Goal: Task Accomplishment & Management: Use online tool/utility

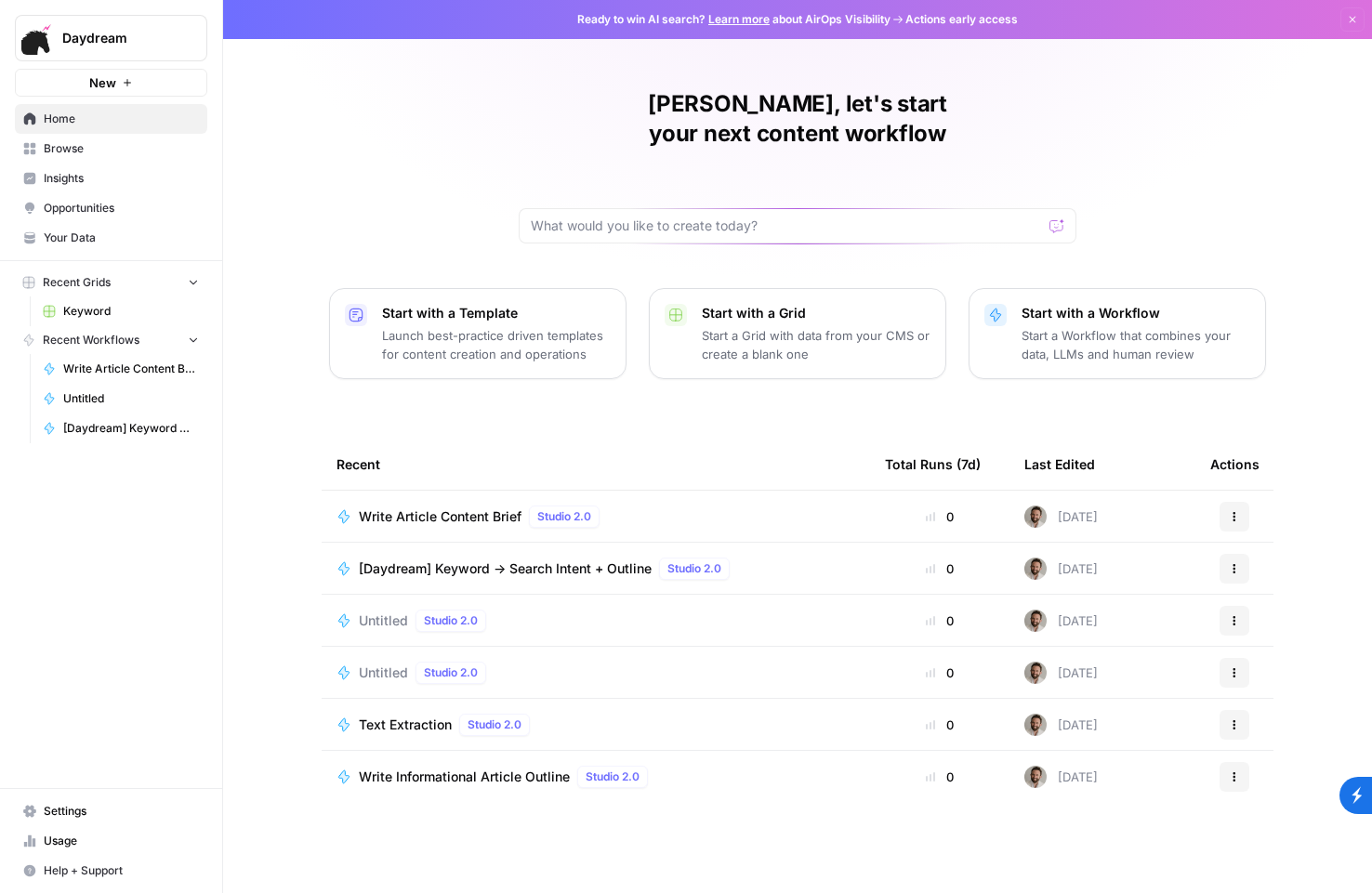
click at [92, 307] on span "Keyword" at bounding box center [131, 311] width 136 height 16
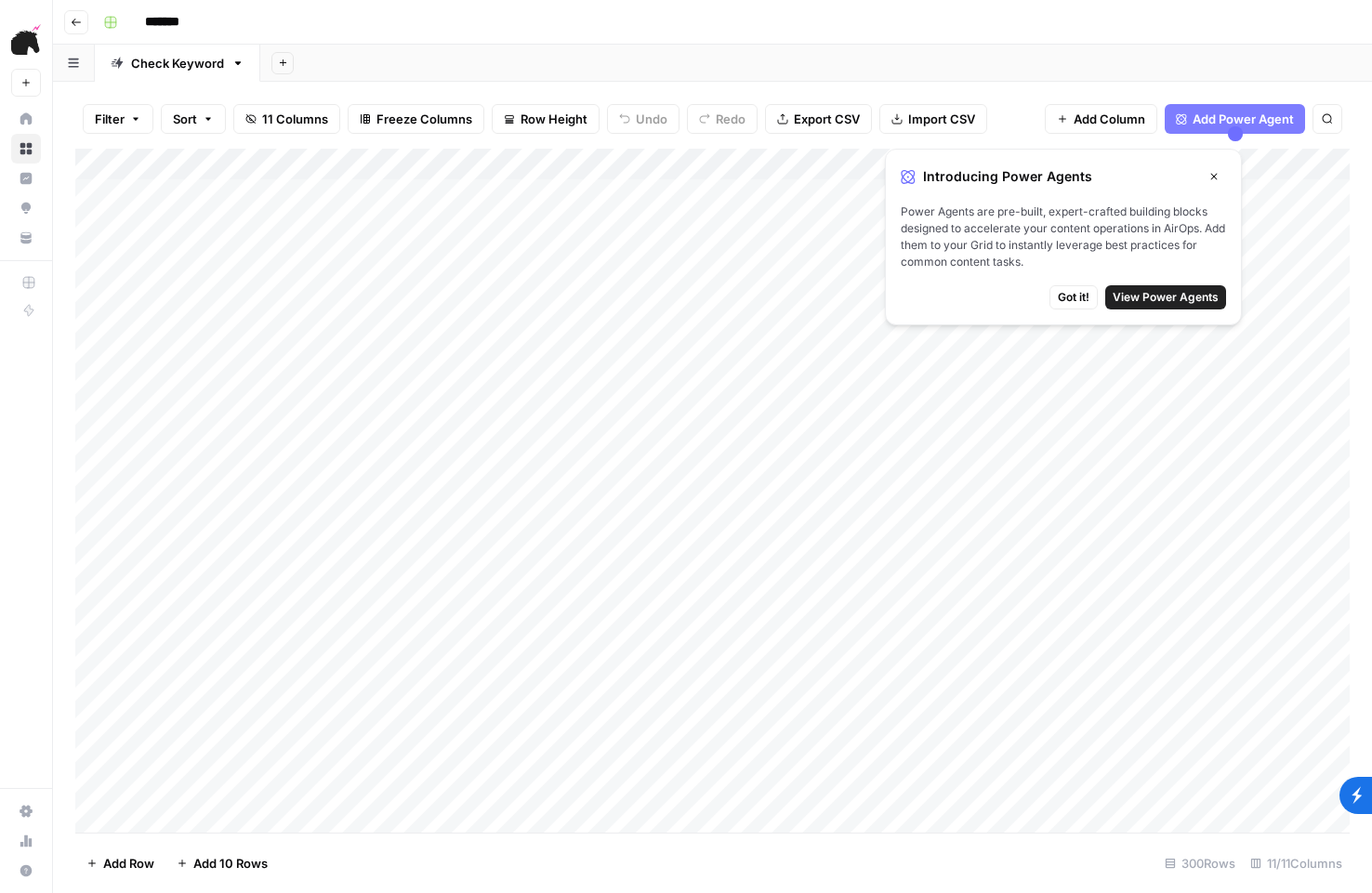
click at [478, 225] on div "Add Column" at bounding box center [712, 491] width 1275 height 684
click at [611, 217] on div "Add Column" at bounding box center [712, 491] width 1275 height 684
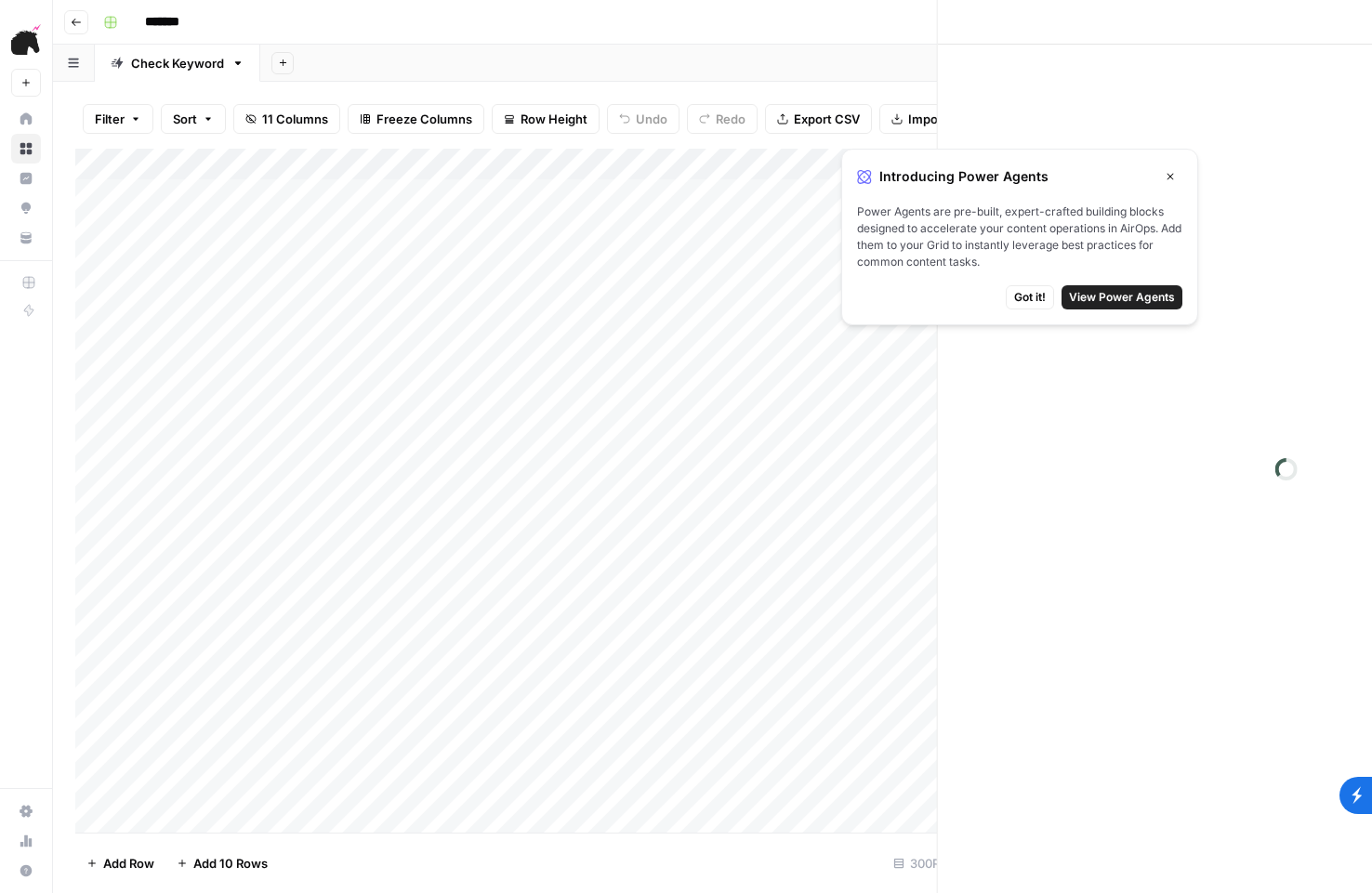
click at [619, 153] on div "Add Column" at bounding box center [592, 491] width 1033 height 684
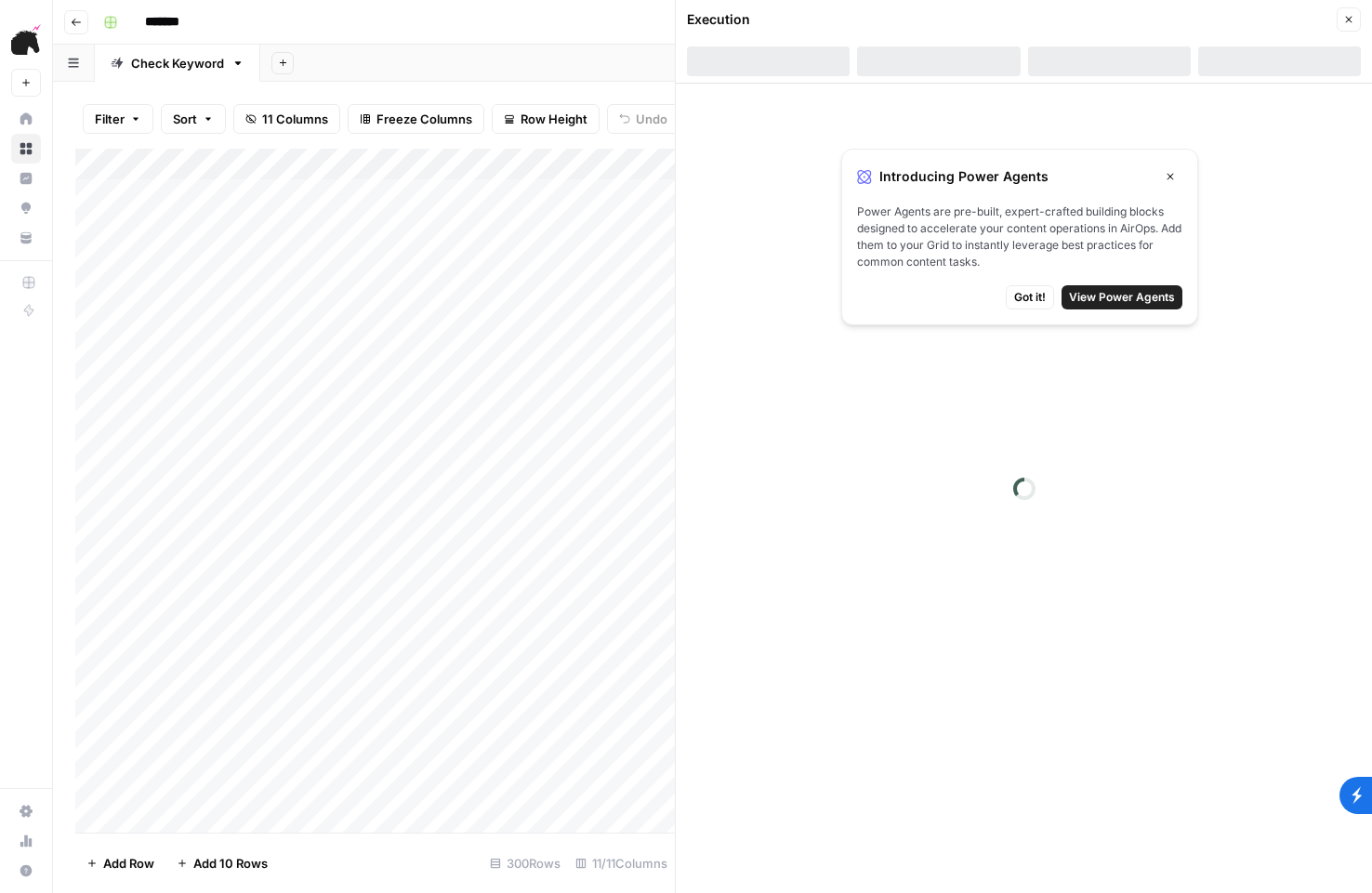
click at [1174, 179] on icon "button" at bounding box center [1171, 177] width 12 height 12
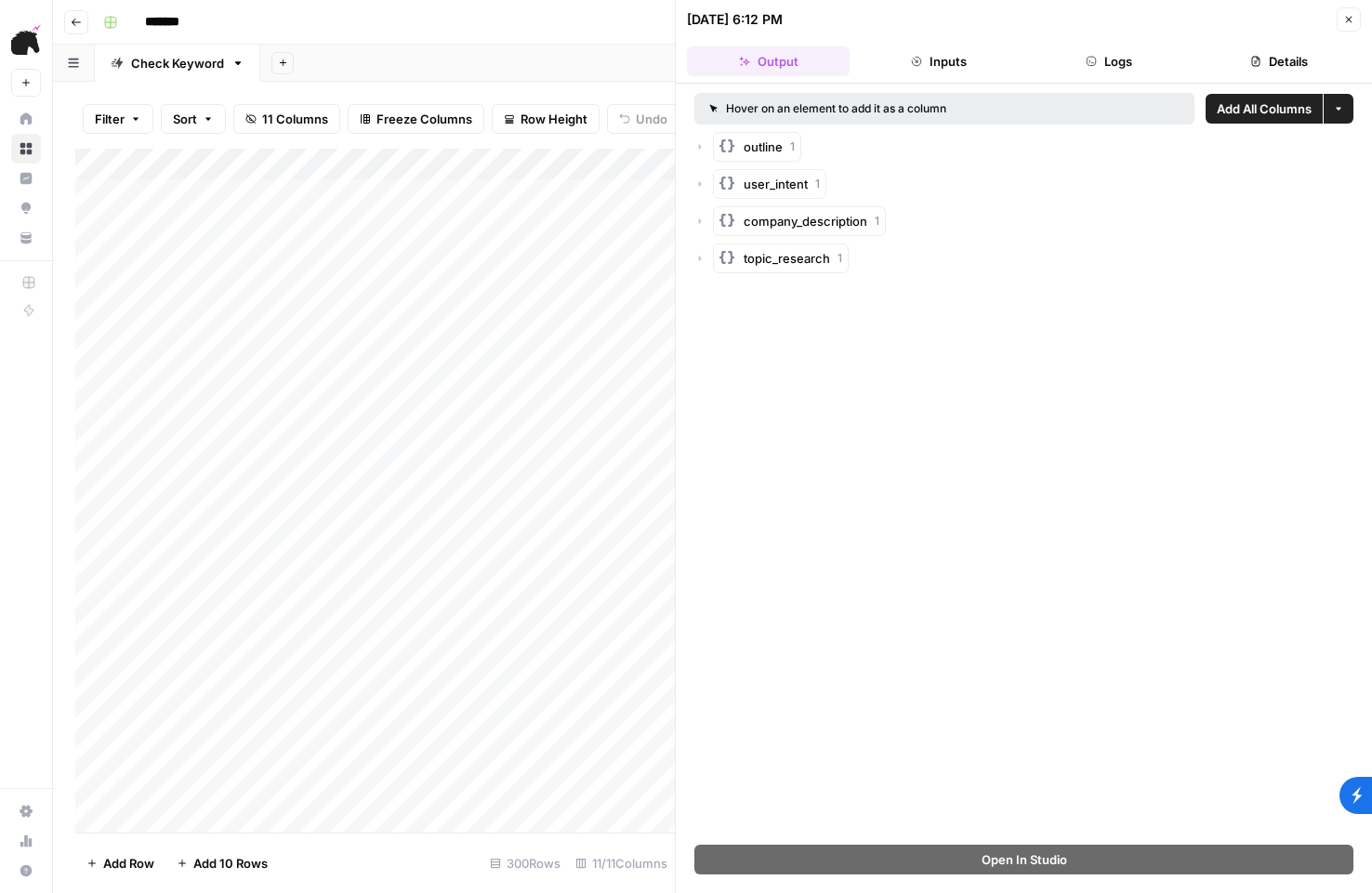
click at [724, 154] on icon "button" at bounding box center [726, 145] width 18 height 18
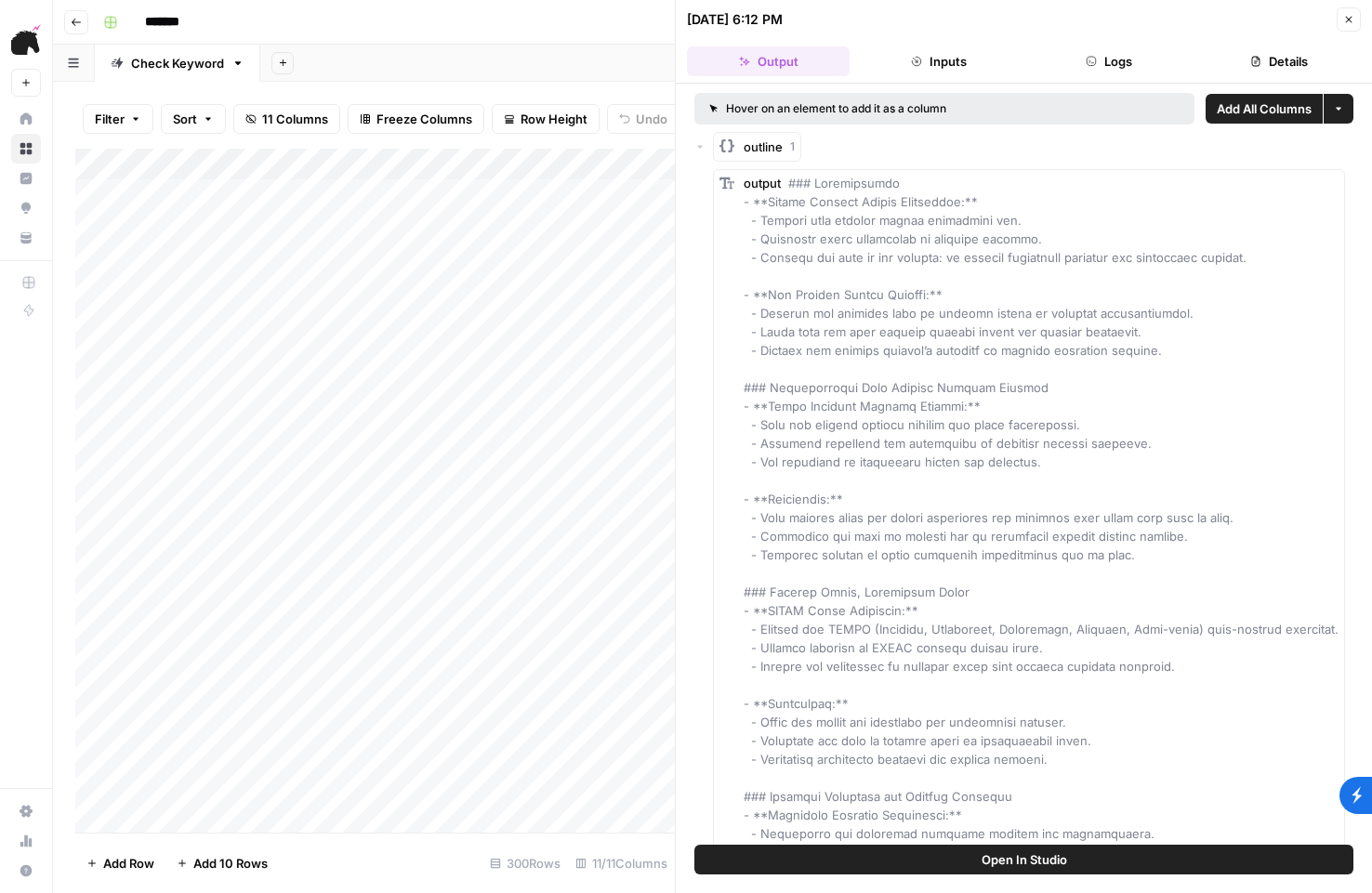
click at [724, 154] on icon "button" at bounding box center [726, 145] width 18 height 18
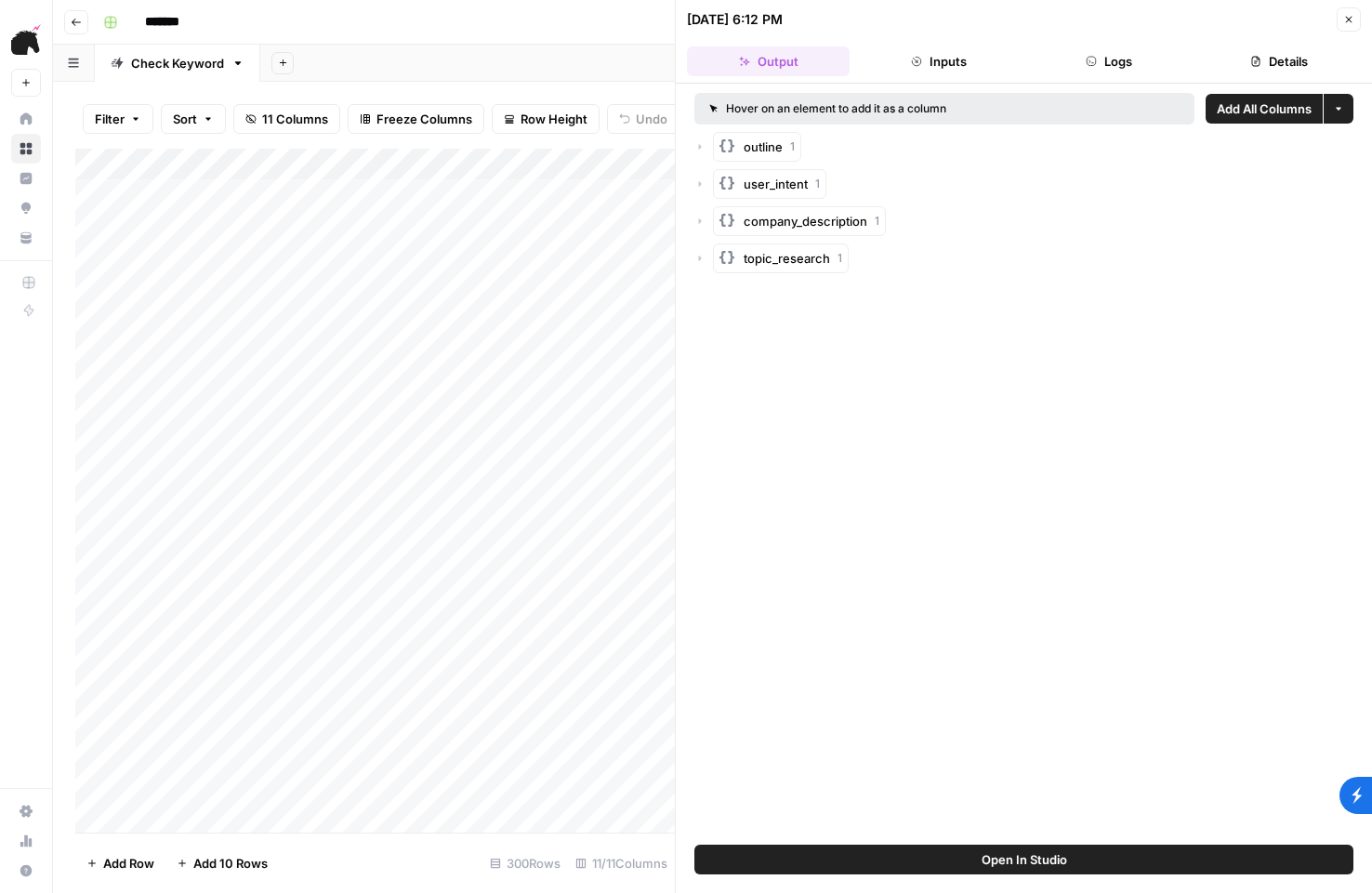
click at [776, 145] on span "outline" at bounding box center [763, 146] width 39 height 18
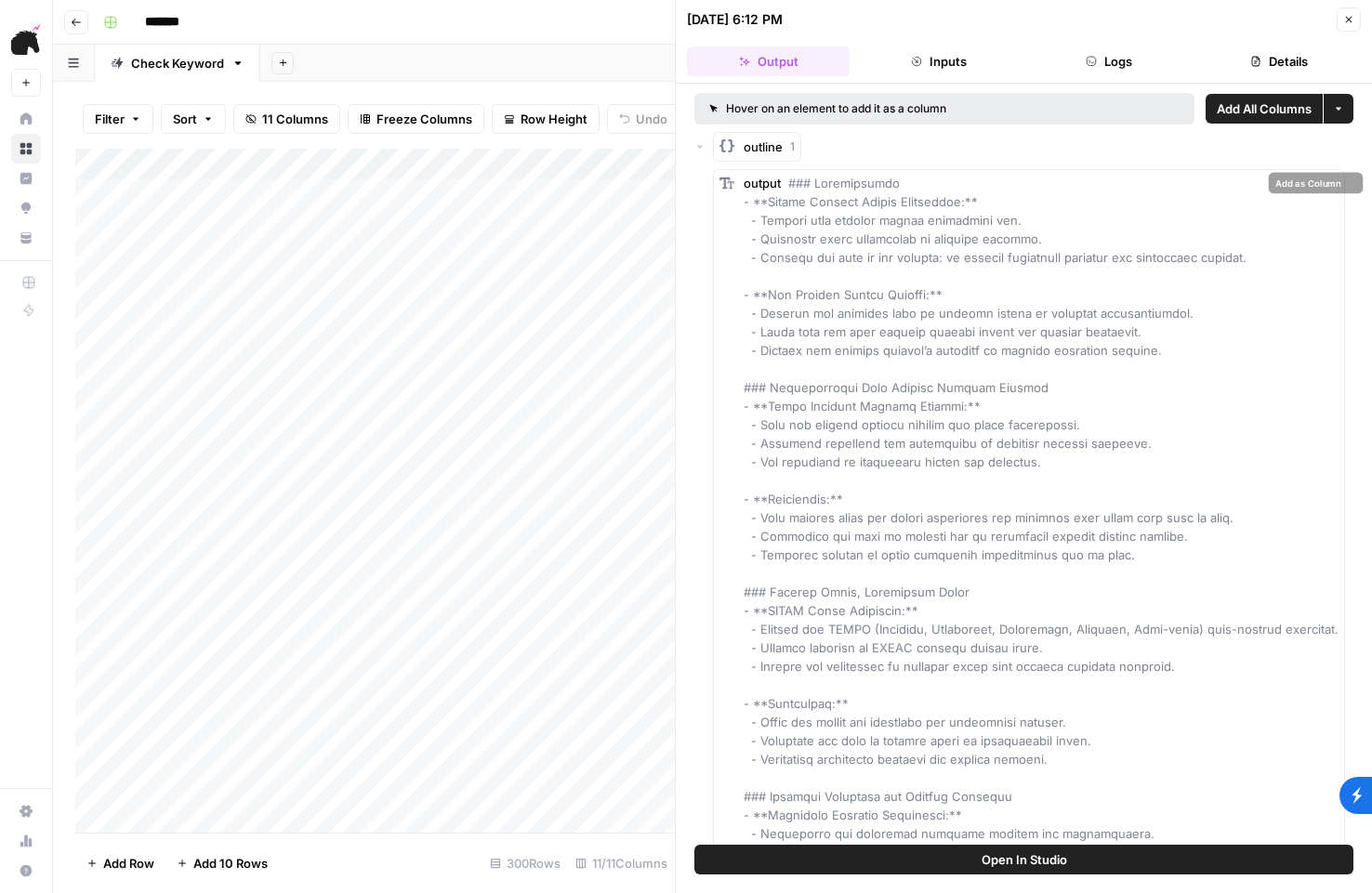
click at [753, 148] on span "outline" at bounding box center [763, 146] width 39 height 18
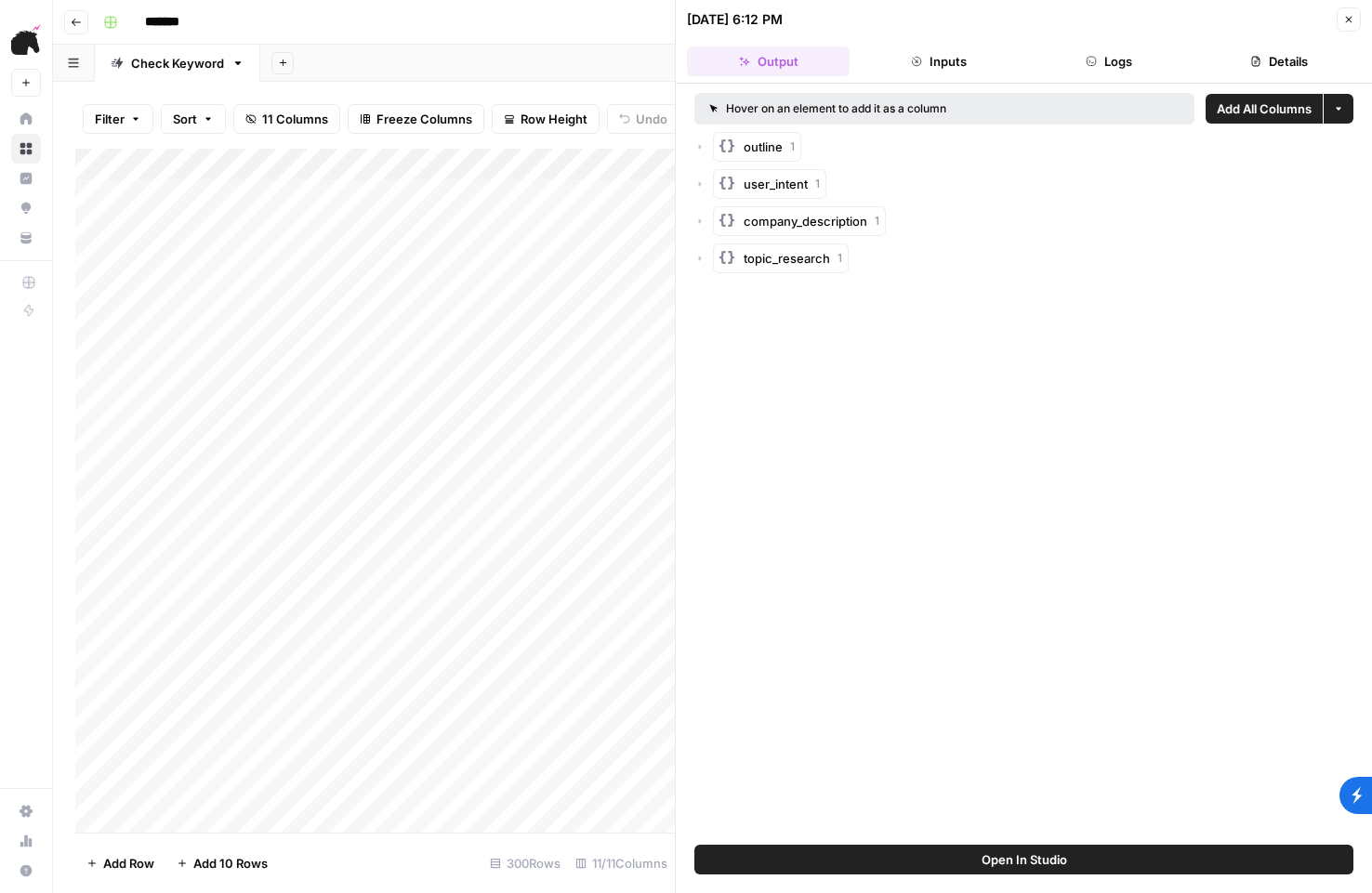
click at [964, 60] on button "Inputs" at bounding box center [938, 61] width 163 height 30
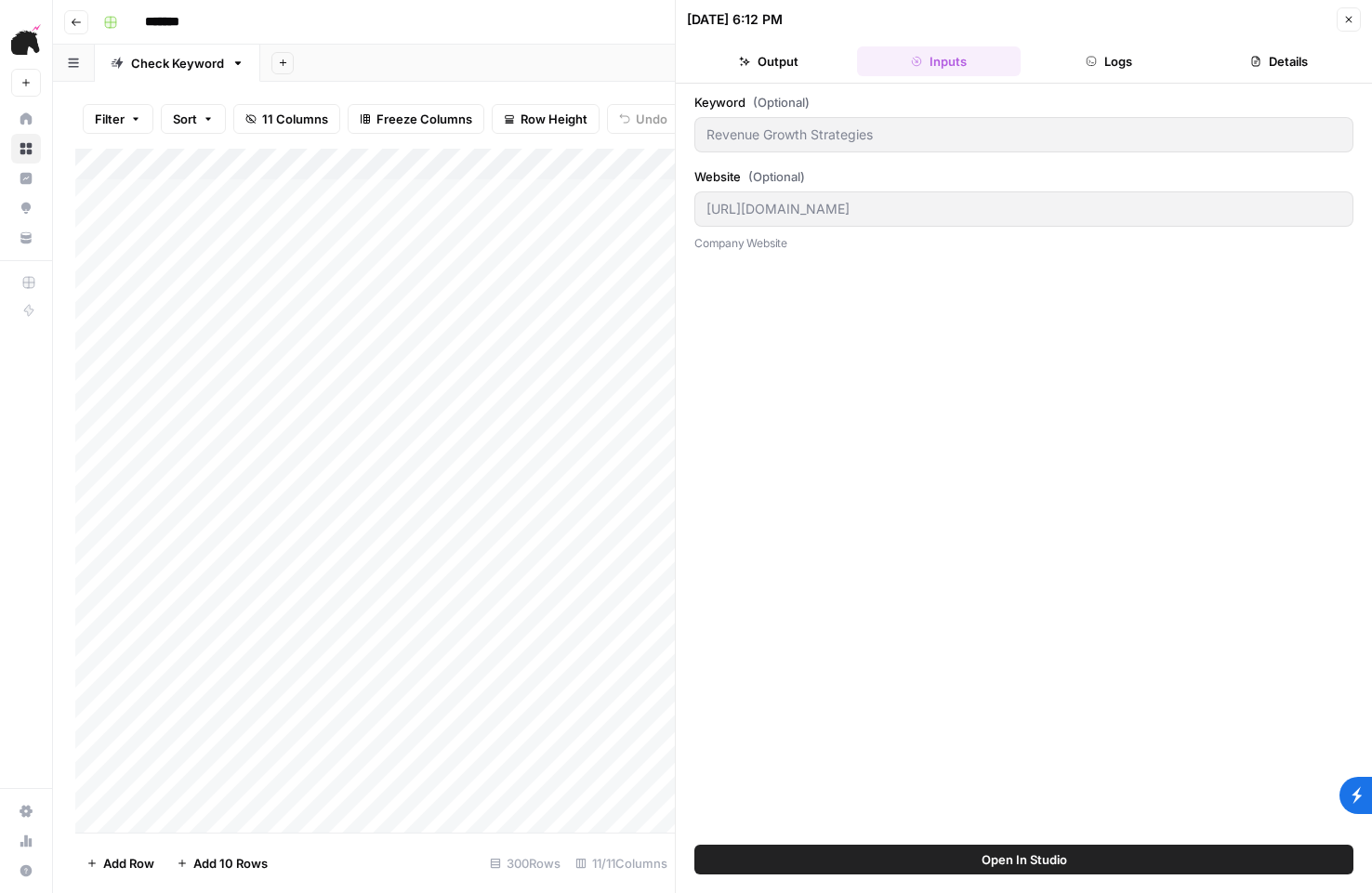
click at [614, 162] on div "Add Column" at bounding box center [374, 491] width 599 height 684
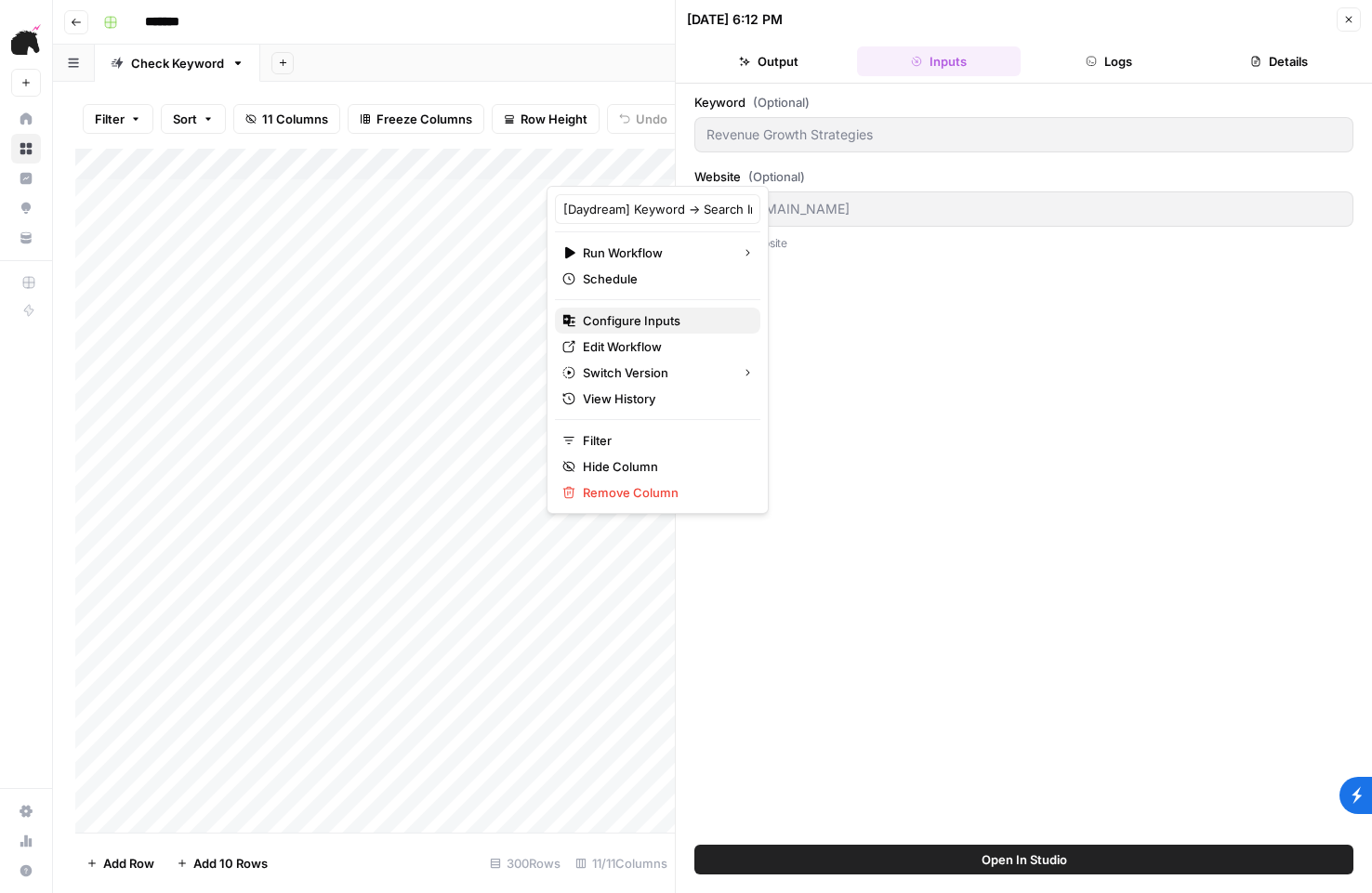
click at [603, 316] on span "Configure Inputs" at bounding box center [664, 320] width 163 height 18
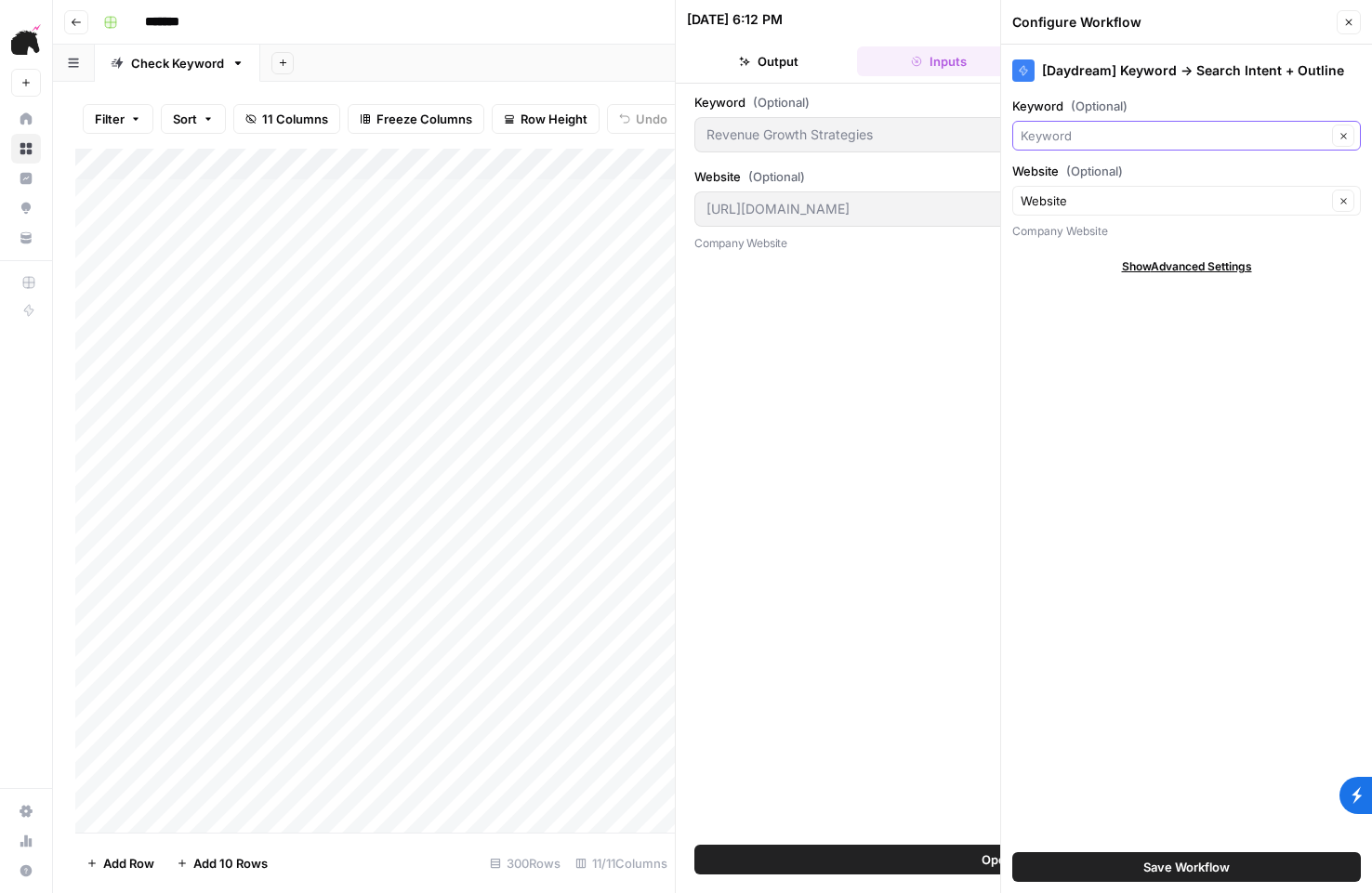
click at [1064, 137] on input "Keyword (Optional)" at bounding box center [1174, 135] width 306 height 18
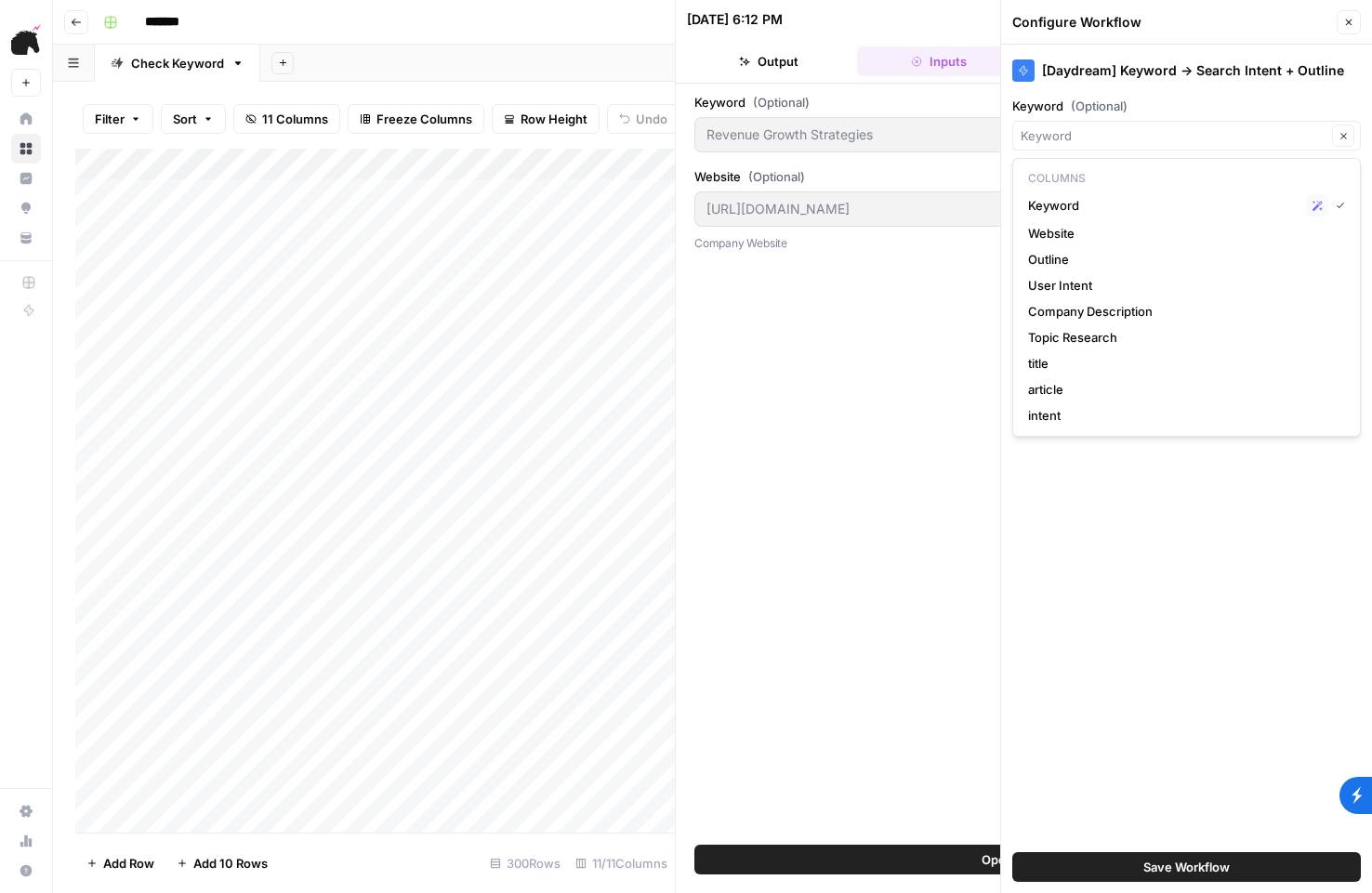
type input "Keyword"
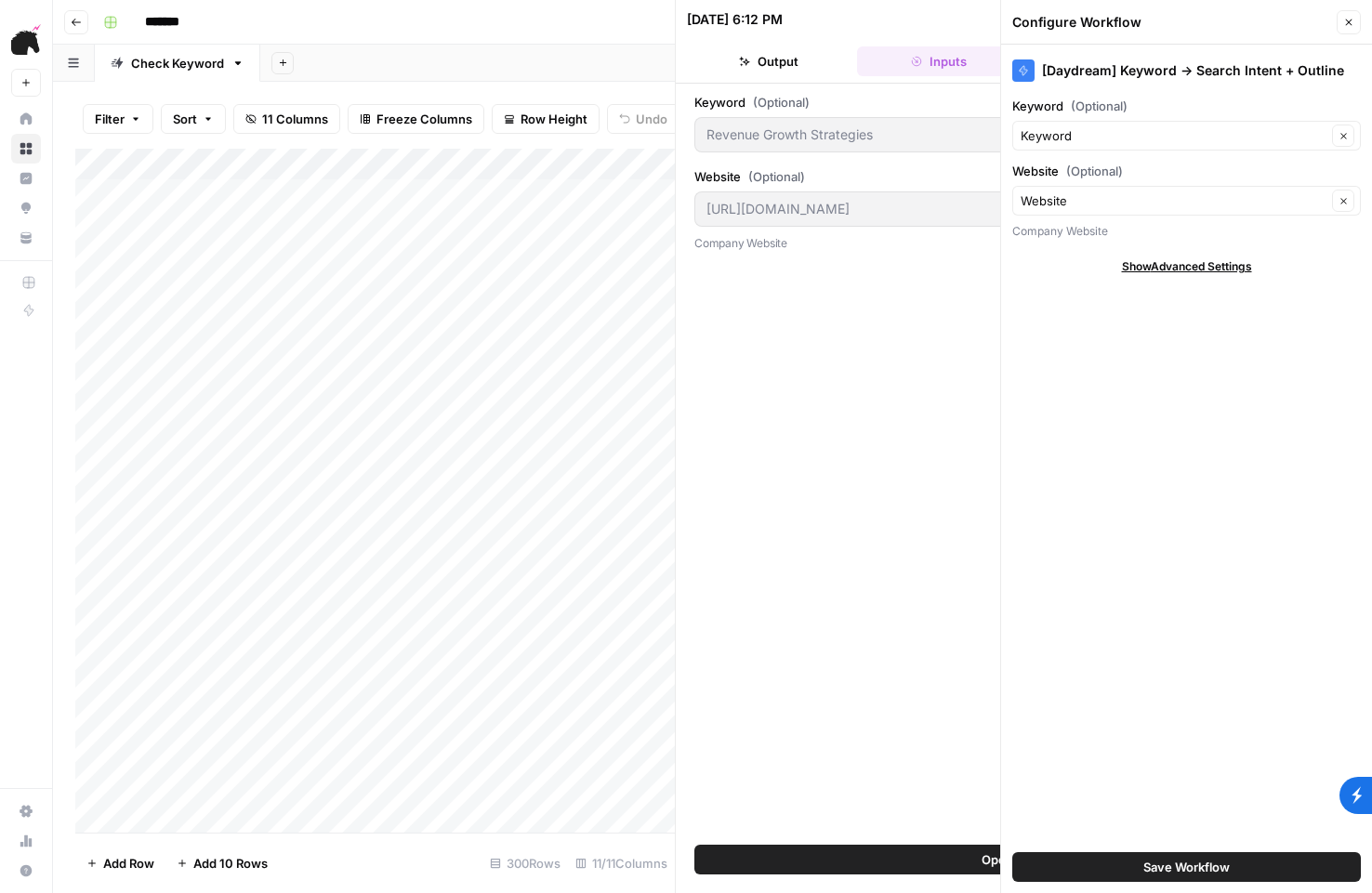
click at [900, 283] on div "Keyword (Optional) Revenue Growth Strategies Website (Optional) [URL][DOMAIN_NA…" at bounding box center [1024, 465] width 659 height 743
click at [1172, 189] on div "Website Clear" at bounding box center [1186, 200] width 348 height 30
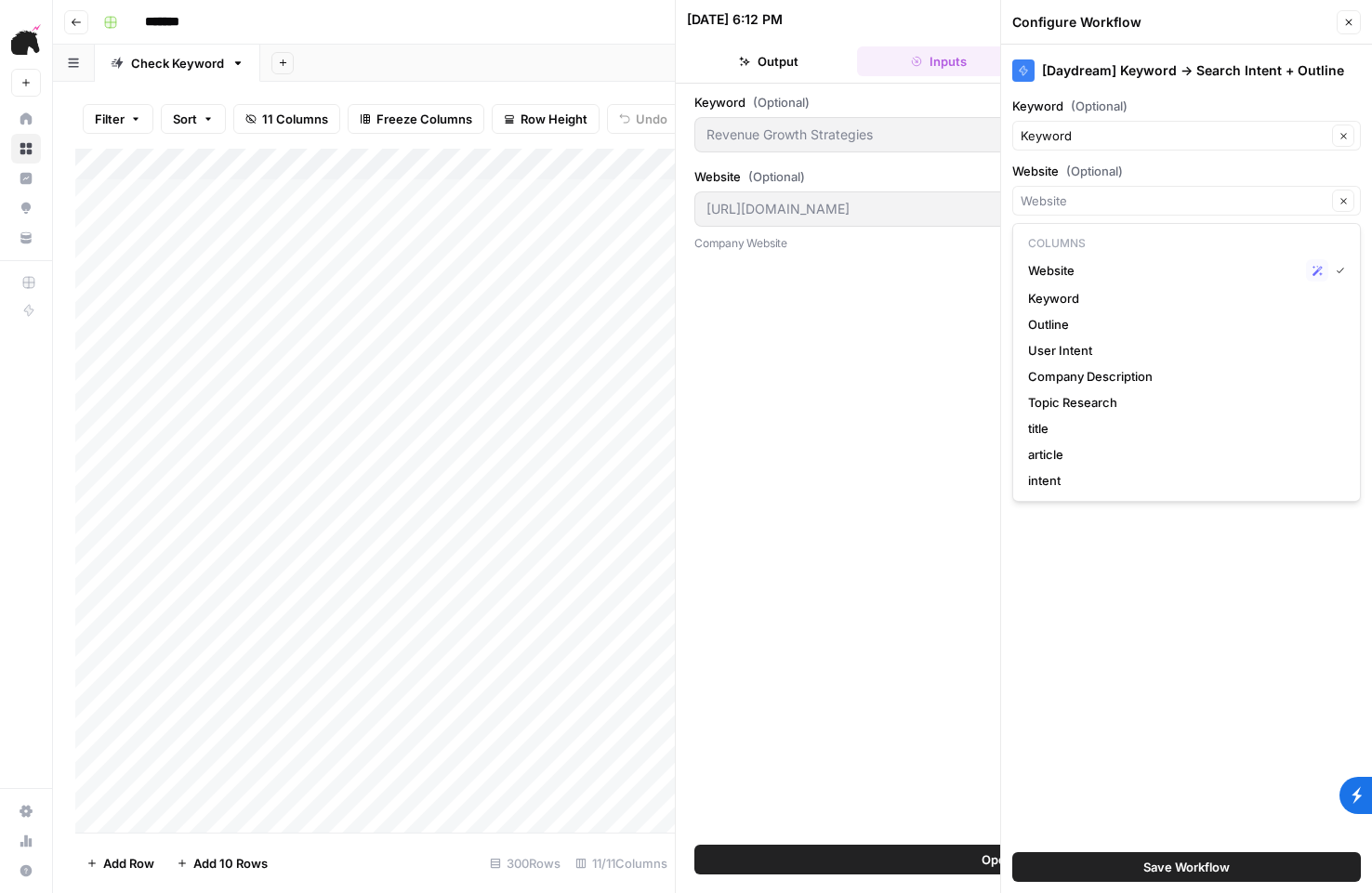
type input "Website"
click at [932, 421] on div "Keyword (Optional) Revenue Growth Strategies Website (Optional) [URL][DOMAIN_NA…" at bounding box center [1024, 465] width 659 height 743
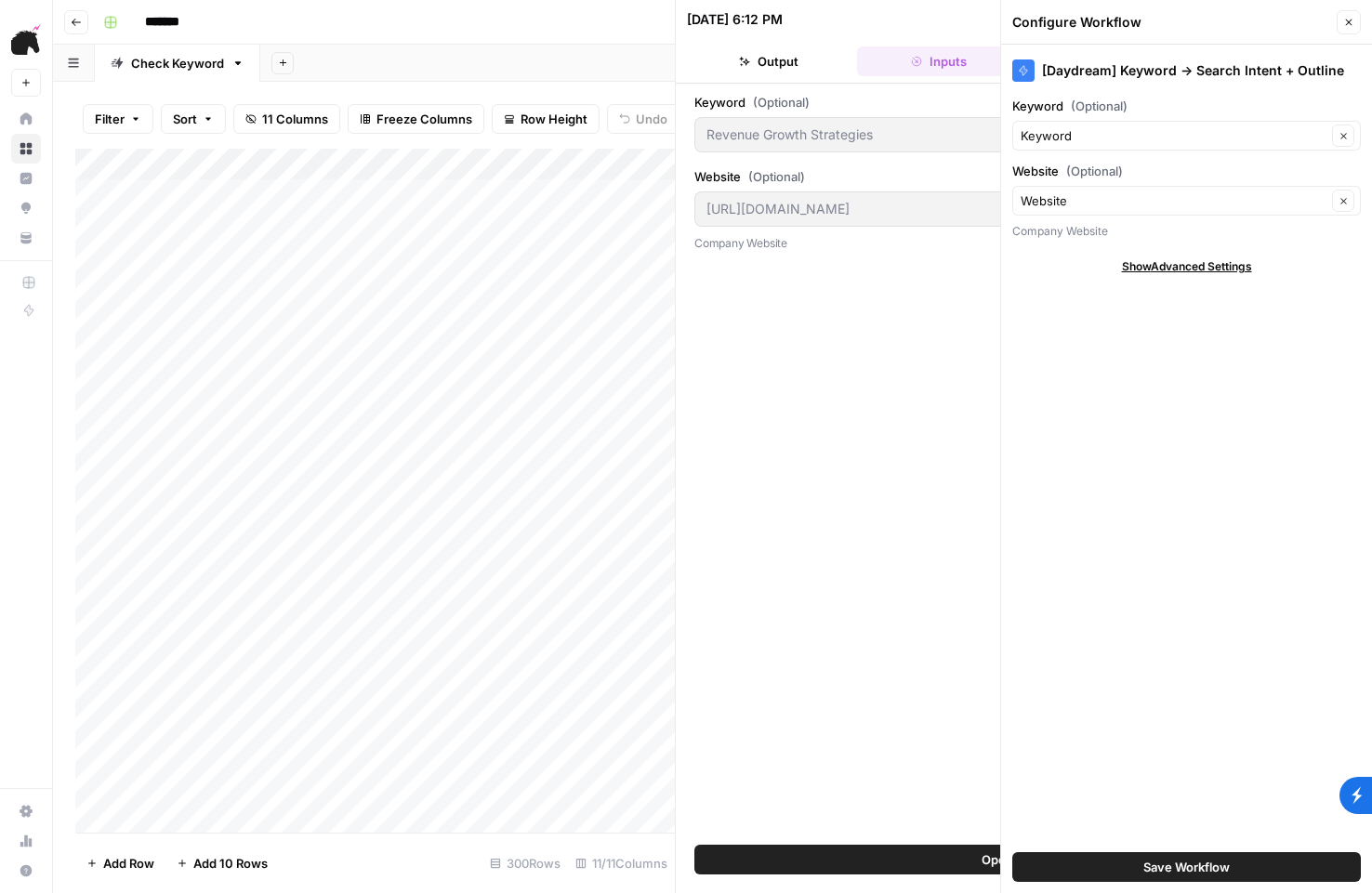
click at [1353, 16] on icon "button" at bounding box center [1349, 22] width 12 height 12
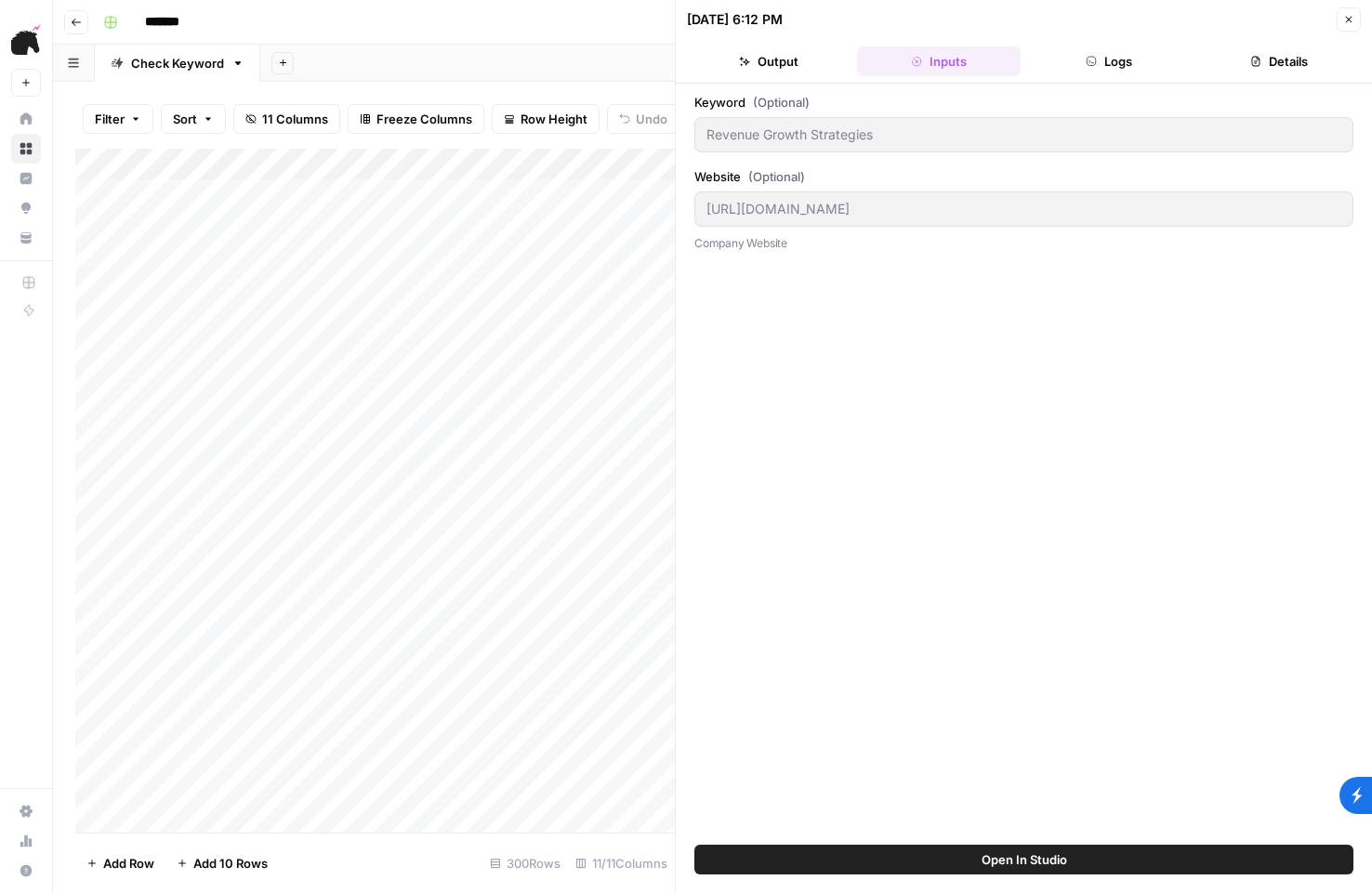
click at [1359, 16] on button "Close" at bounding box center [1348, 19] width 24 height 24
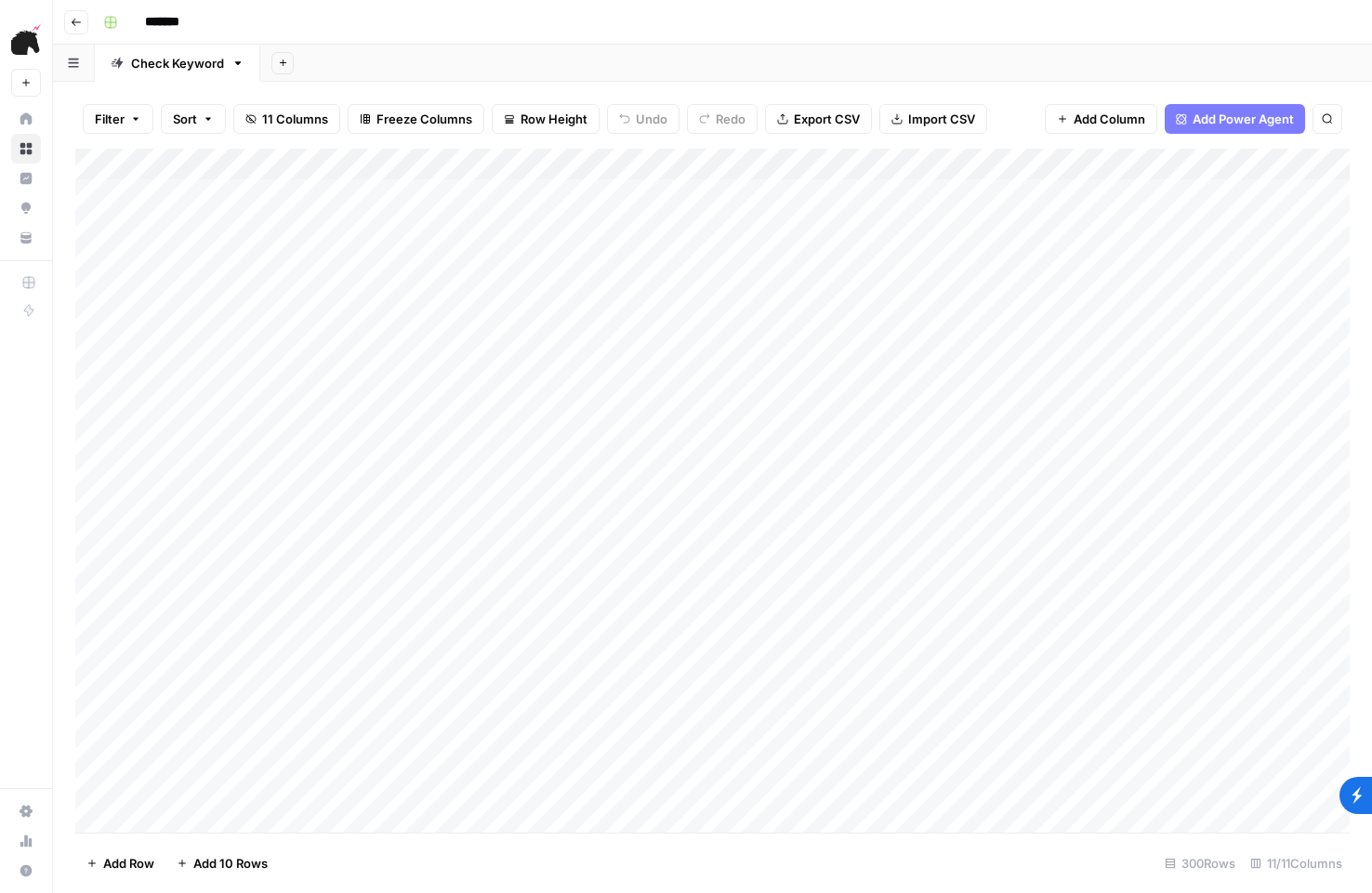
click at [923, 232] on div "Add Column" at bounding box center [712, 491] width 1275 height 684
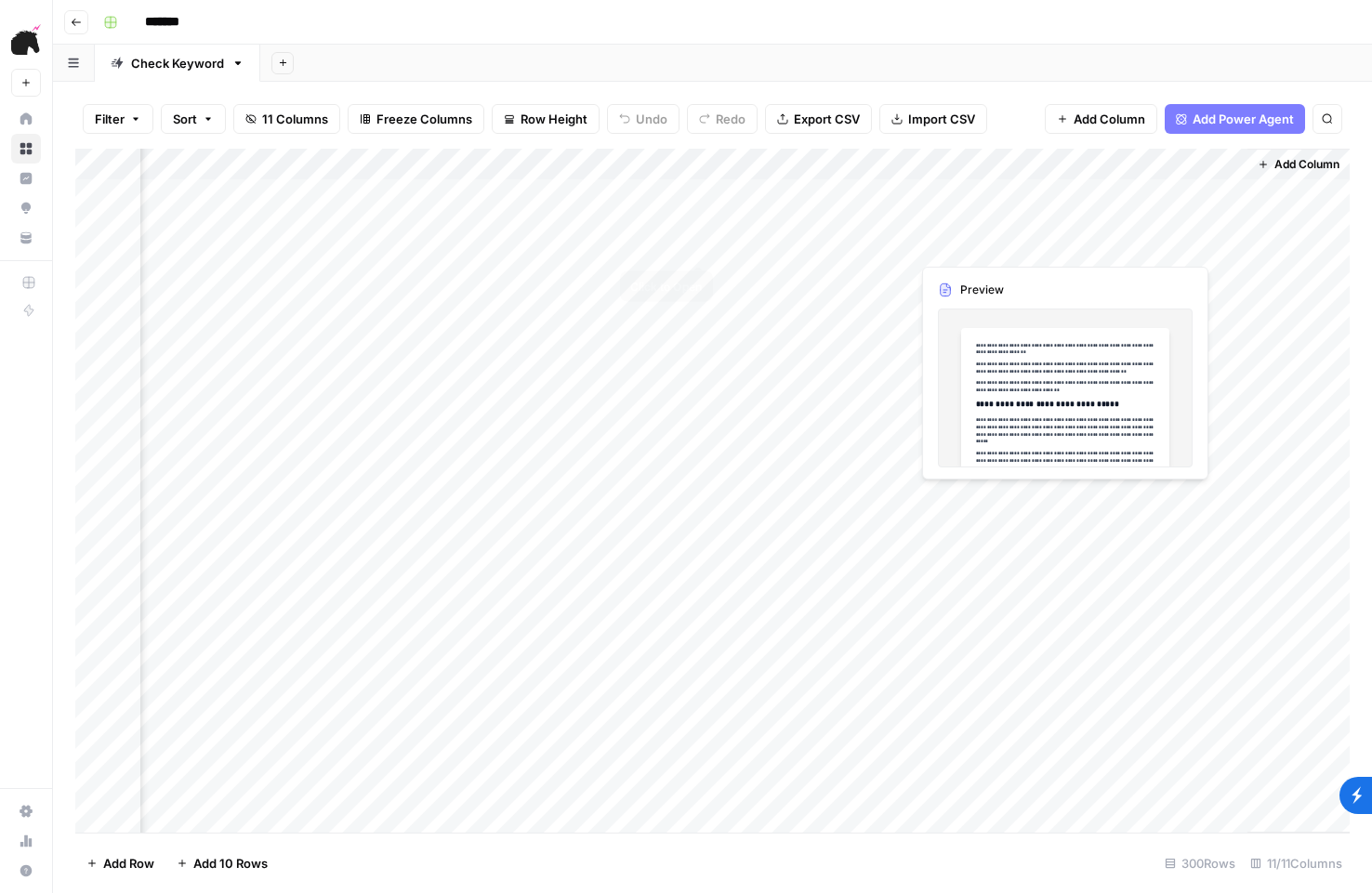
click at [639, 200] on div "Add Column" at bounding box center [712, 491] width 1275 height 684
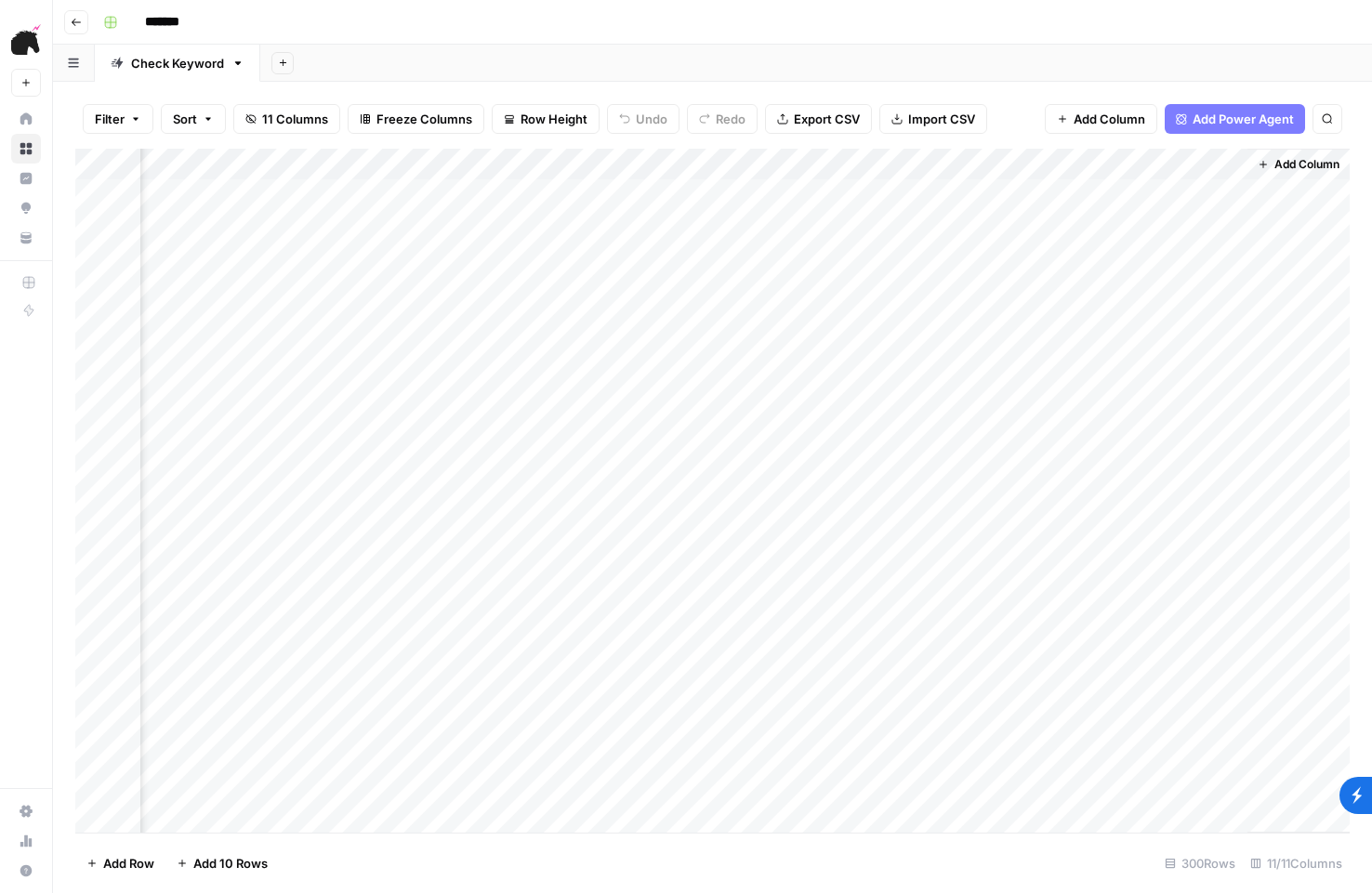
click at [687, 161] on div "Add Column" at bounding box center [712, 491] width 1275 height 684
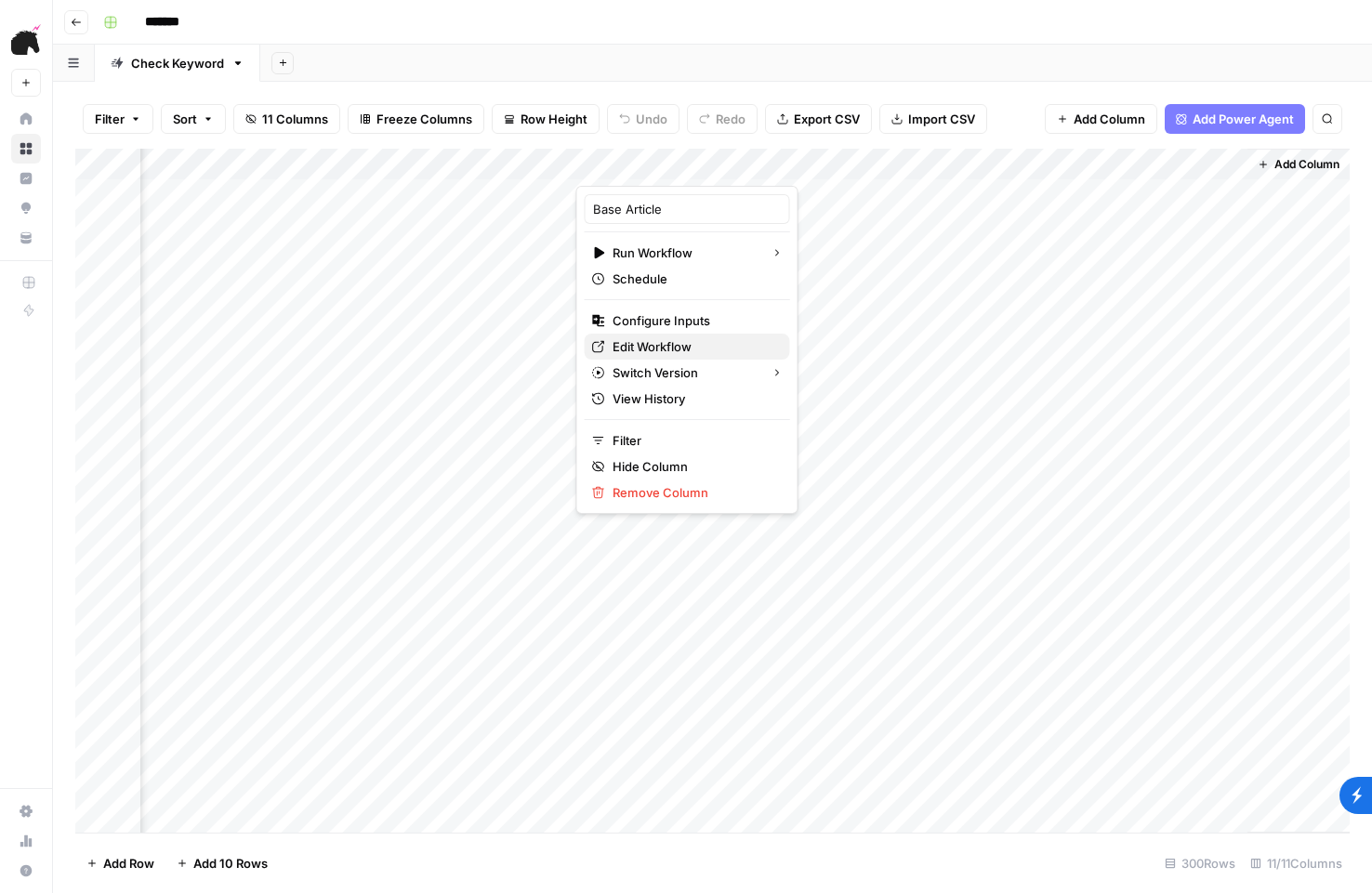
click at [646, 336] on link "Edit Workflow" at bounding box center [688, 346] width 206 height 26
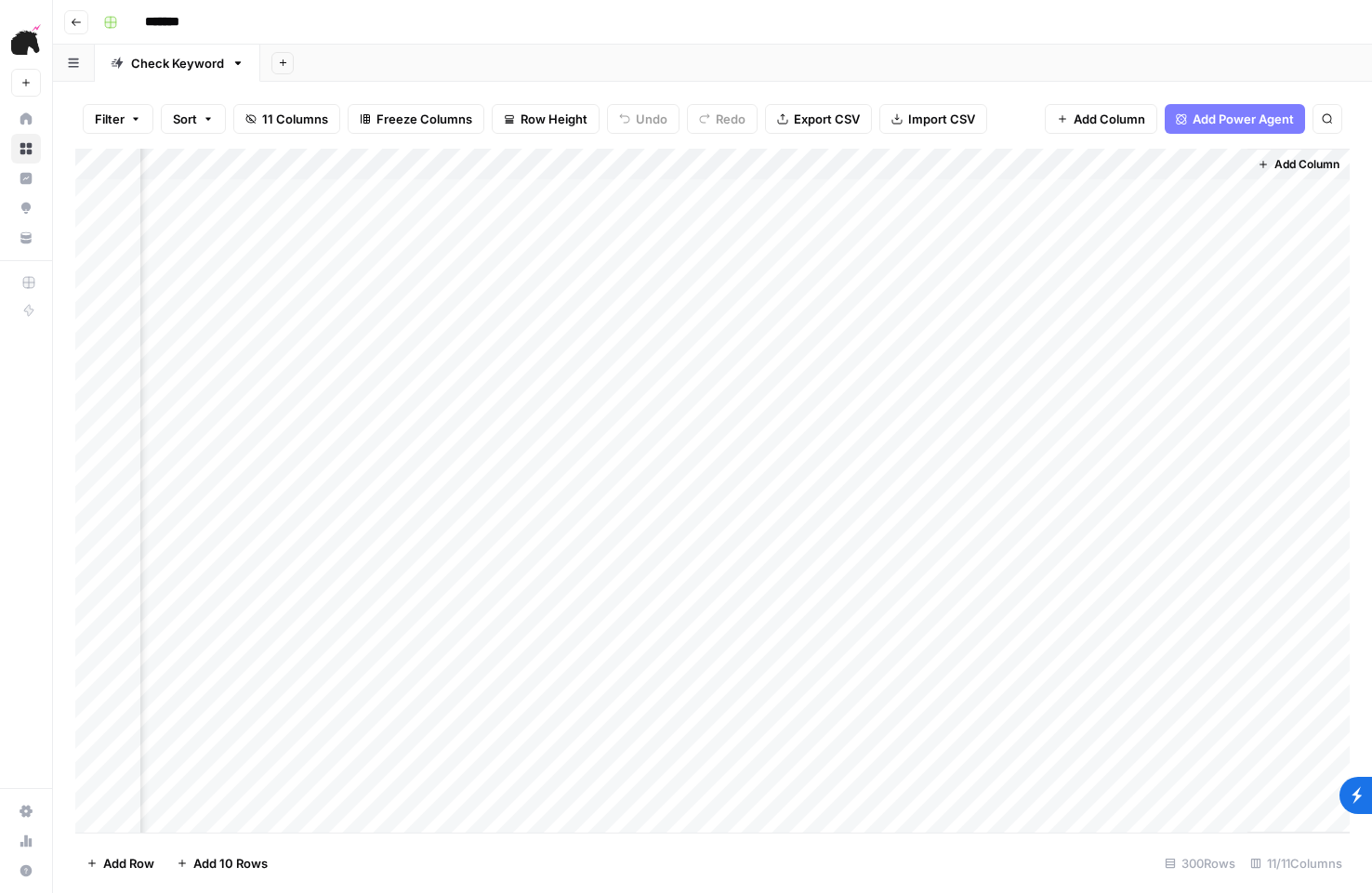
click at [704, 162] on div "Add Column" at bounding box center [712, 491] width 1275 height 684
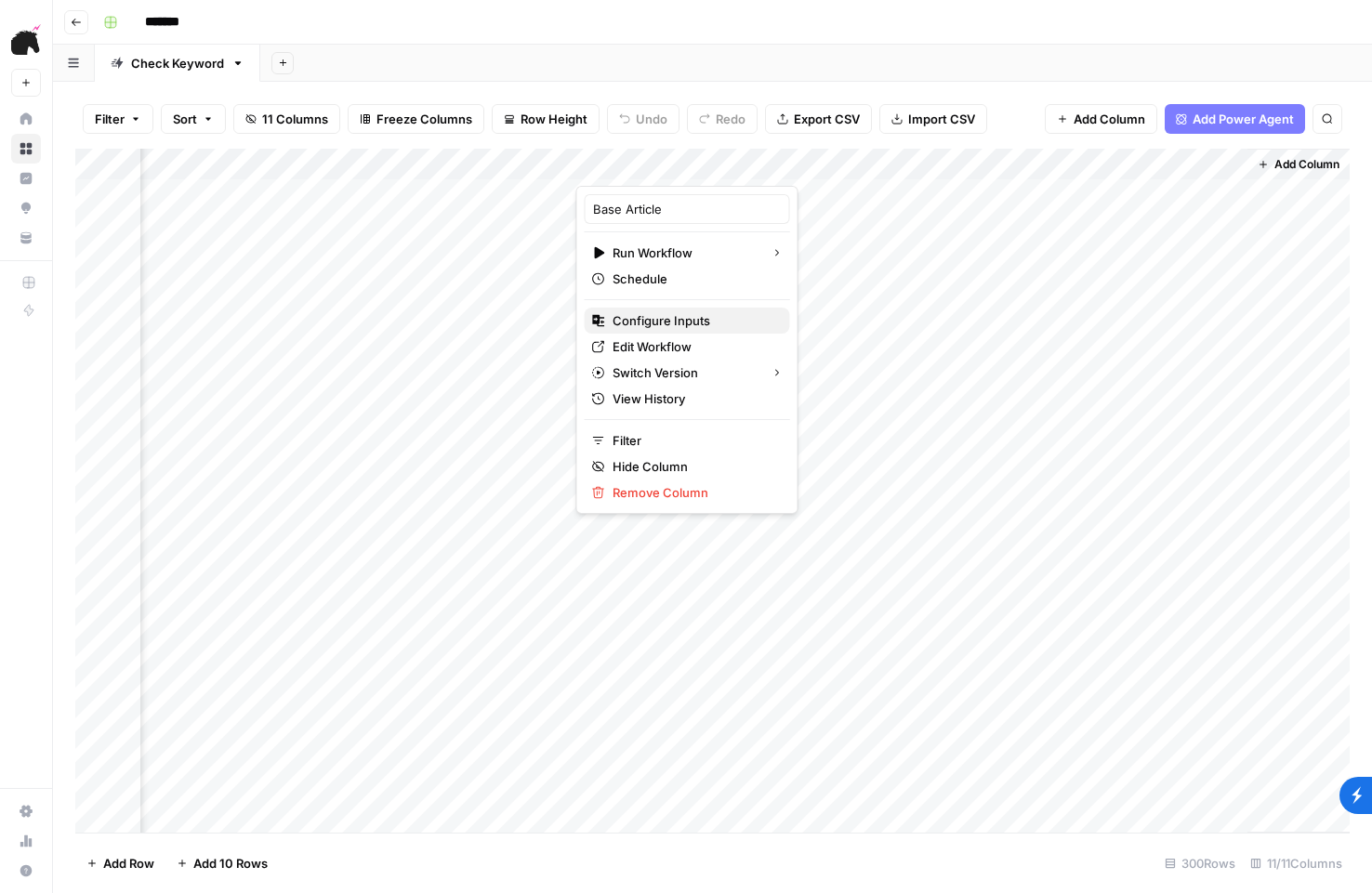
click at [688, 325] on span "Configure Inputs" at bounding box center [694, 320] width 163 height 18
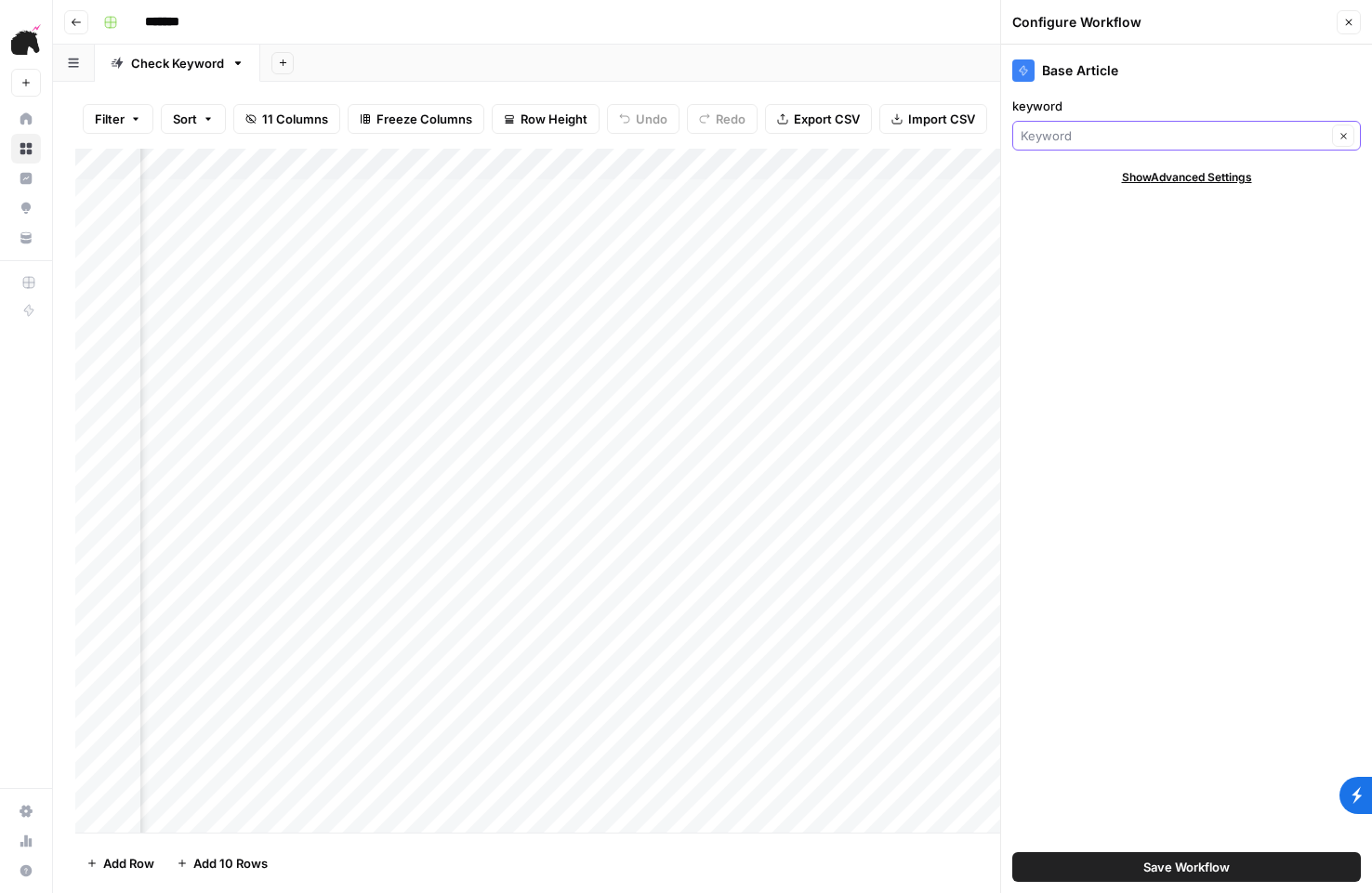
click at [1157, 134] on input "keyword" at bounding box center [1174, 135] width 306 height 18
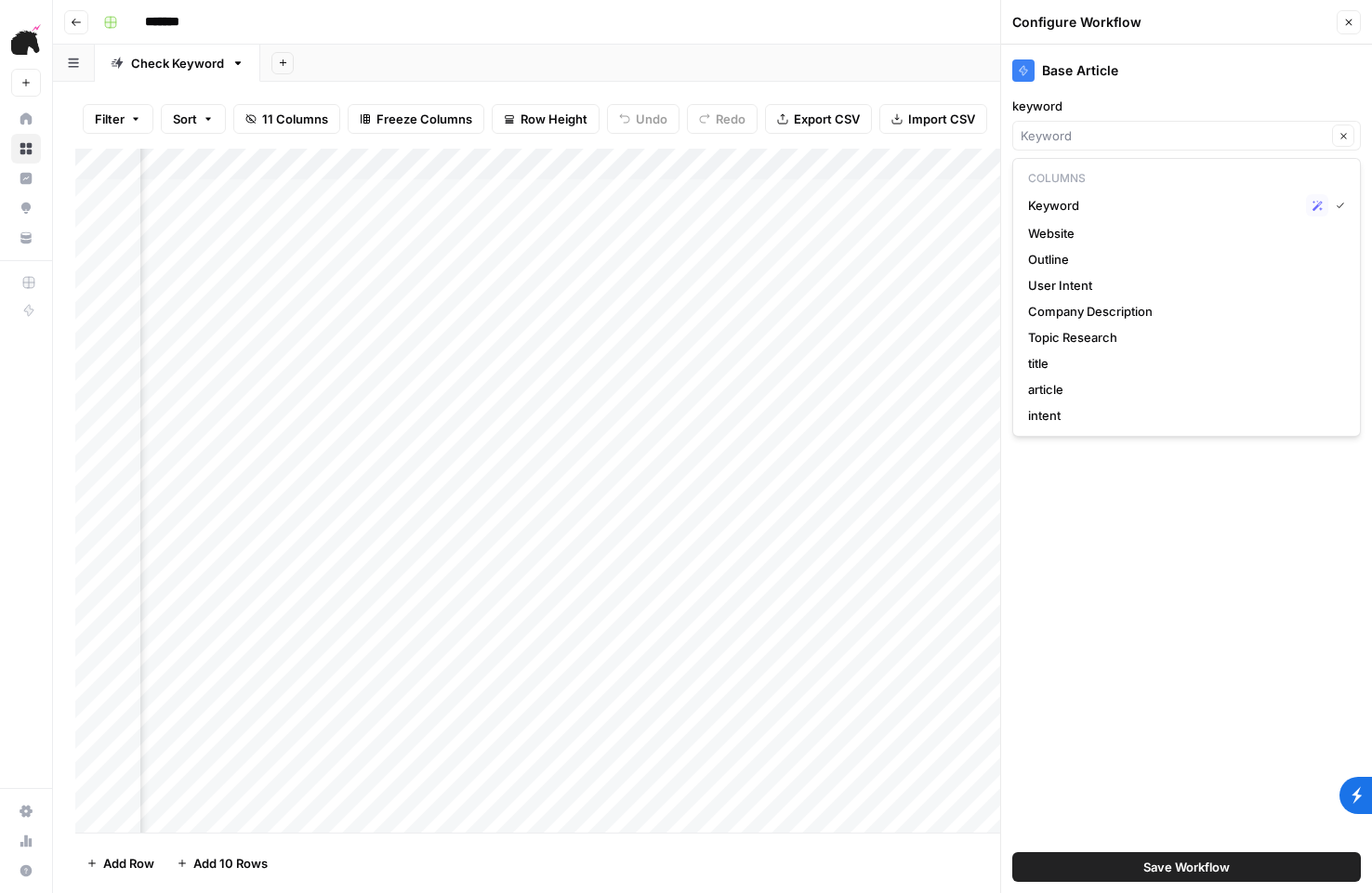
type input "Keyword"
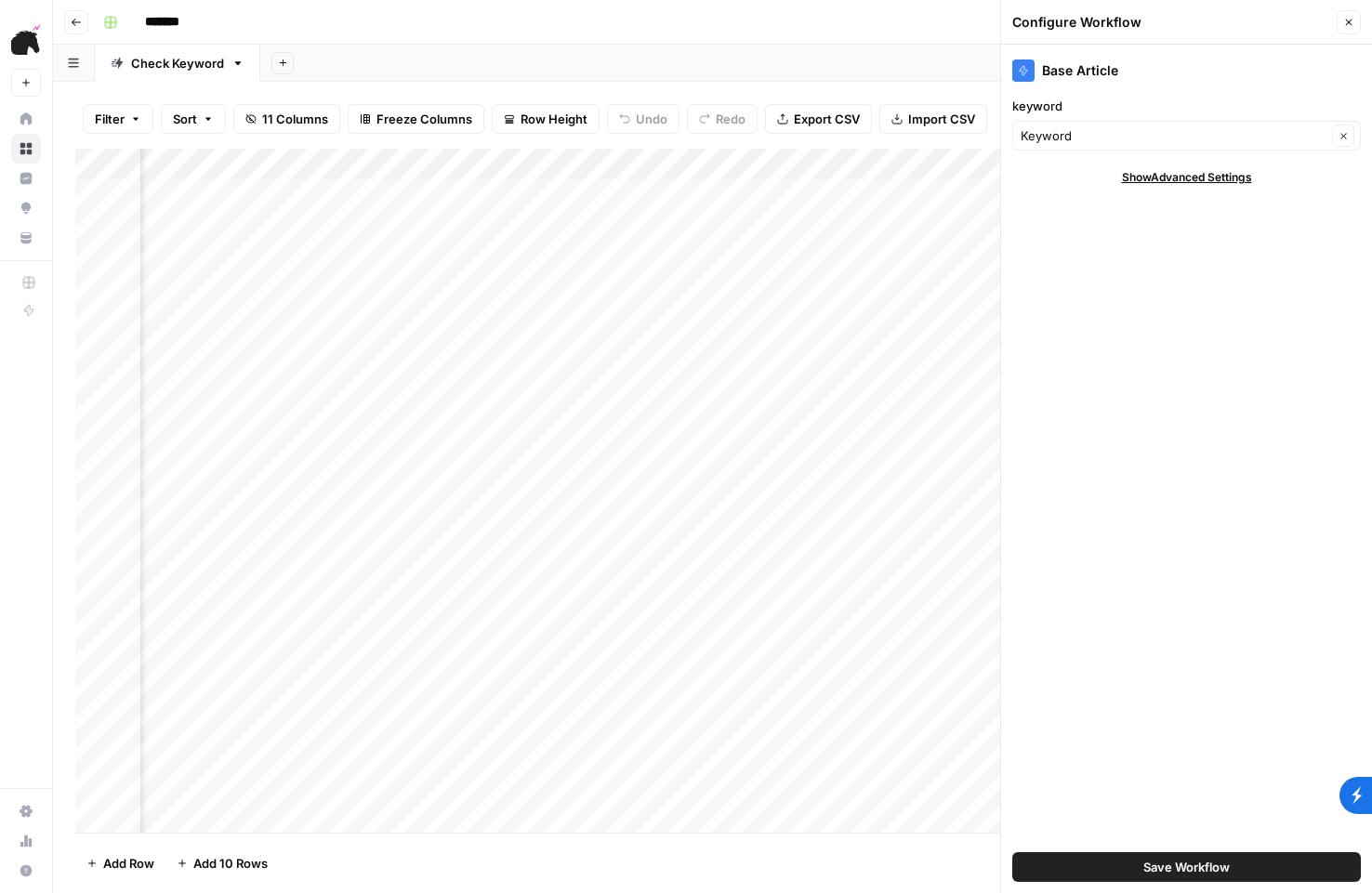
click at [1158, 86] on div "Base Article keyword Keyword Clear Show Advanced Settings Save Workflow" at bounding box center [1186, 469] width 370 height 849
click at [1176, 179] on span "Show Advanced Settings" at bounding box center [1186, 177] width 130 height 16
click at [1139, 231] on input "Version" at bounding box center [1177, 232] width 312 height 18
type input "Default"
click at [1100, 121] on div "Keyword Clear" at bounding box center [1186, 136] width 348 height 30
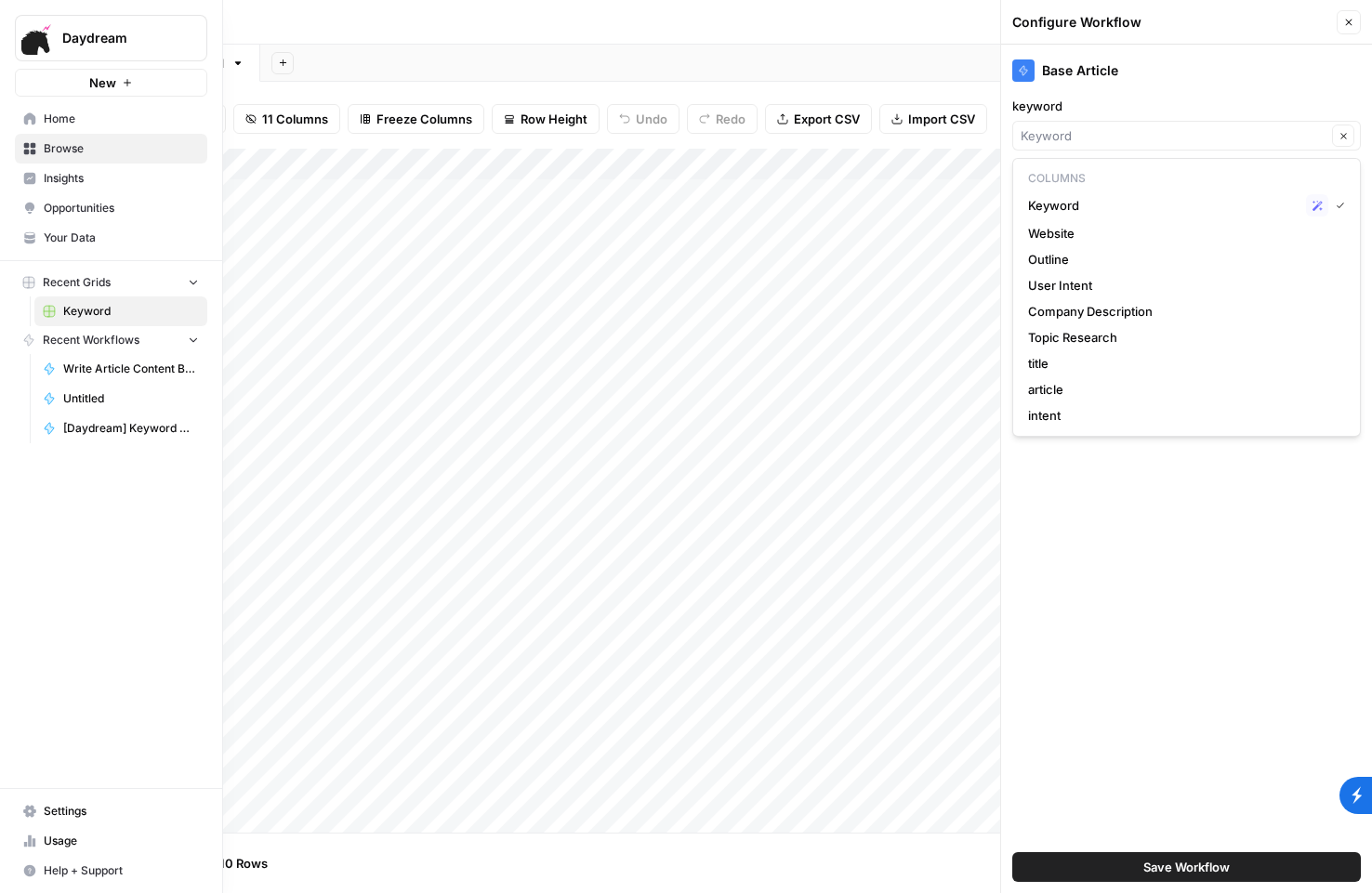
type input "Keyword"
click at [35, 119] on icon at bounding box center [30, 118] width 13 height 13
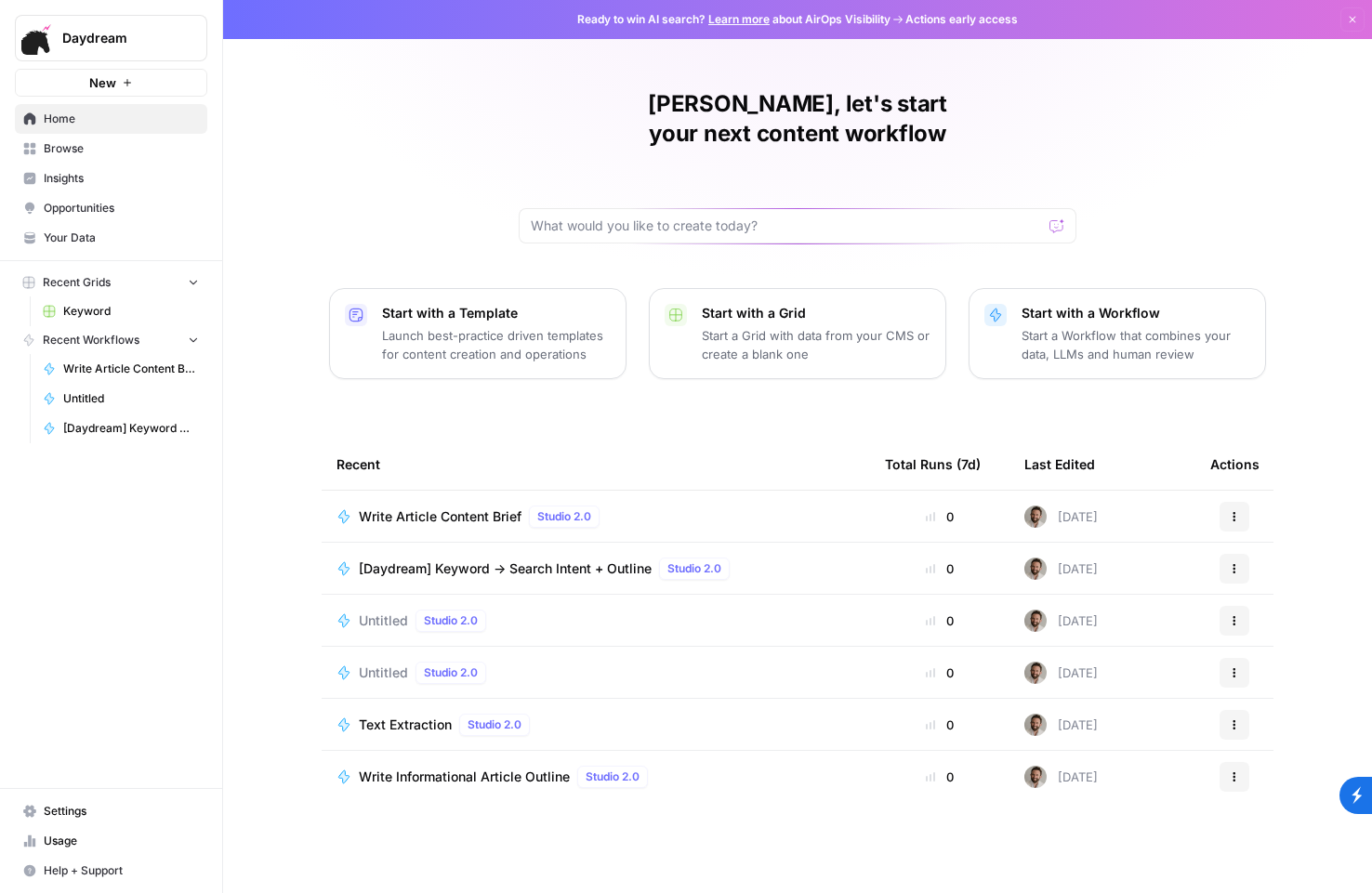
click at [96, 151] on span "Browse" at bounding box center [120, 148] width 155 height 16
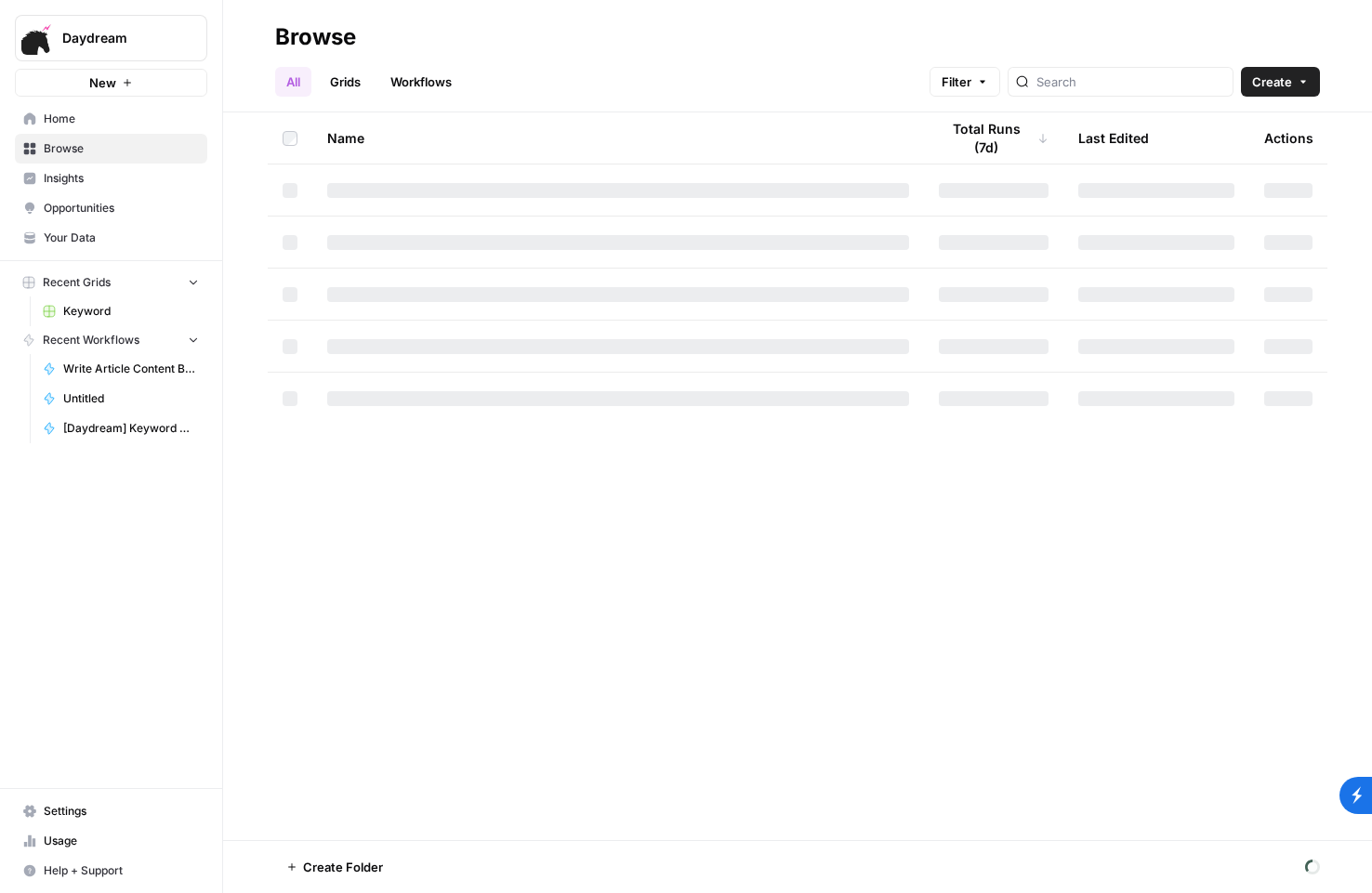
click at [356, 79] on link "Grids" at bounding box center [344, 82] width 53 height 30
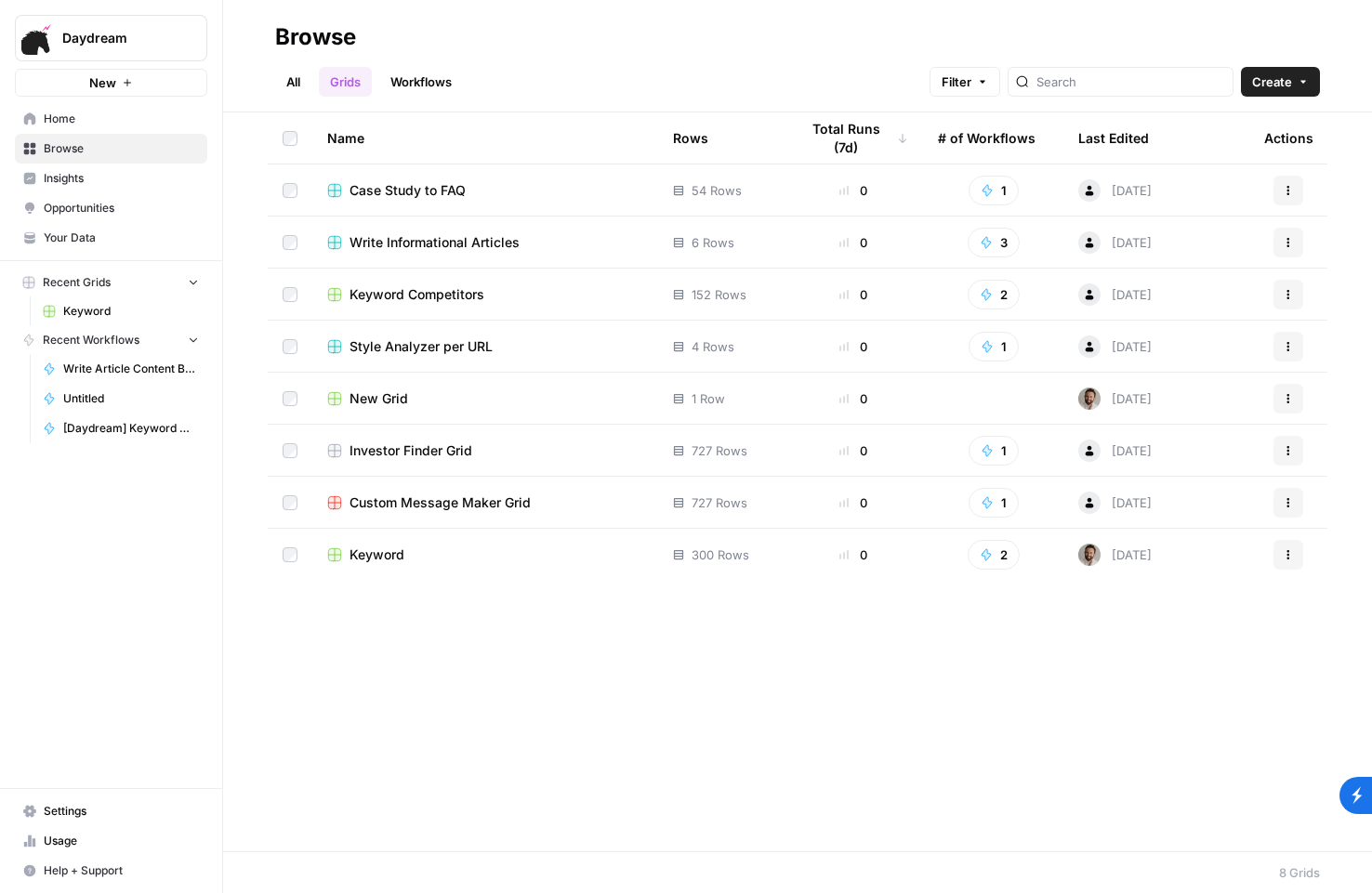
click at [456, 243] on span "Write Informational Articles" at bounding box center [434, 242] width 170 height 18
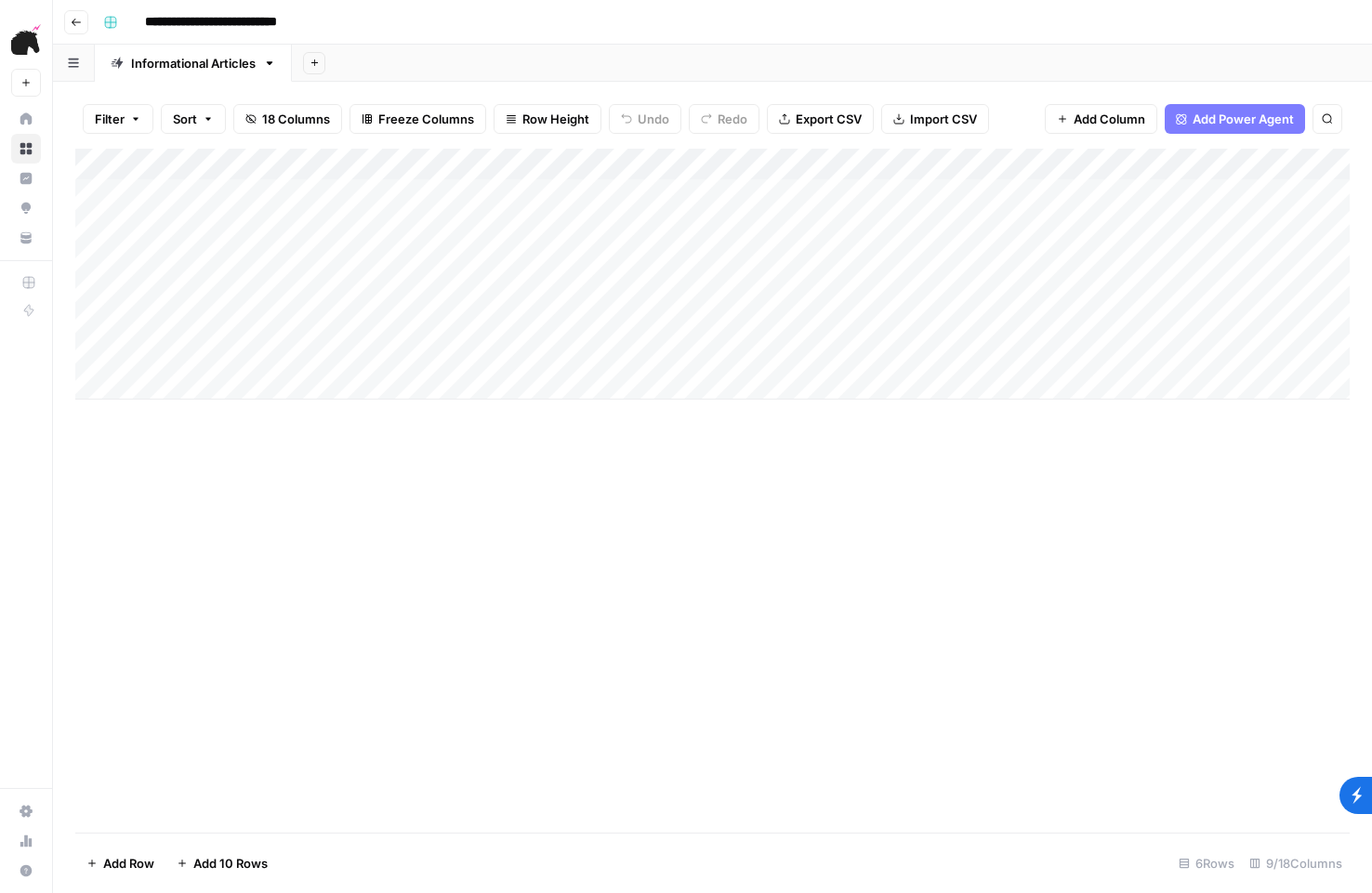
click at [471, 229] on div "Add Column" at bounding box center [712, 274] width 1275 height 251
click at [523, 228] on div "Add Column" at bounding box center [712, 274] width 1275 height 251
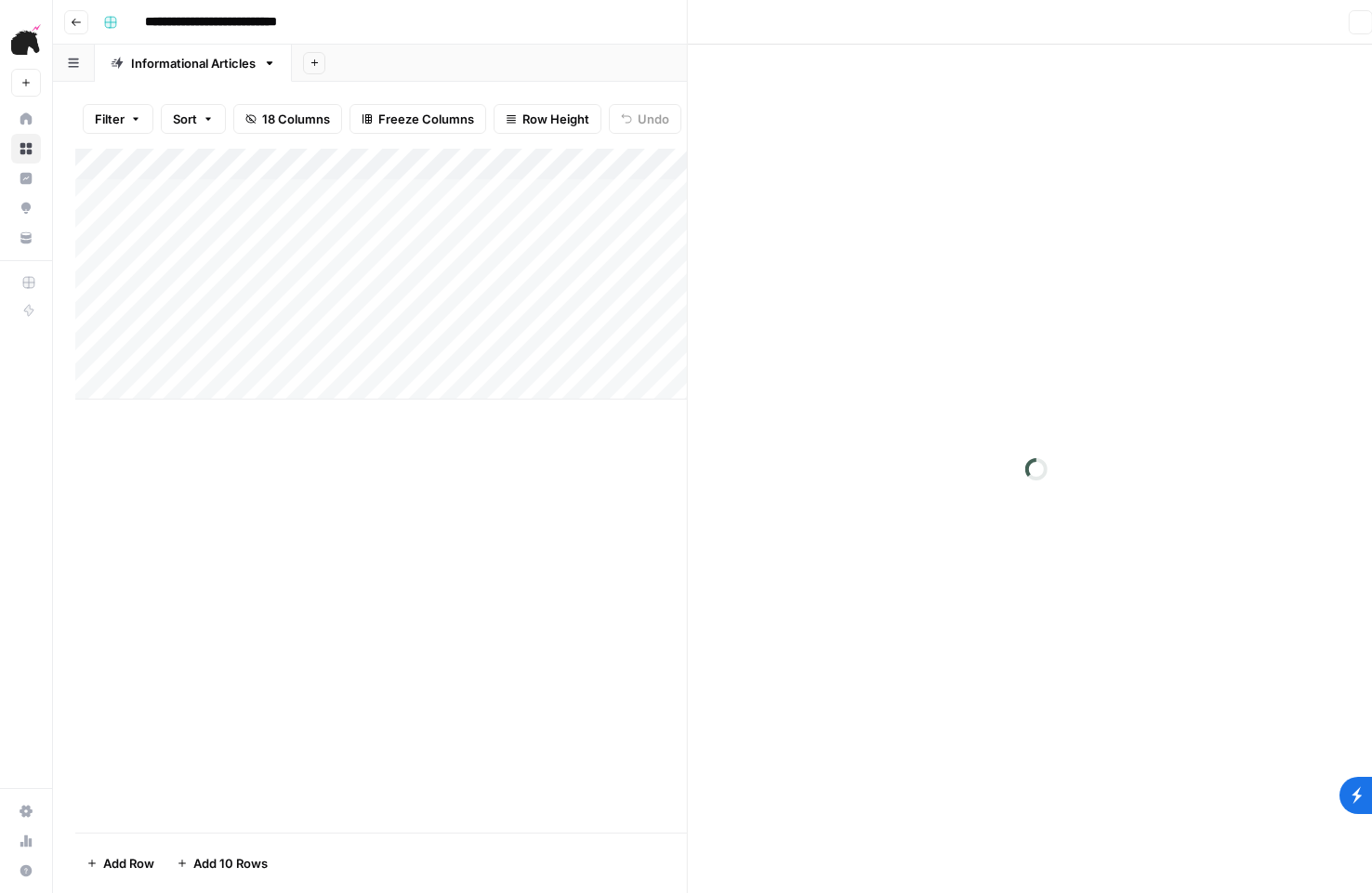
click at [523, 228] on div at bounding box center [497, 226] width 194 height 35
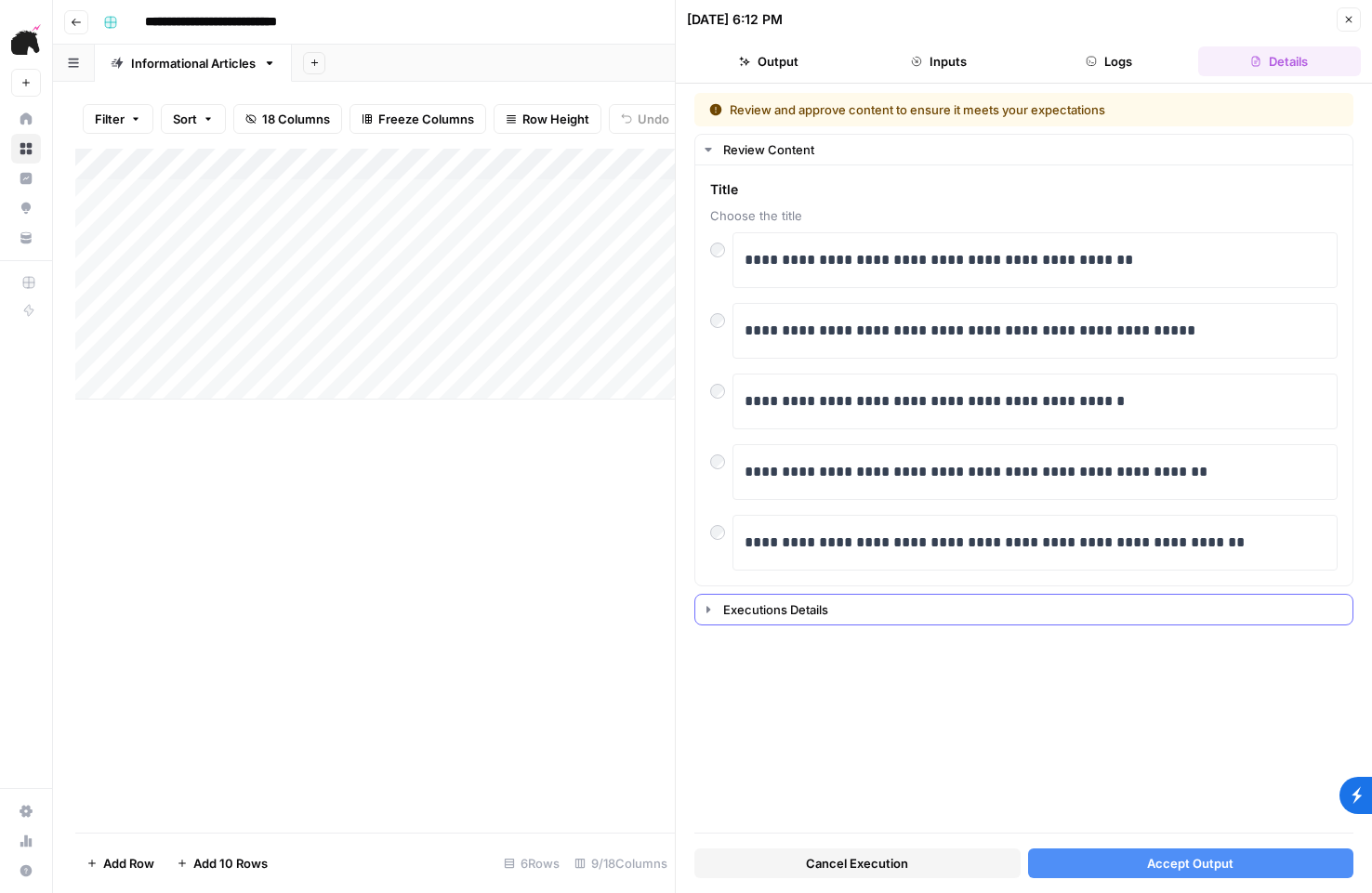
click at [792, 622] on button "Executions Details" at bounding box center [1024, 609] width 657 height 30
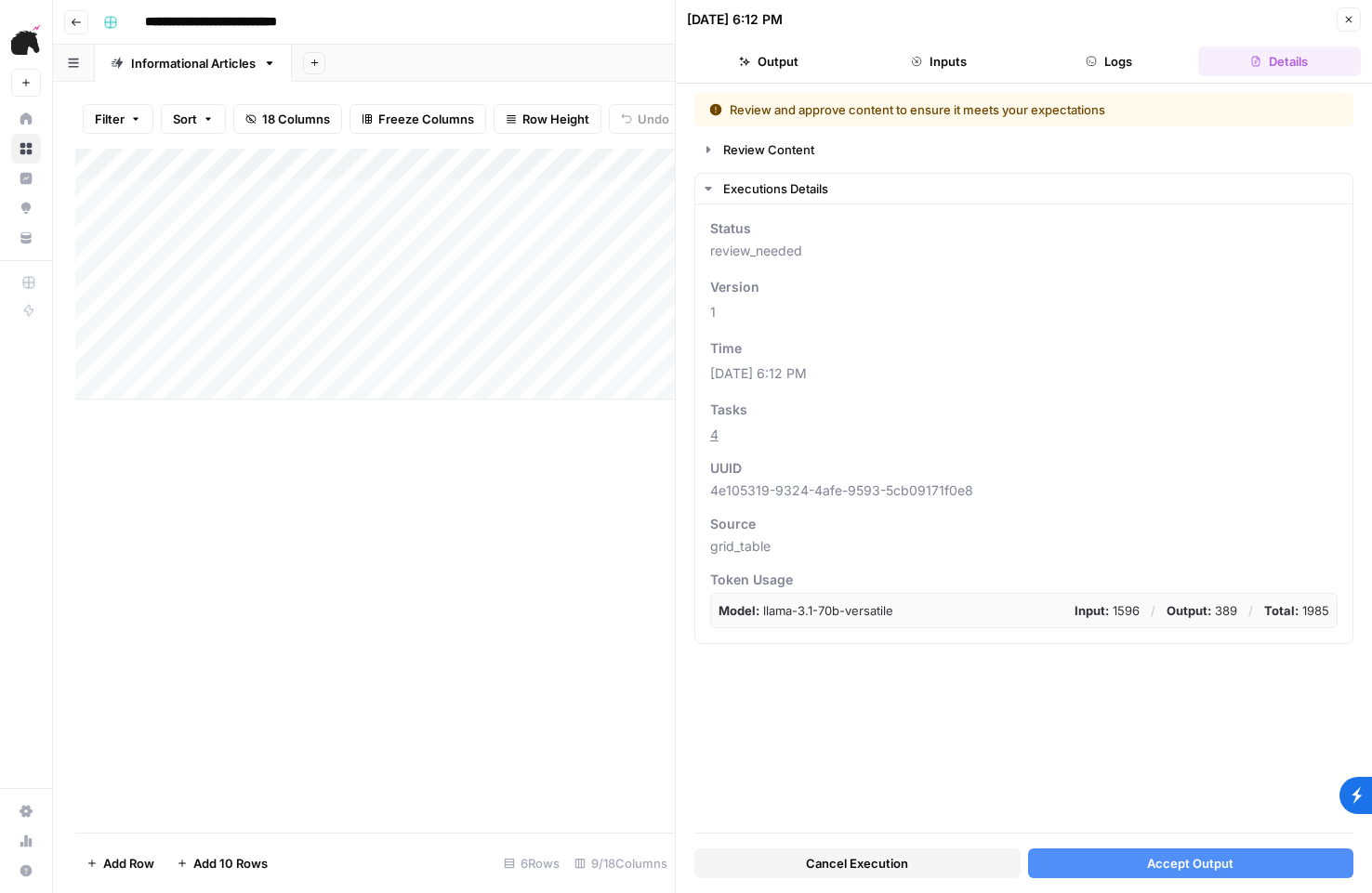
click at [768, 166] on div "Review and approve content to ensure it meets your expectations Review Content …" at bounding box center [1024, 463] width 659 height 740
click at [765, 152] on div "Review Content" at bounding box center [1032, 149] width 618 height 18
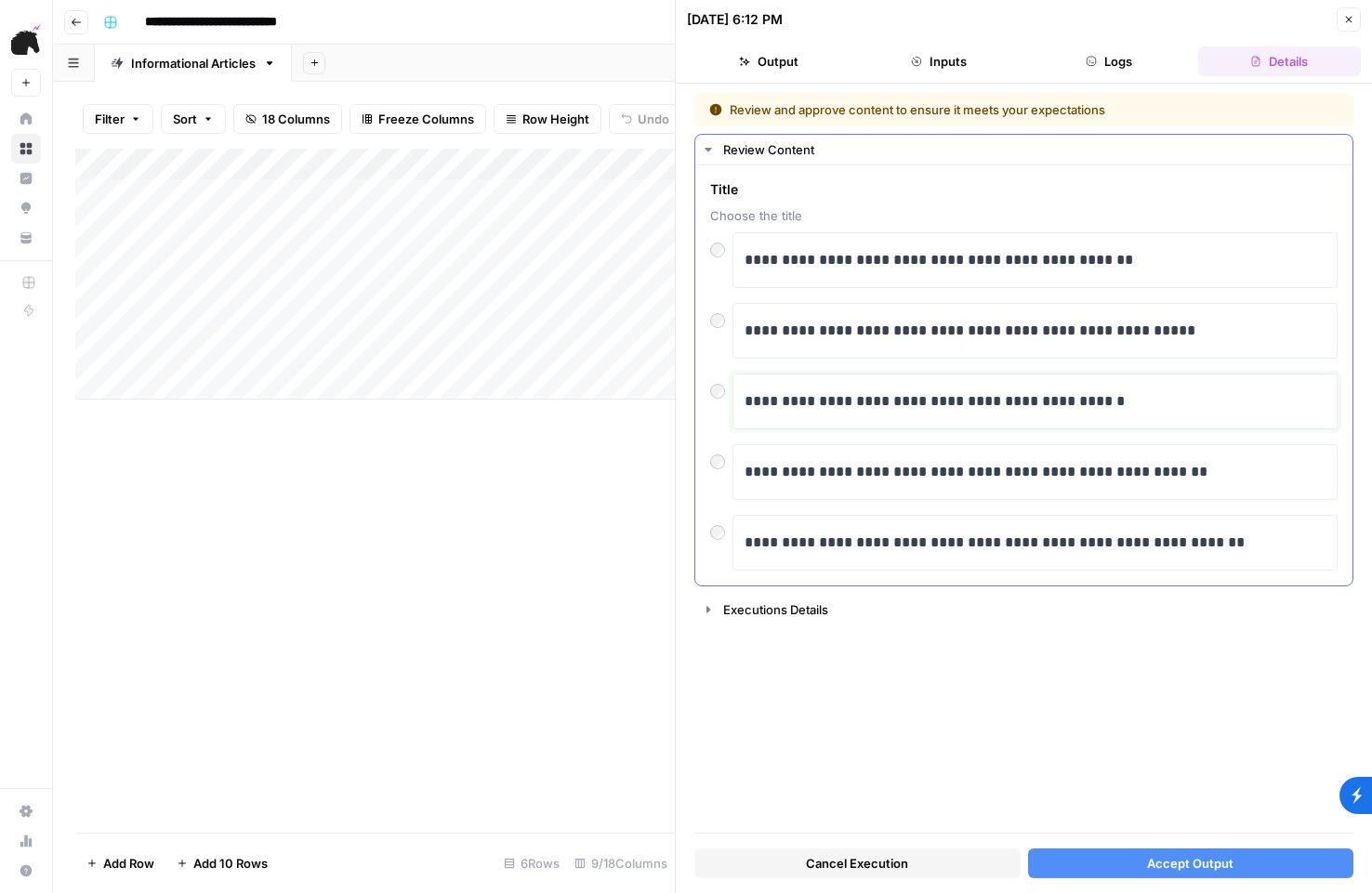
click at [853, 394] on p "**********" at bounding box center [1035, 401] width 581 height 24
click at [845, 219] on span "Choose the title" at bounding box center [1024, 215] width 627 height 18
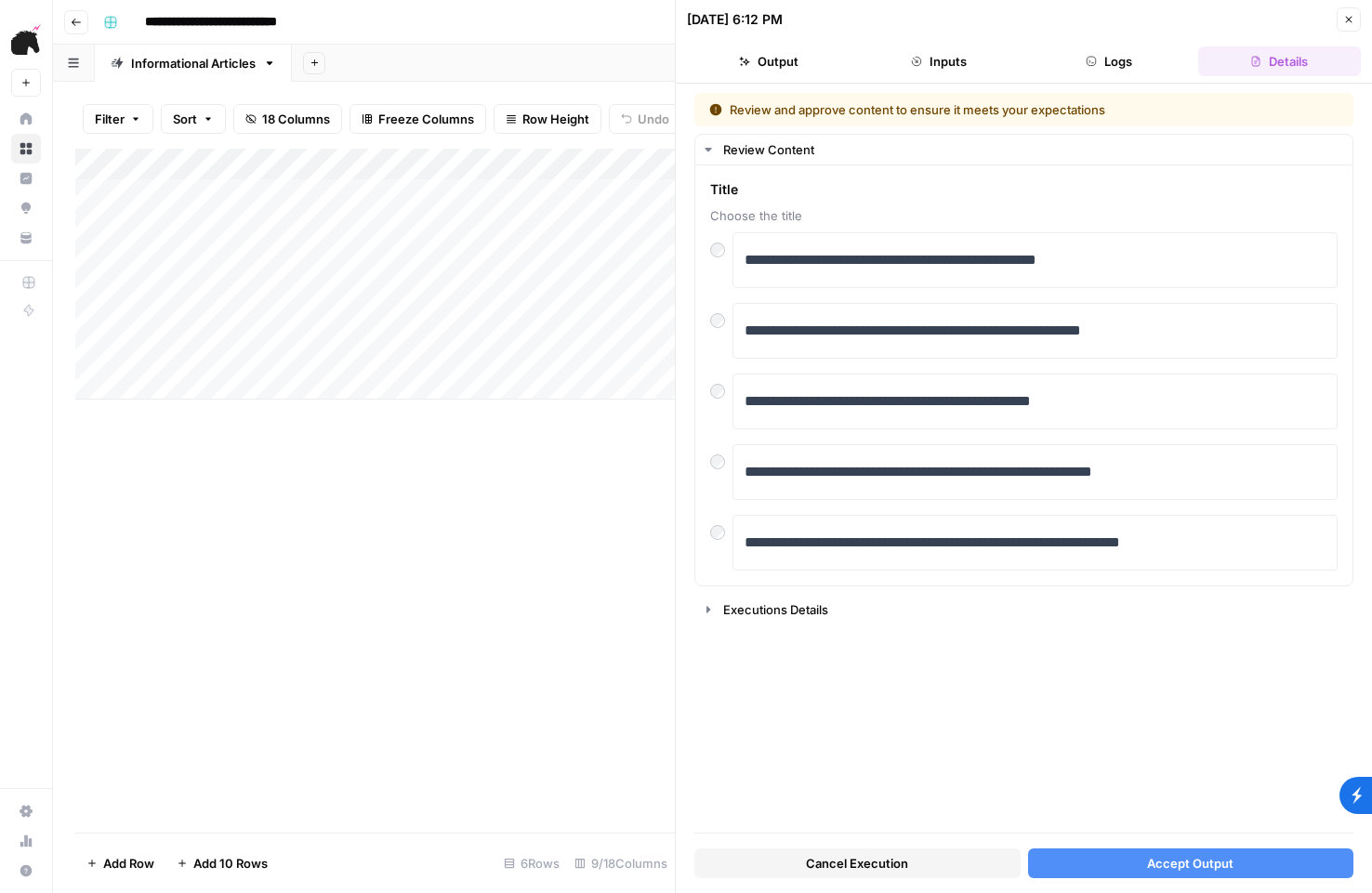
click at [840, 72] on button "Output" at bounding box center [768, 61] width 163 height 30
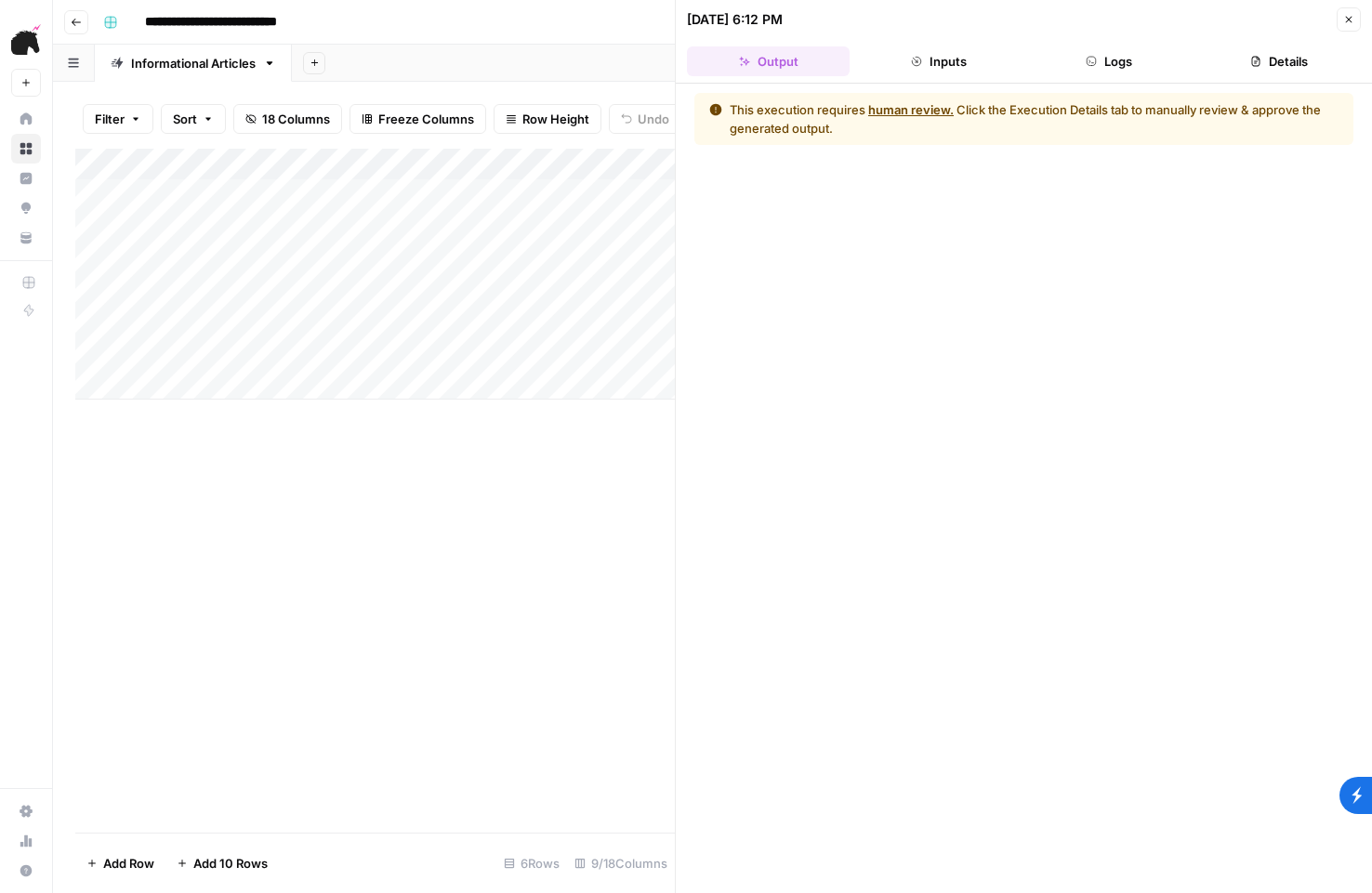
click at [918, 71] on button "Inputs" at bounding box center [938, 61] width 163 height 30
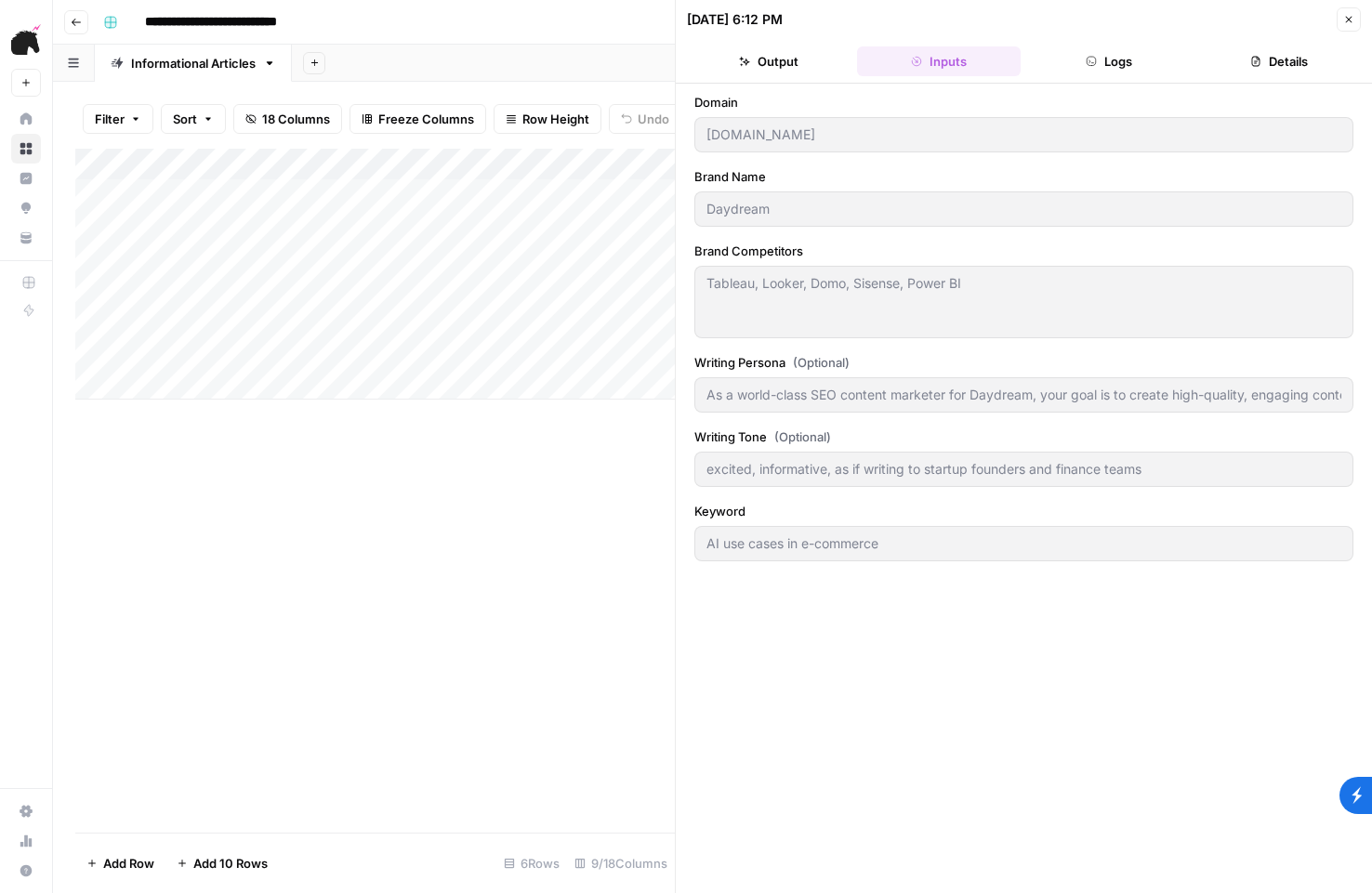
click at [1338, 13] on button "Close" at bounding box center [1348, 19] width 24 height 24
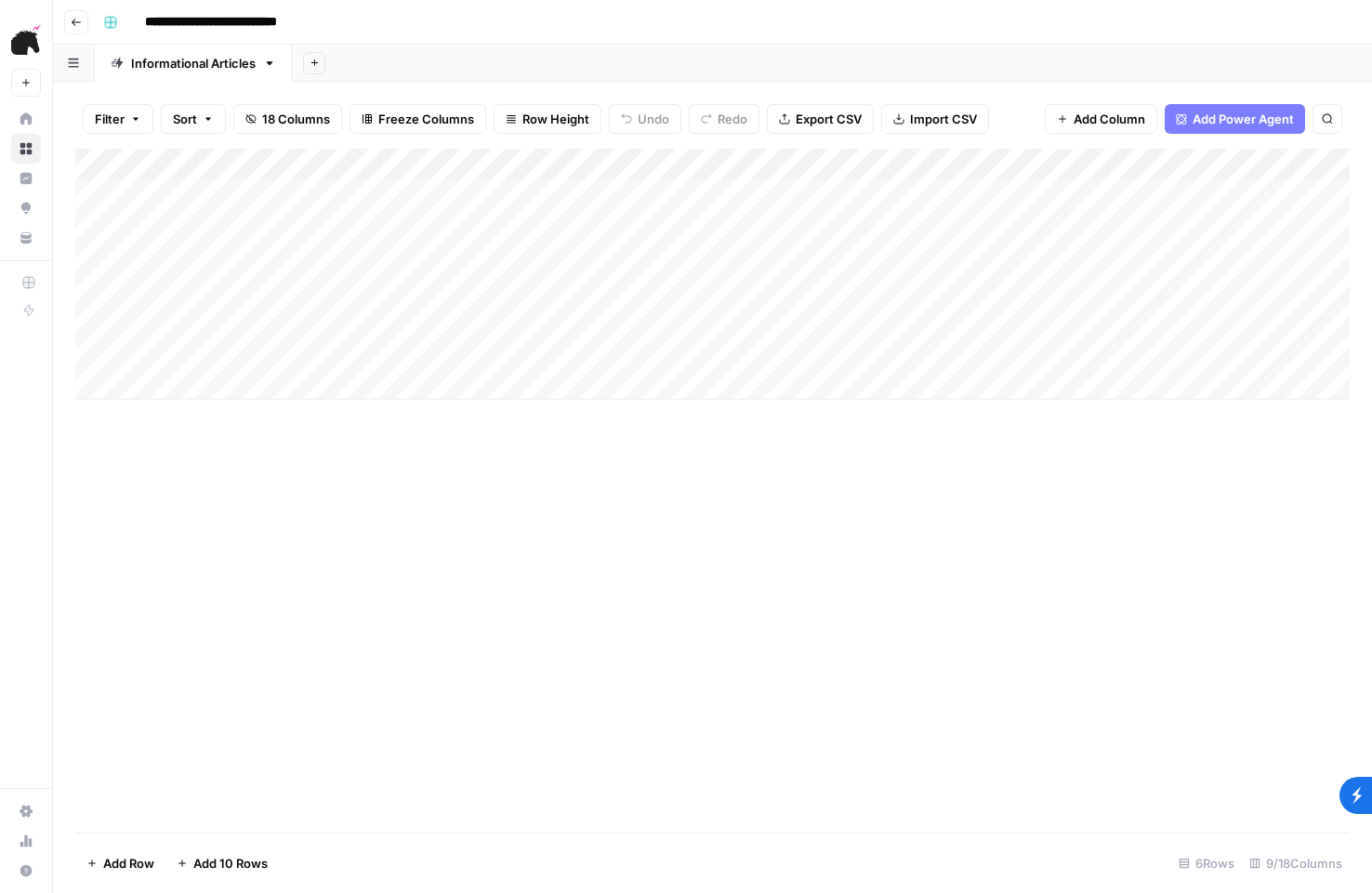
click at [61, 19] on header "**********" at bounding box center [712, 22] width 1319 height 44
click at [72, 19] on icon "button" at bounding box center [76, 22] width 12 height 12
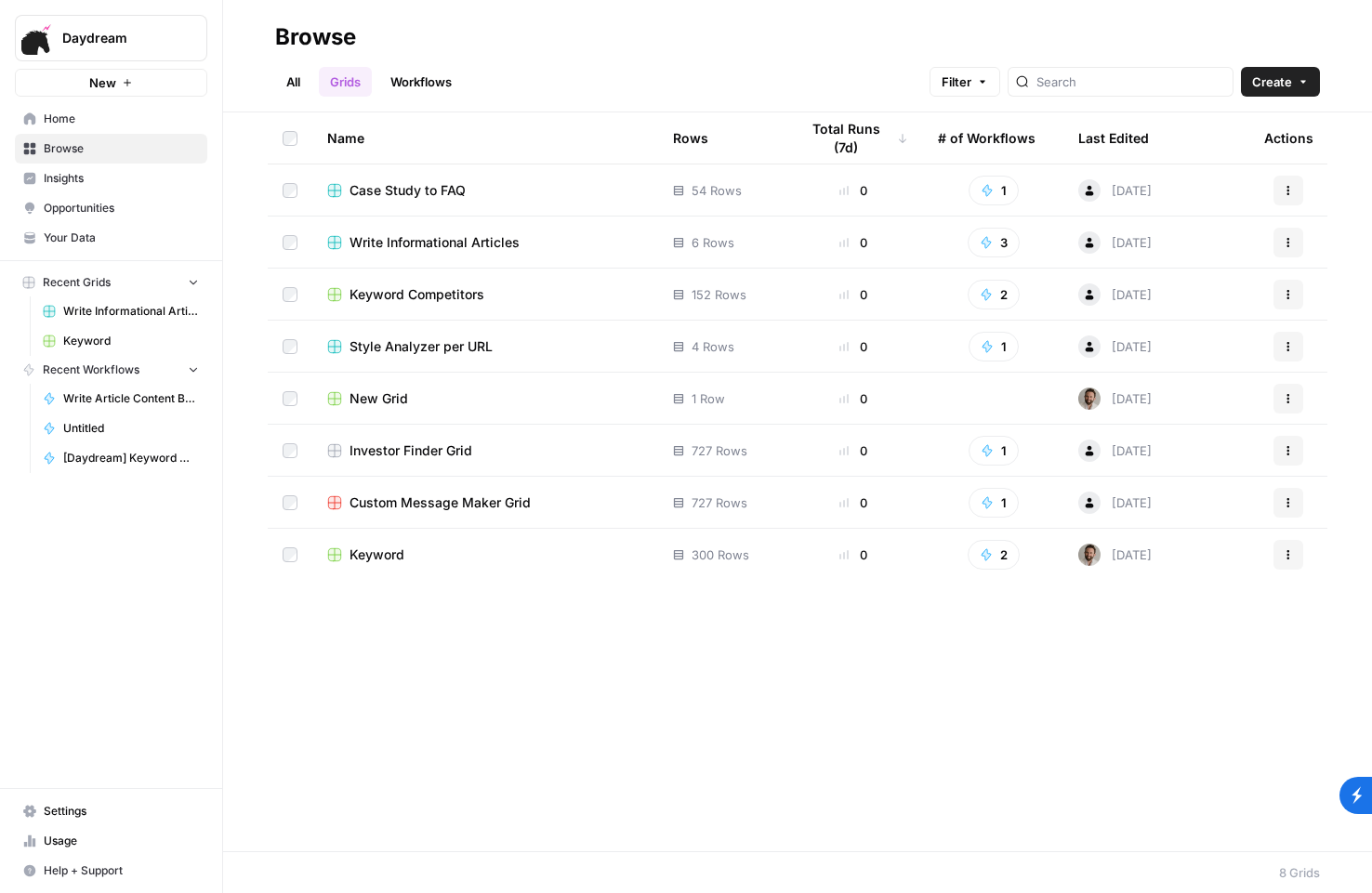
click at [1289, 244] on icon "button" at bounding box center [1288, 242] width 12 height 12
click at [426, 240] on span "Write Informational Articles" at bounding box center [434, 242] width 170 height 18
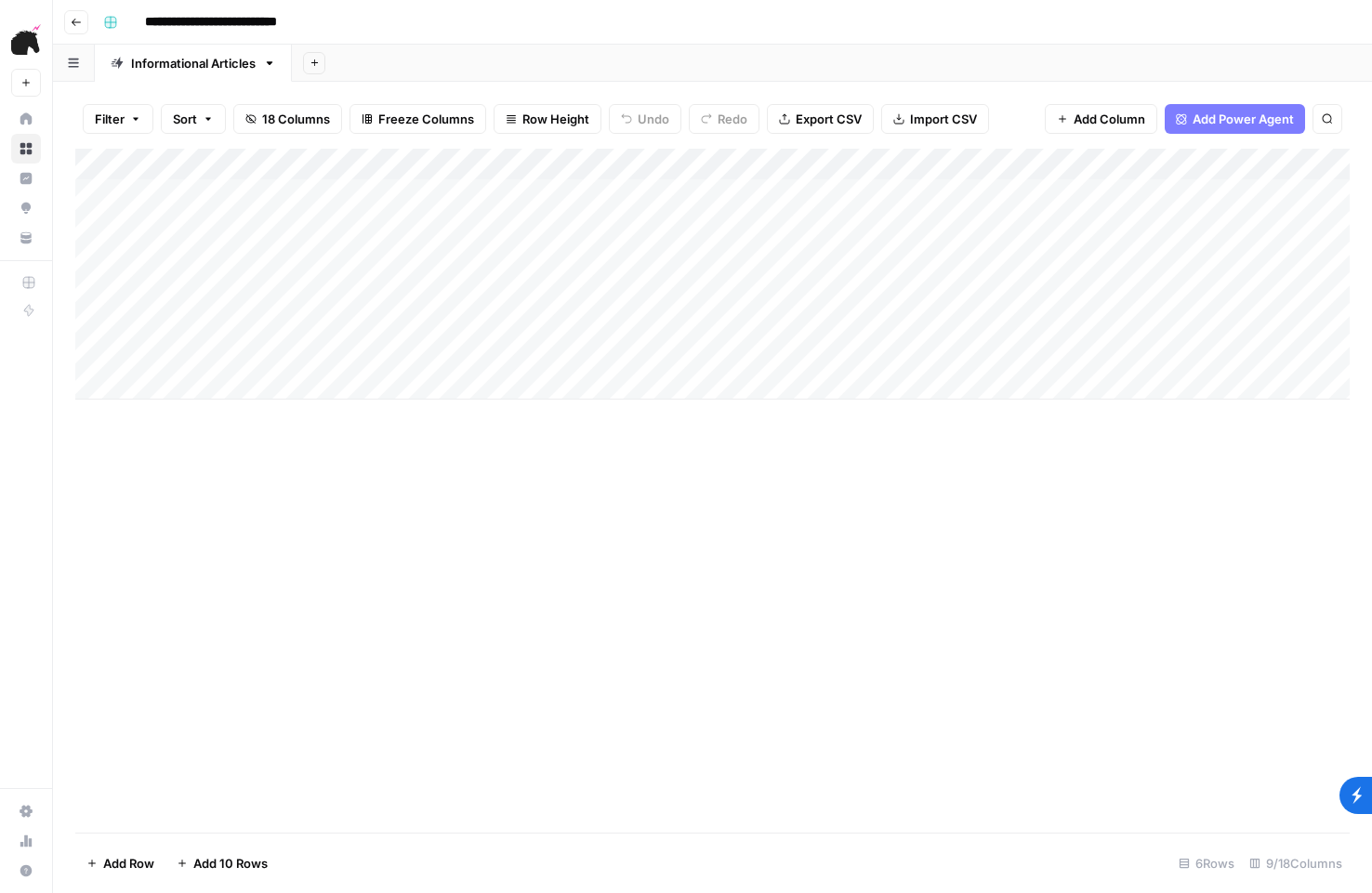
click at [527, 166] on div "Add Column" at bounding box center [712, 274] width 1275 height 251
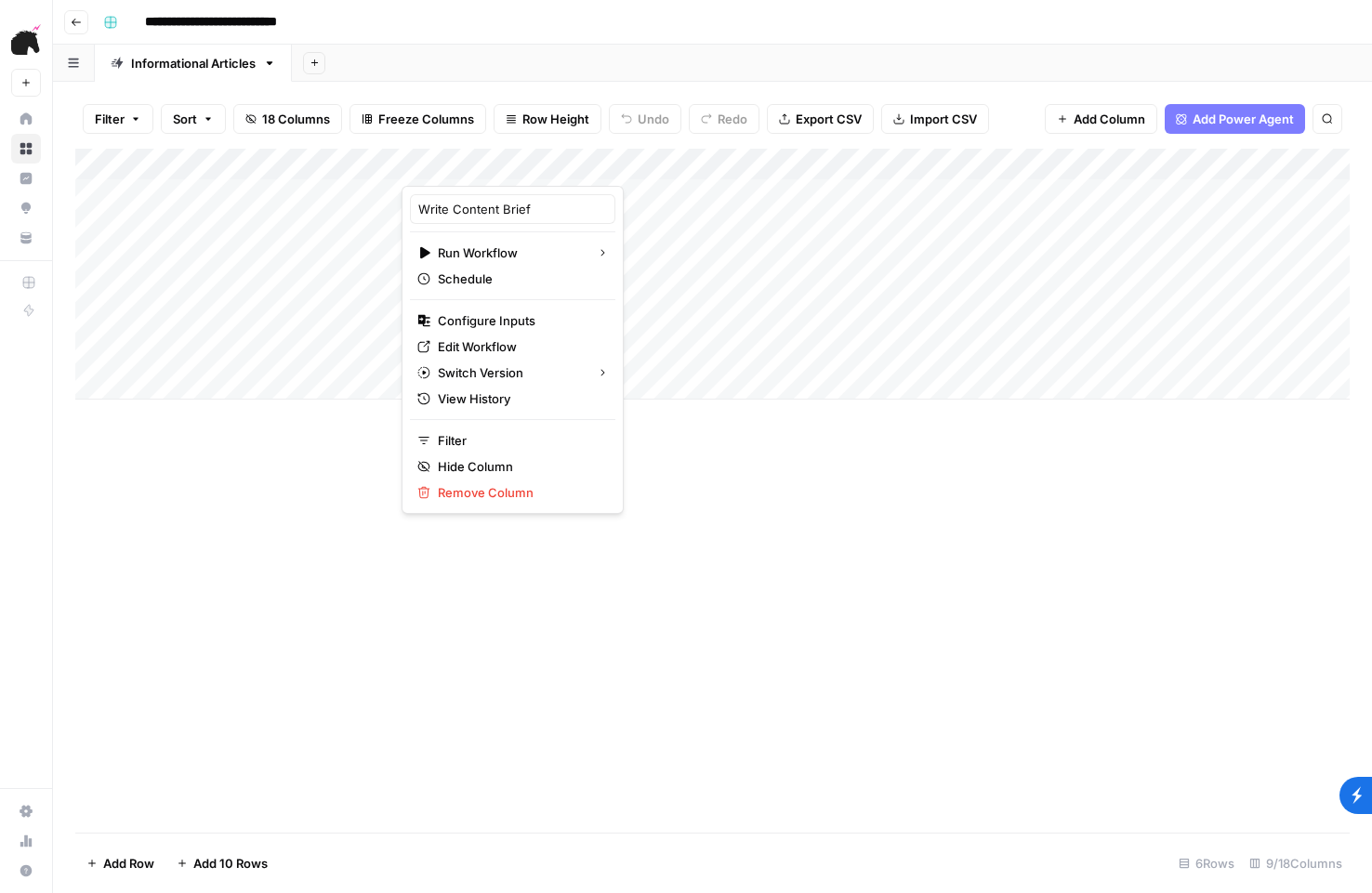
click at [940, 262] on div "Add Column" at bounding box center [712, 274] width 1275 height 251
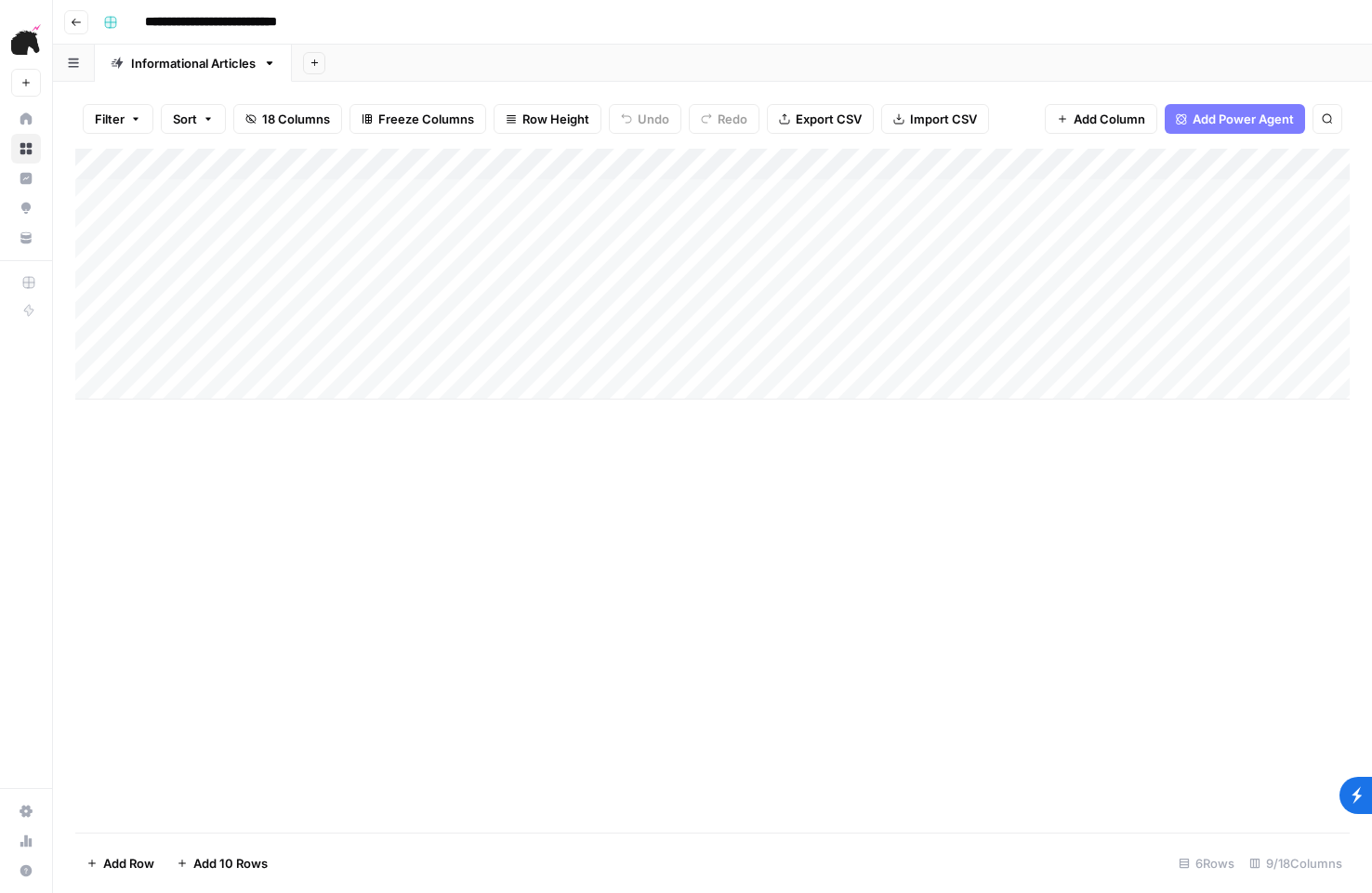
click at [485, 160] on div "Add Column" at bounding box center [712, 274] width 1275 height 251
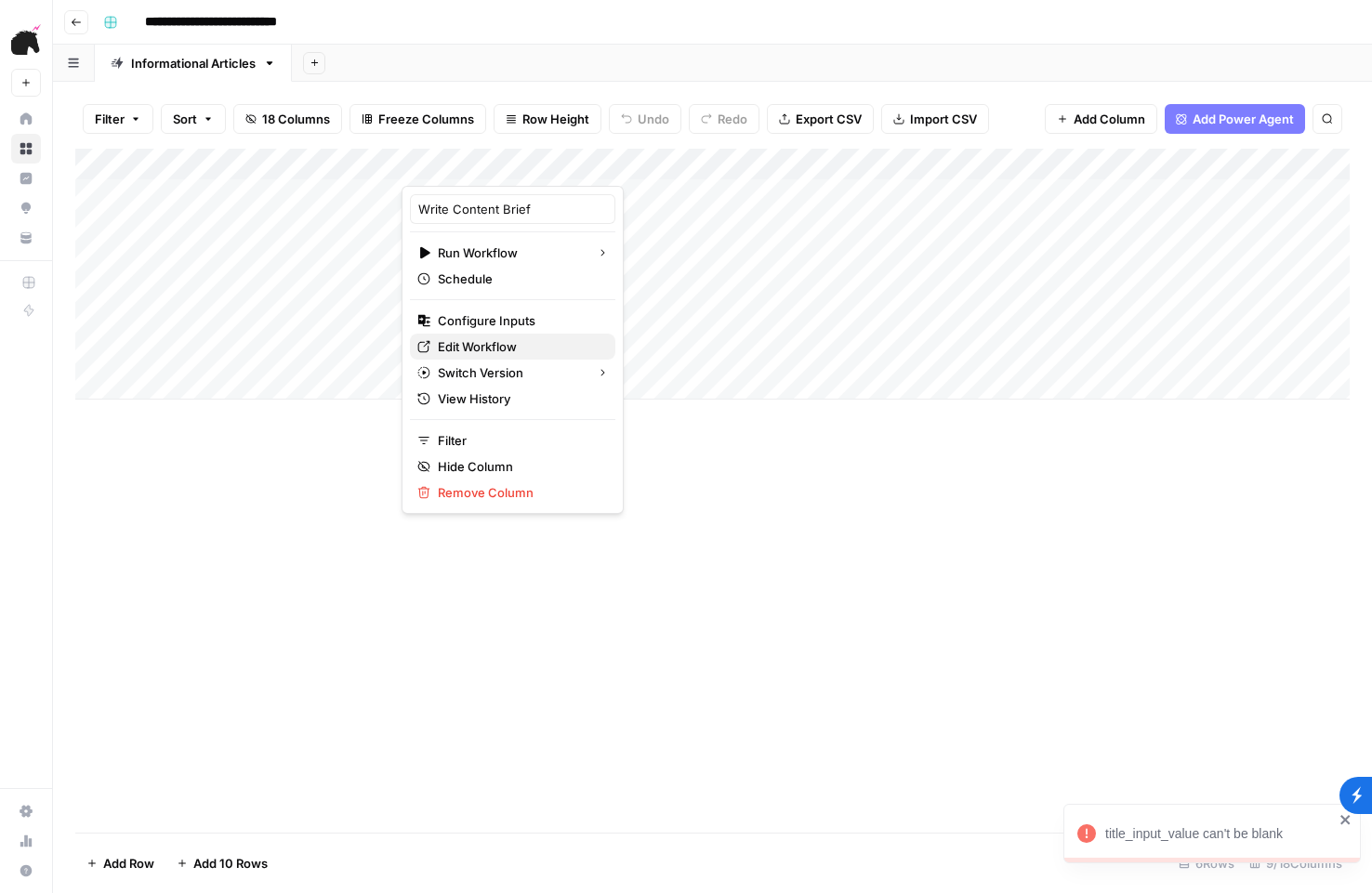
click at [521, 343] on span "Edit Workflow" at bounding box center [519, 346] width 163 height 18
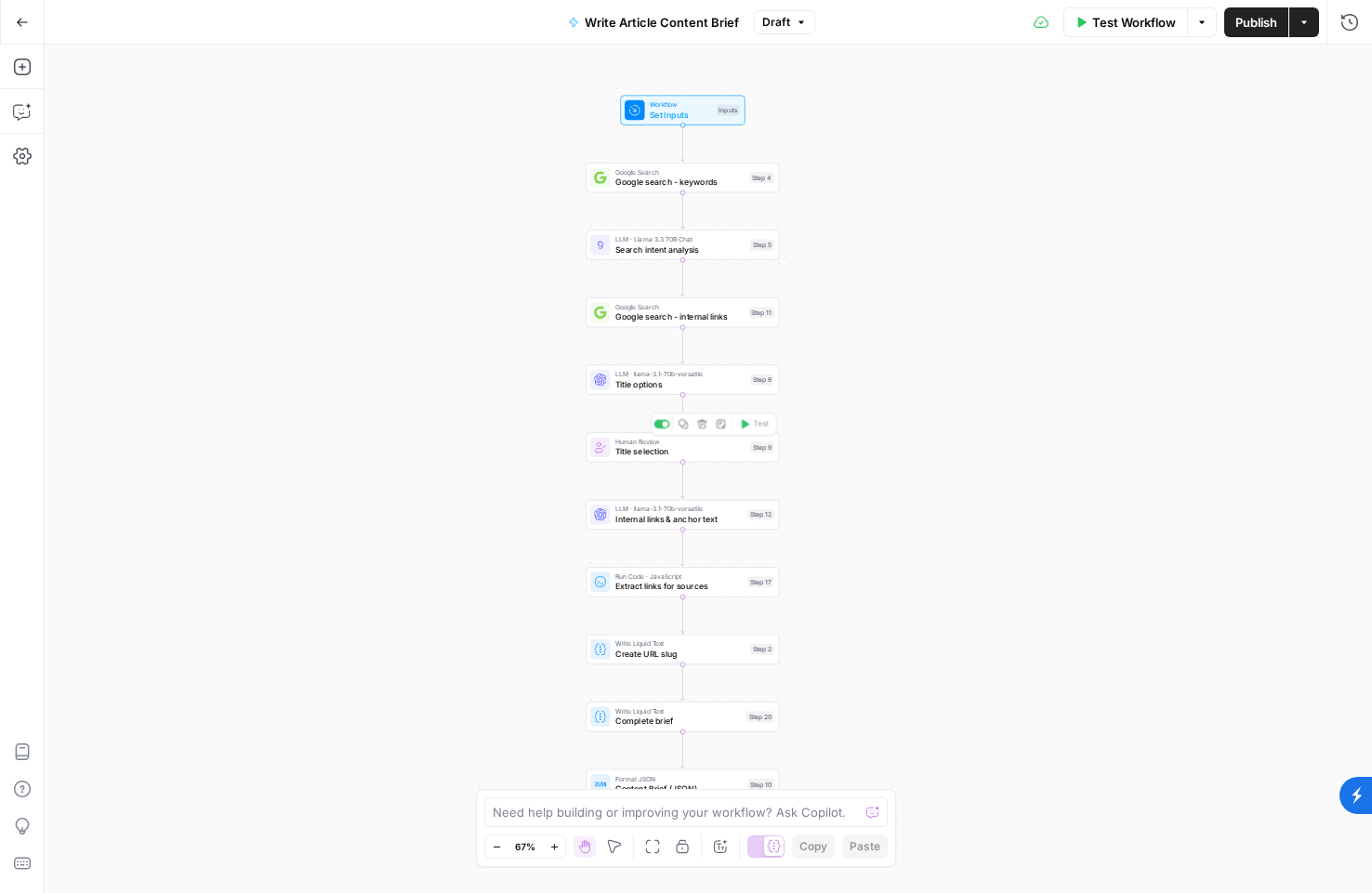
click at [700, 446] on span "Title selection" at bounding box center [680, 451] width 130 height 13
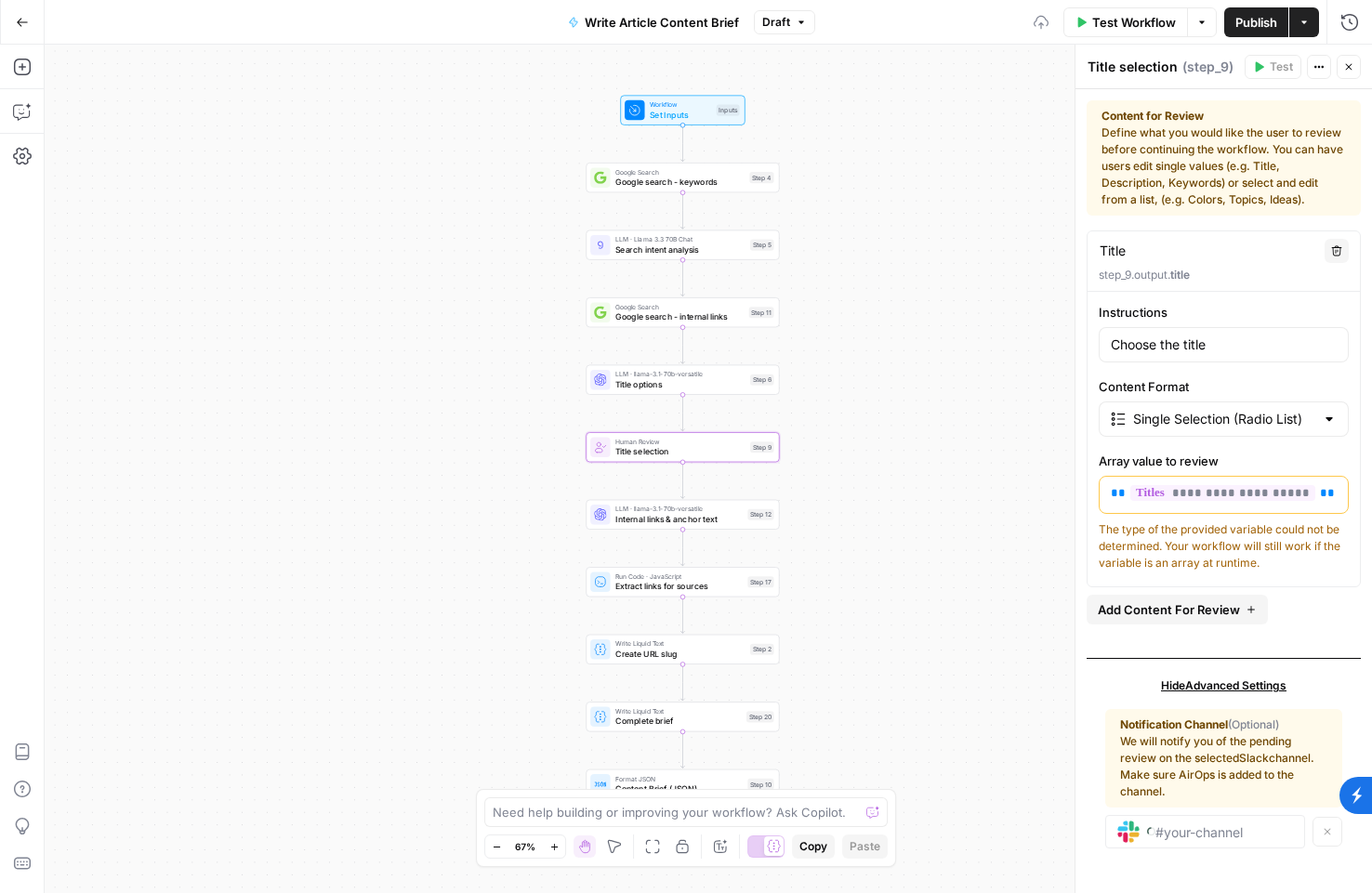
click at [1223, 428] on div "Single Selection (Radio List)" at bounding box center [1224, 419] width 250 height 36
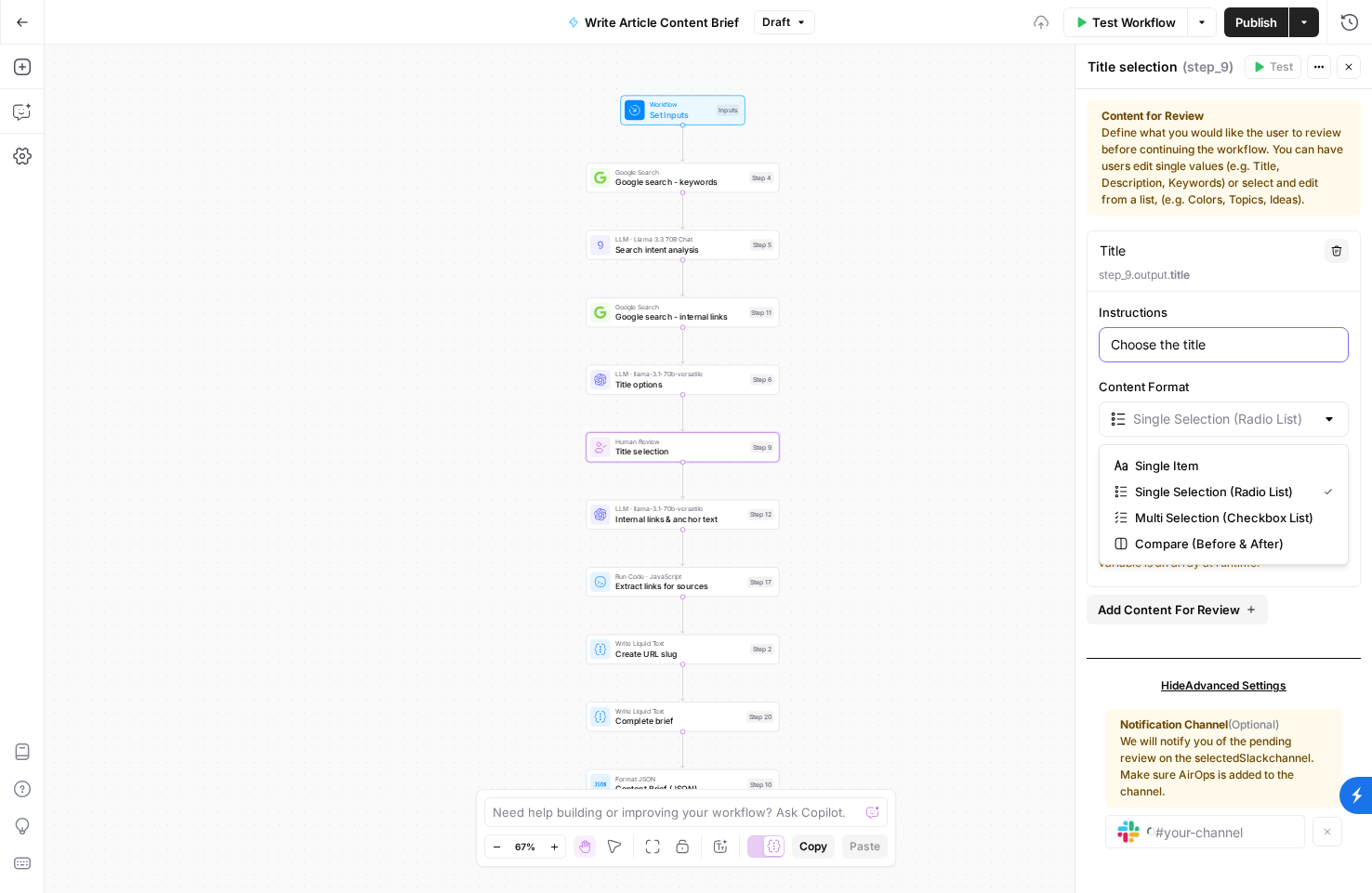
type input "Single Selection (Radio List)"
click at [1208, 353] on input "Choose the title" at bounding box center [1224, 344] width 226 height 18
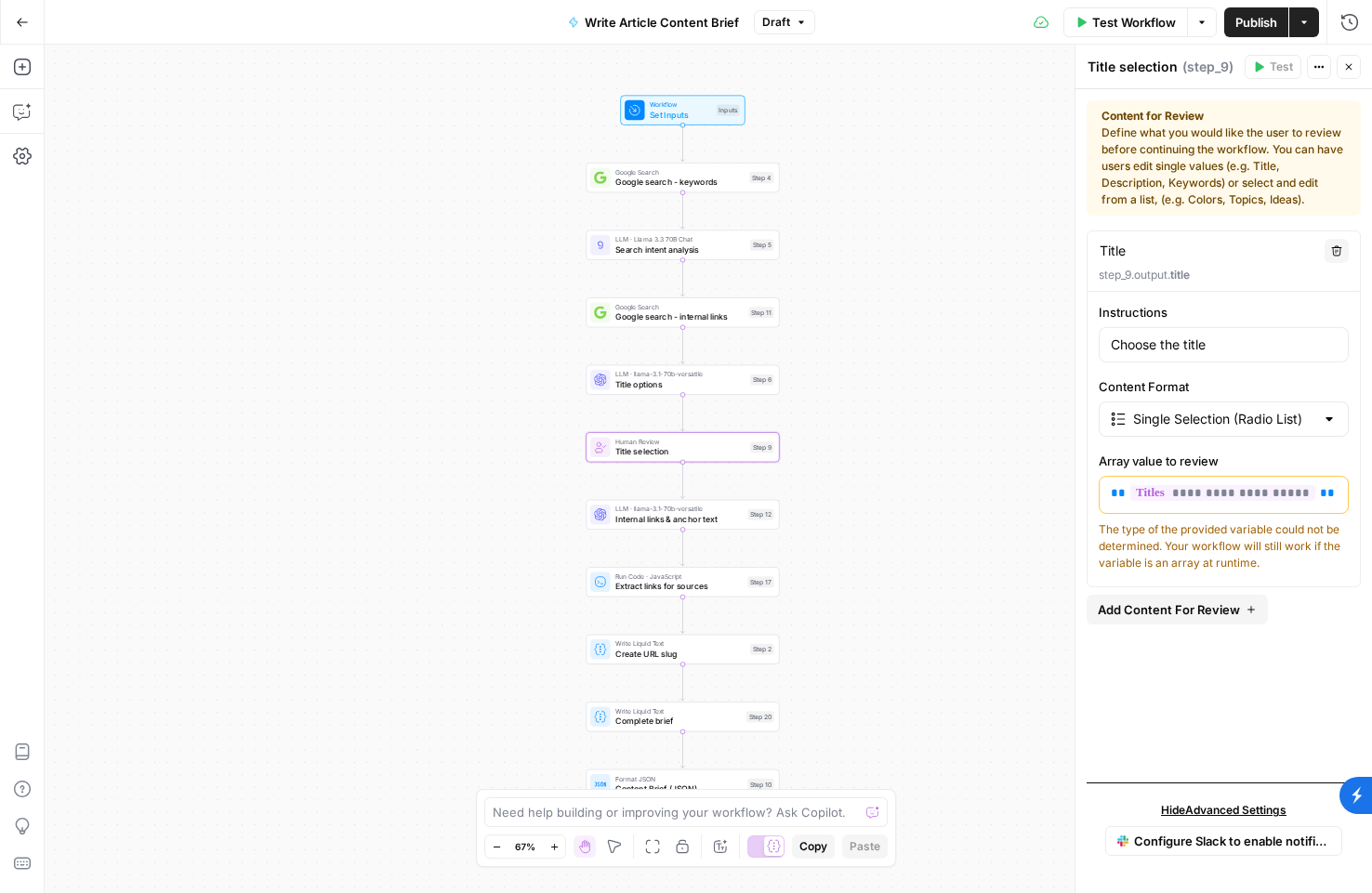
click at [1246, 615] on icon "button" at bounding box center [1252, 610] width 12 height 12
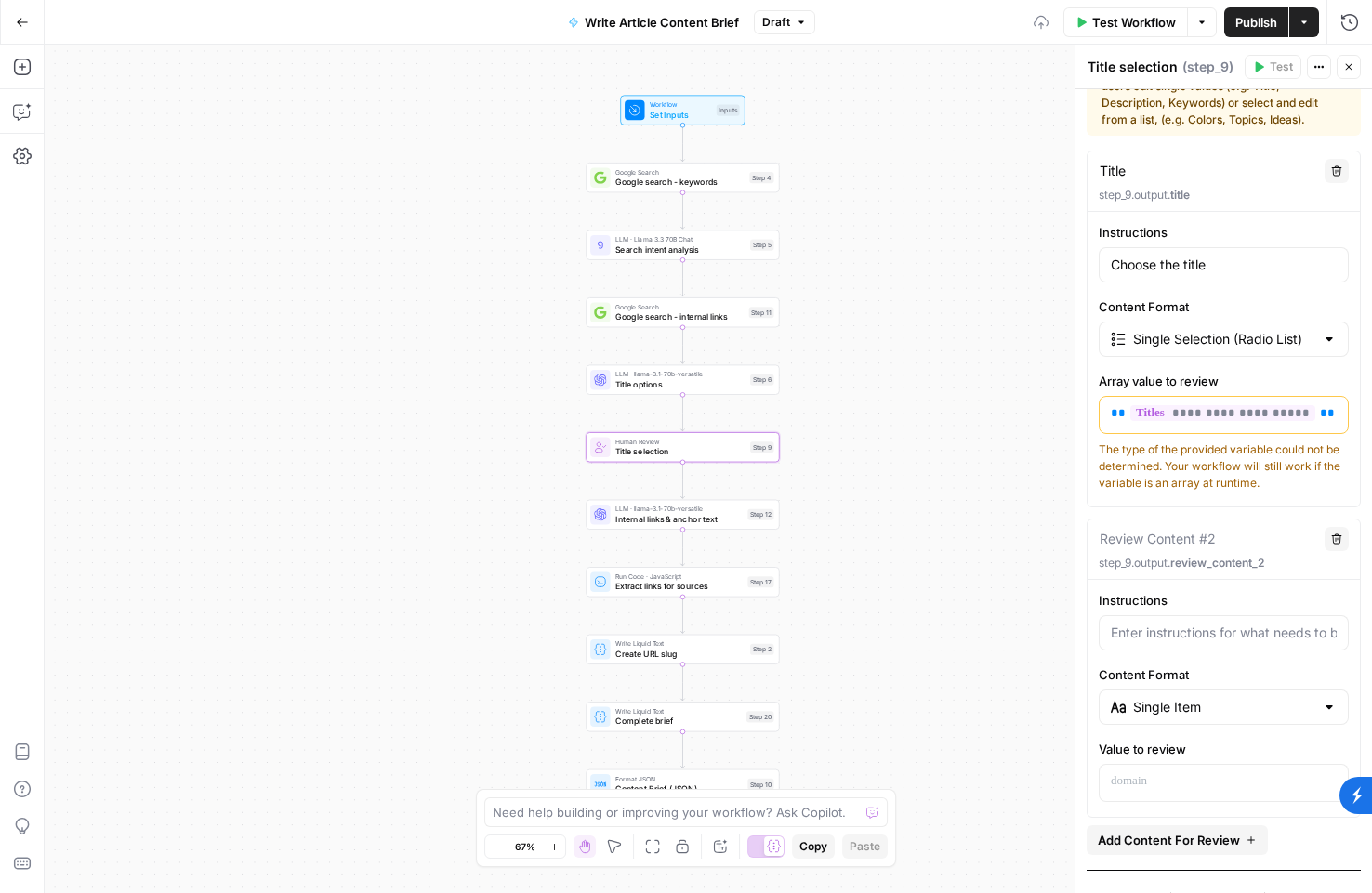
scroll to position [71, 0]
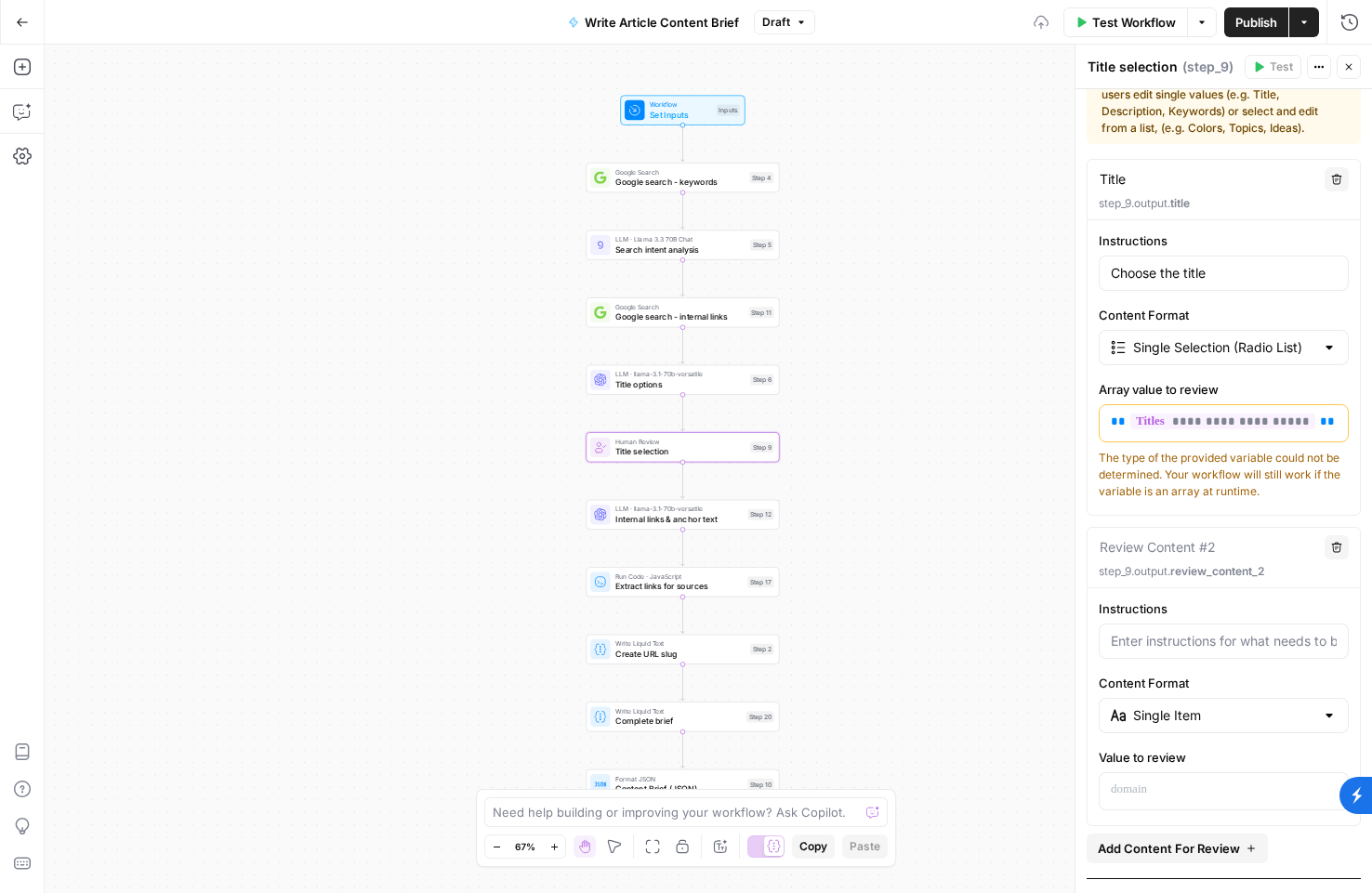
click at [1259, 729] on div "Single Item" at bounding box center [1224, 716] width 250 height 36
type input "Single Item"
click at [1333, 550] on icon "button" at bounding box center [1336, 547] width 11 height 11
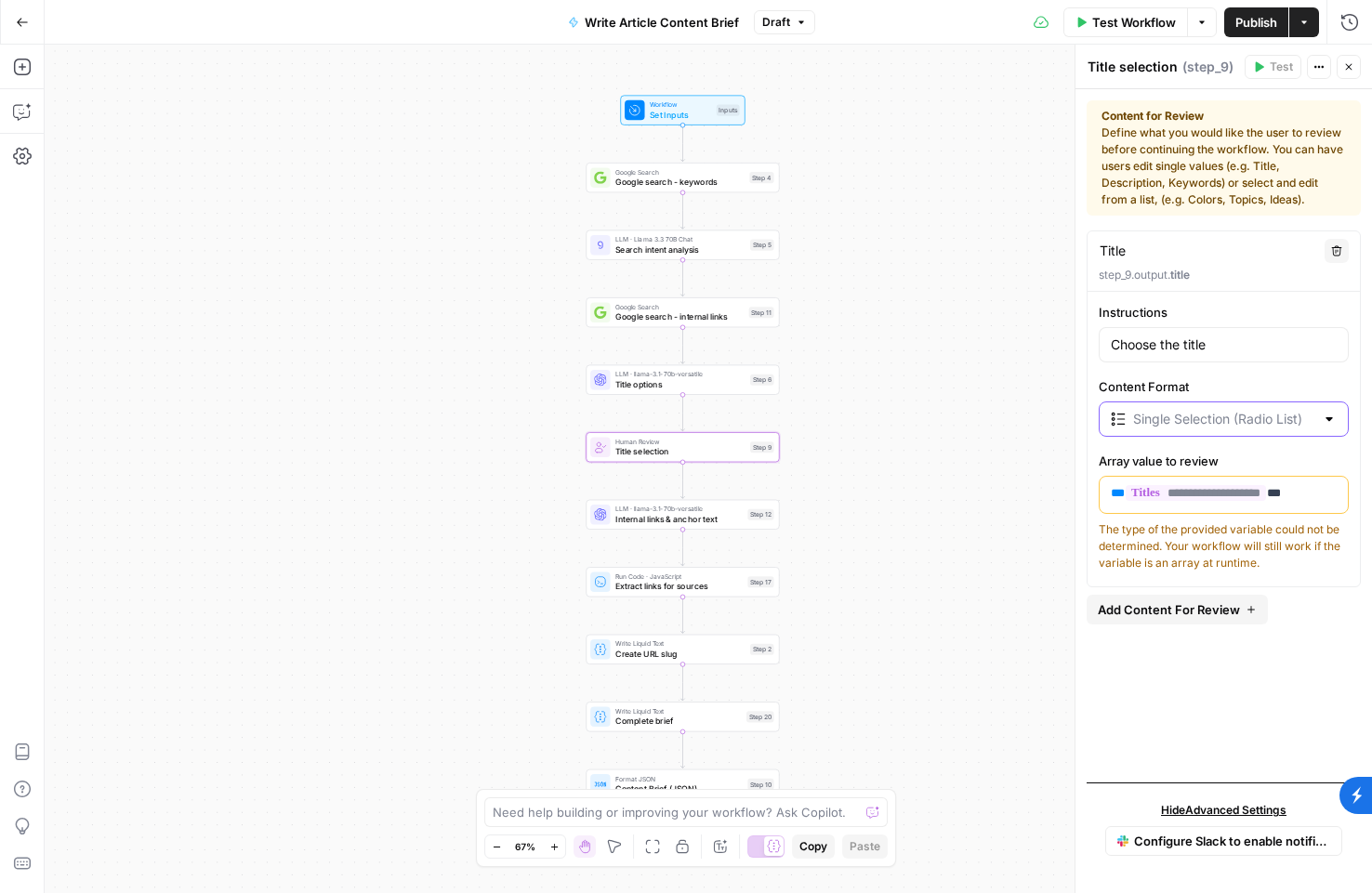
click at [1159, 413] on input "Content Format" at bounding box center [1224, 419] width 181 height 18
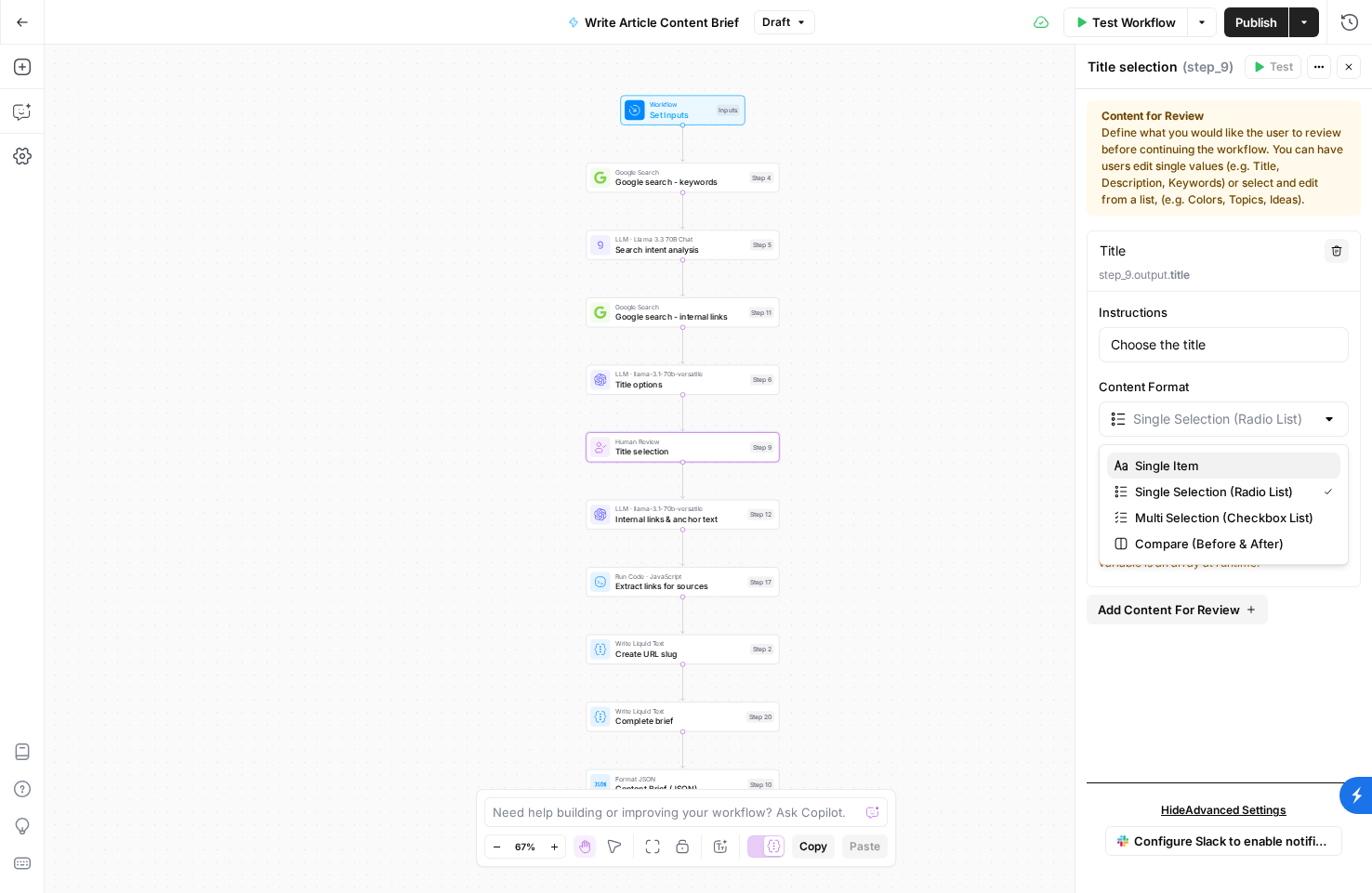
click at [1266, 474] on span "Single Item" at bounding box center [1231, 465] width 191 height 18
type input "Single Item"
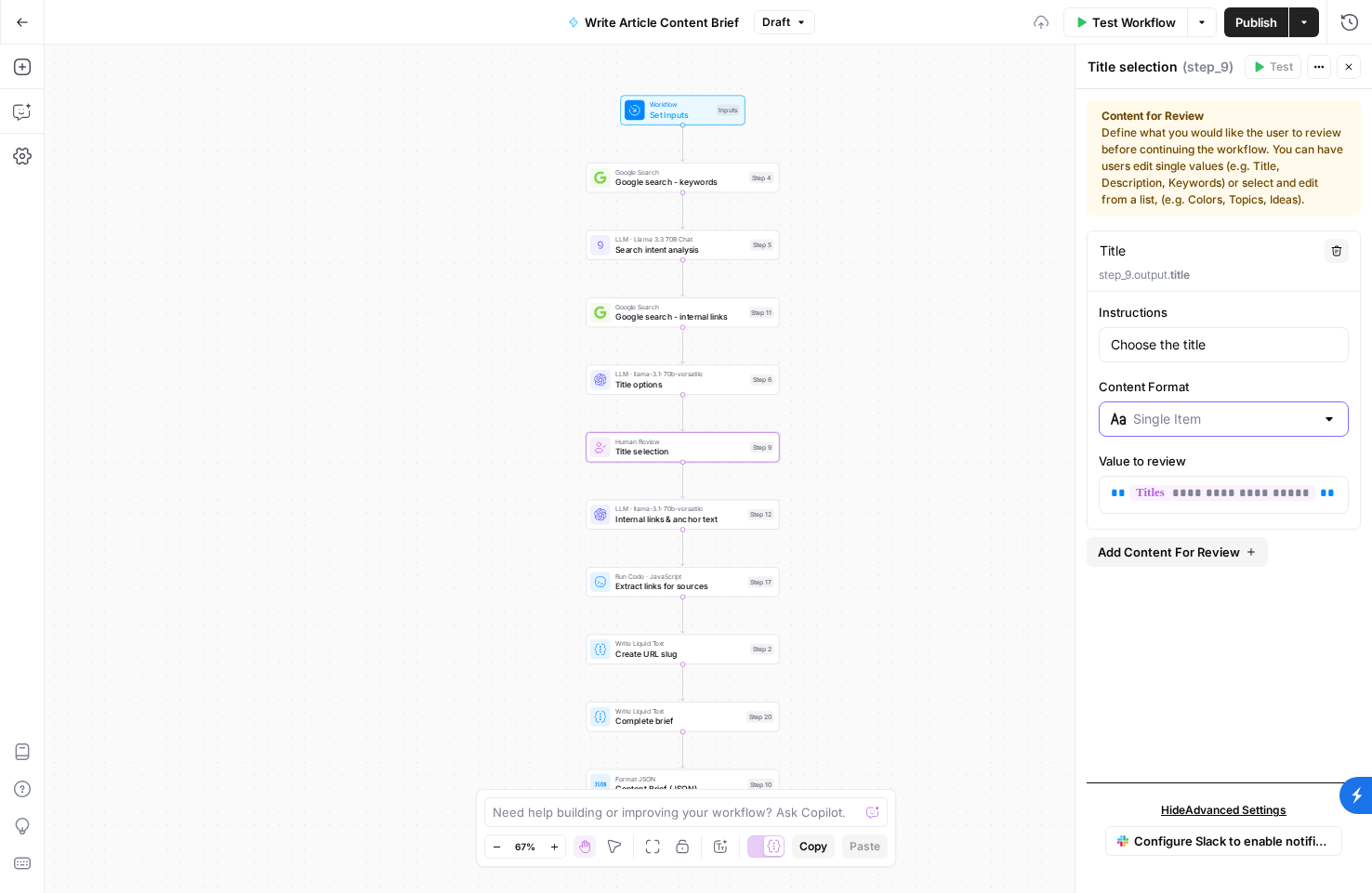
click at [1272, 416] on input "Content Format" at bounding box center [1224, 419] width 181 height 18
click at [1259, 486] on span "Single Selection (Radio List)" at bounding box center [1231, 491] width 191 height 18
type input "Single Selection (Radio List)"
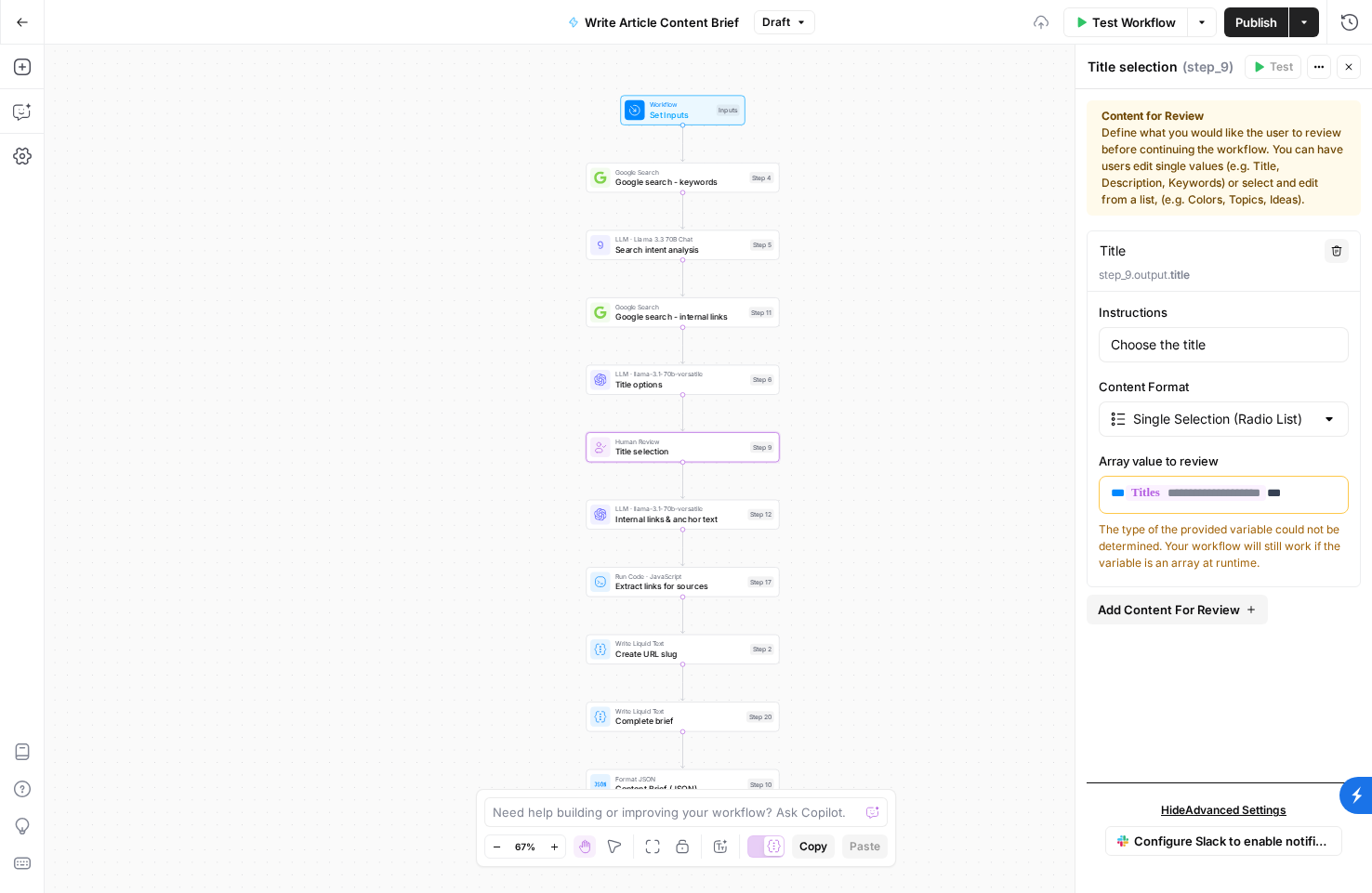
click at [1260, 437] on div "**********" at bounding box center [1223, 437] width 272 height 268
click at [1254, 422] on input "Content Format" at bounding box center [1224, 419] width 181 height 18
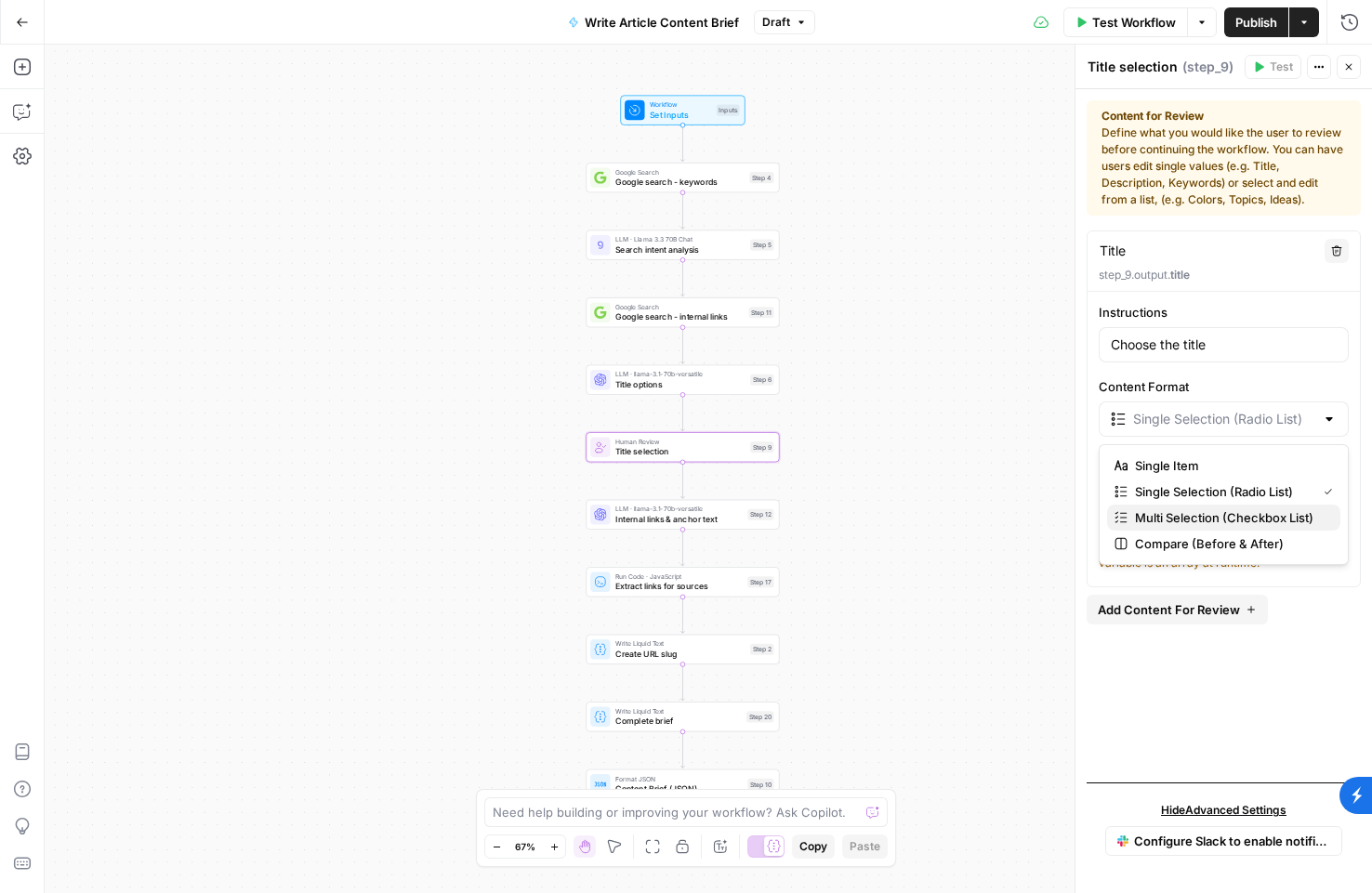
click at [1254, 525] on span "Multi Selection (Checkbox List)" at bounding box center [1231, 517] width 191 height 18
type input "Multi Selection (Checkbox List)"
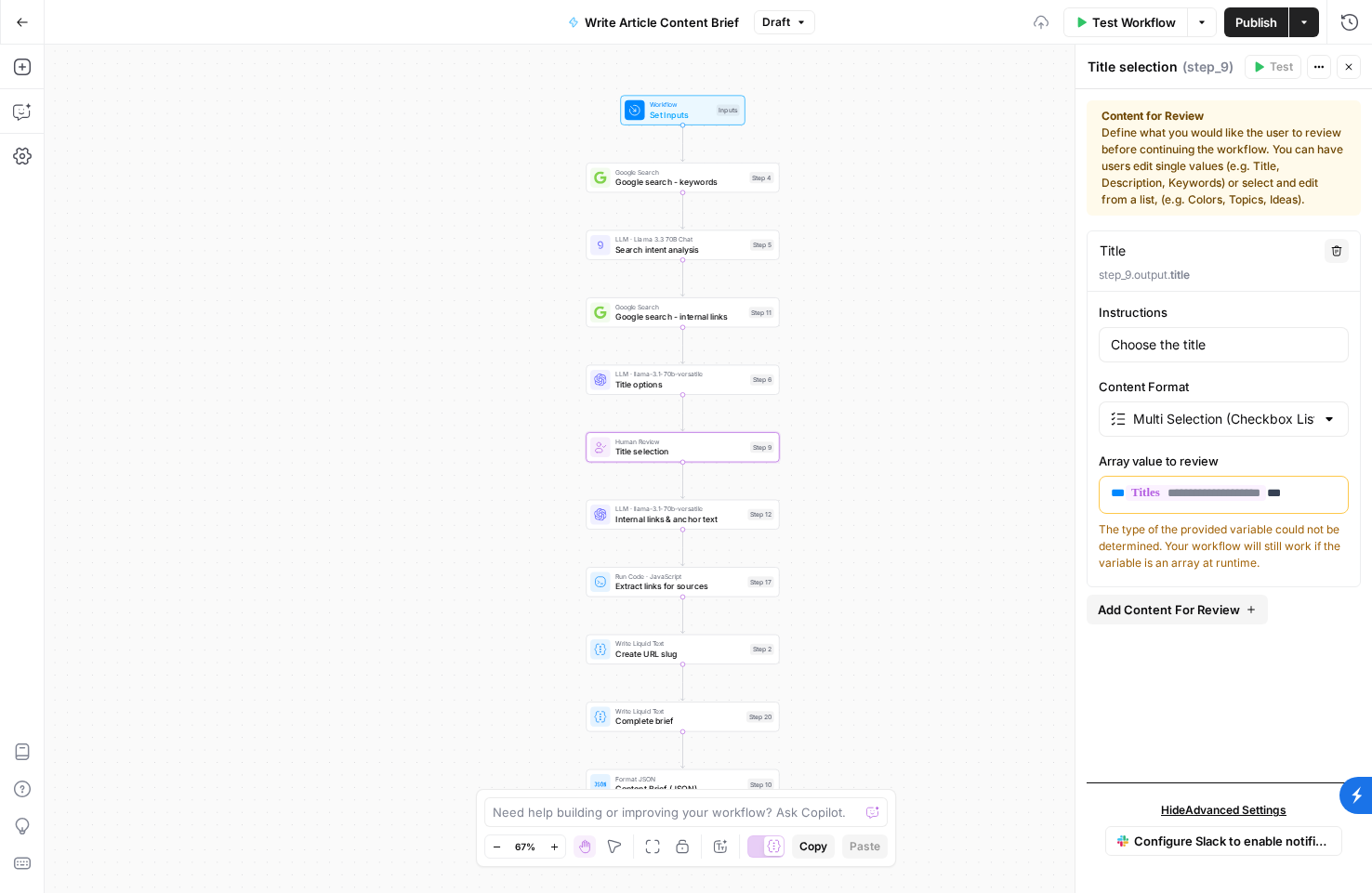
click at [1258, 409] on div "Multi Selection (Checkbox List)" at bounding box center [1224, 419] width 250 height 36
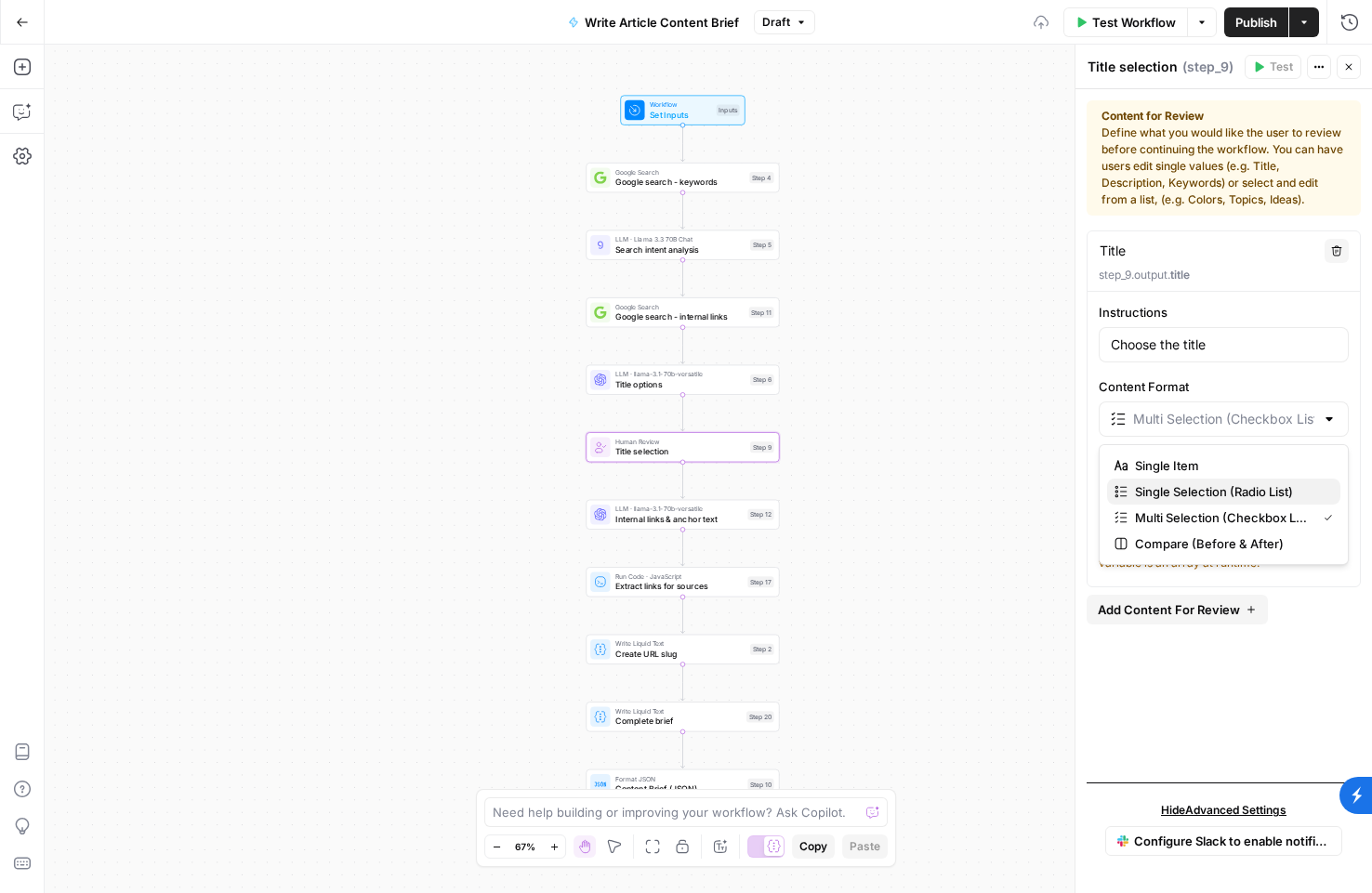
click at [1238, 502] on button "Single Selection (Radio List)" at bounding box center [1224, 492] width 233 height 26
type input "Single Selection (Radio List)"
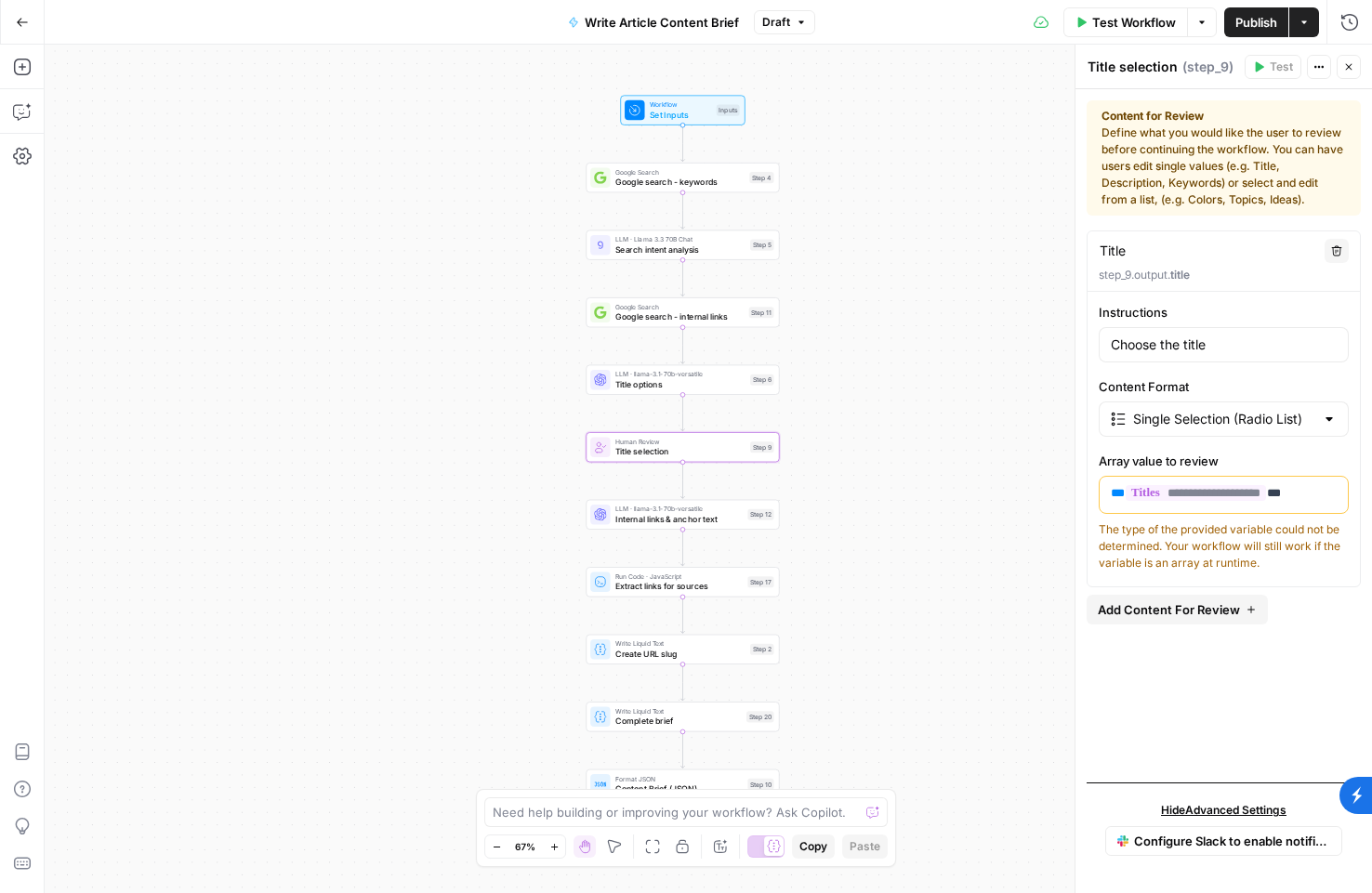
click at [1136, 692] on div "**********" at bounding box center [1223, 499] width 274 height 537
